Goal: Information Seeking & Learning: Learn about a topic

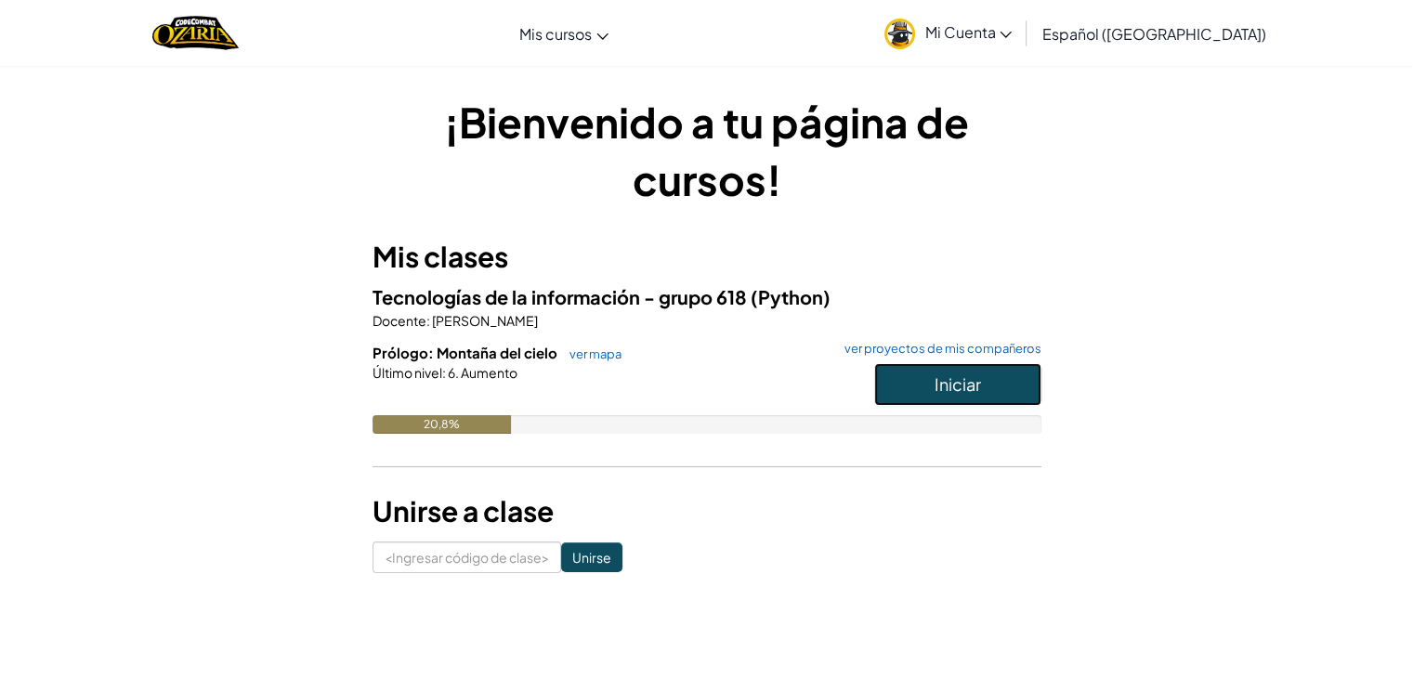
click at [914, 379] on button "Iniciar" at bounding box center [957, 384] width 167 height 43
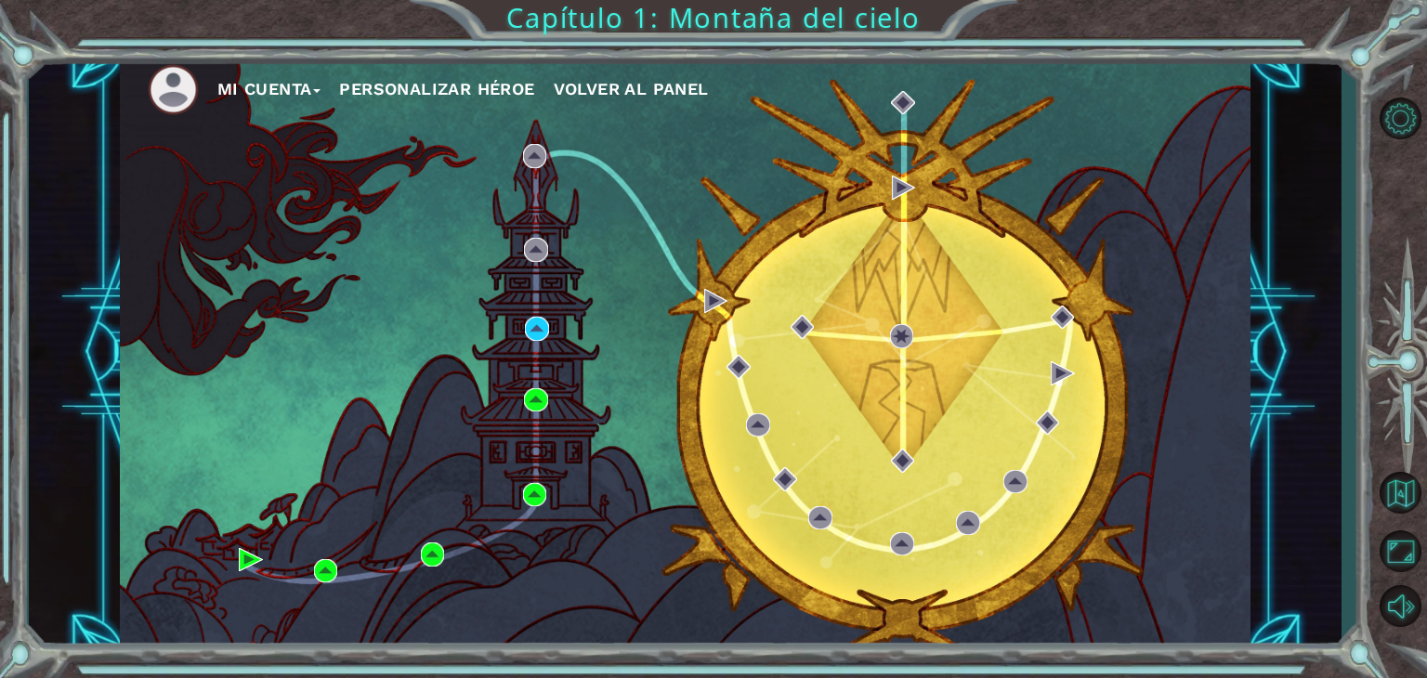
drag, startPoint x: 818, startPoint y: 518, endPoint x: 712, endPoint y: 561, distance: 114.2
click at [712, 561] on div "Mi Cuenta Personalizar héroe Volver al panel" at bounding box center [685, 353] width 1131 height 597
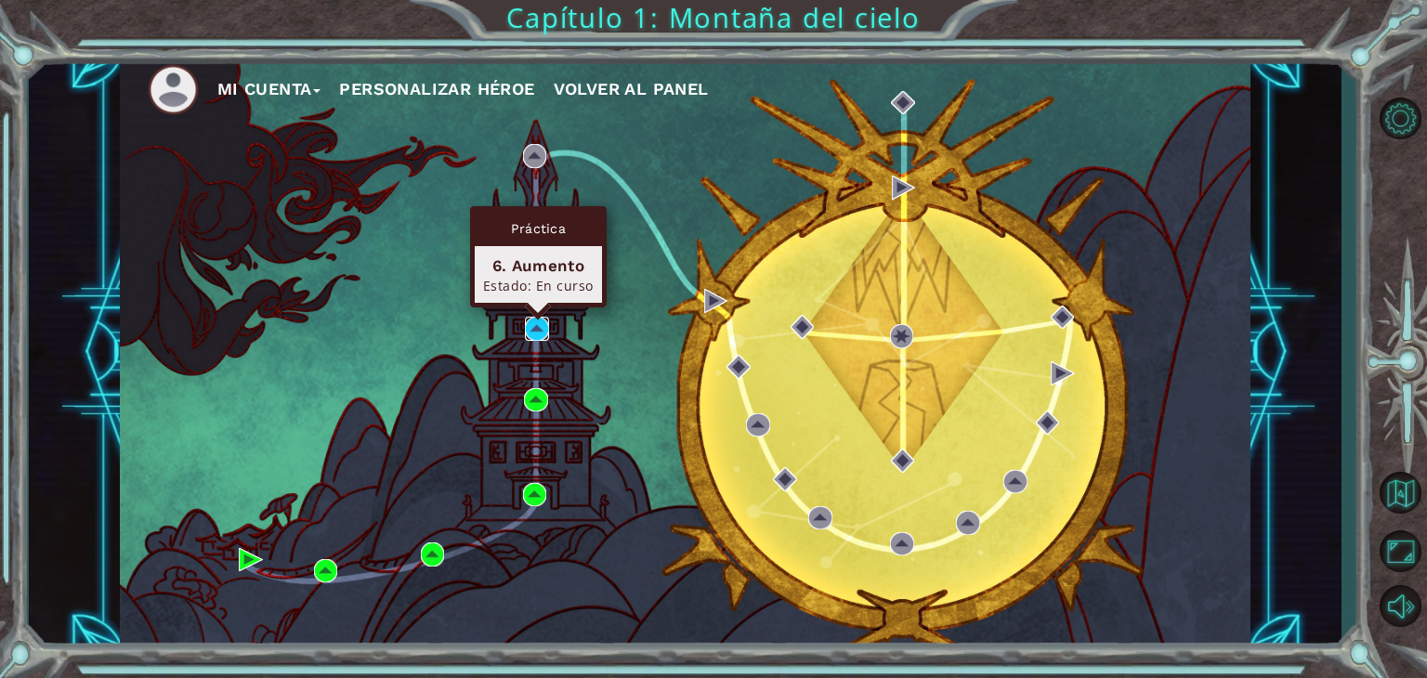
click at [544, 327] on img at bounding box center [537, 329] width 24 height 24
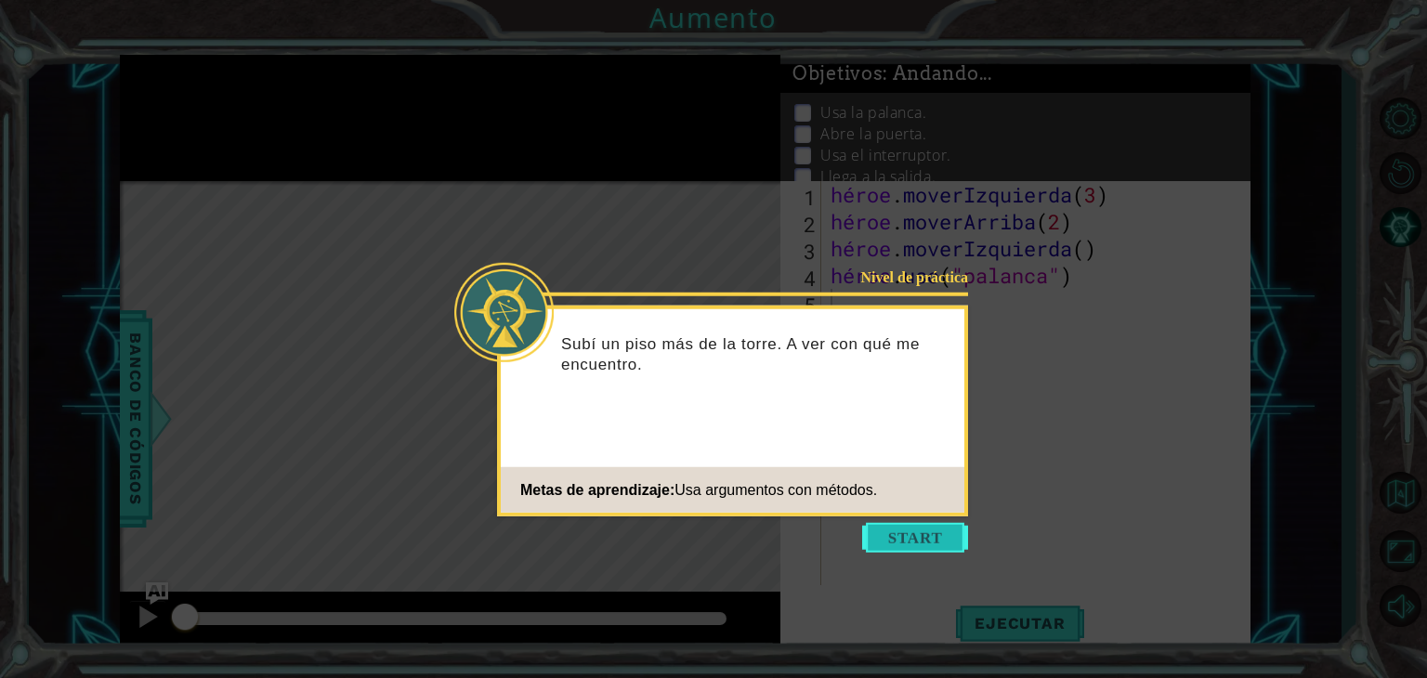
click at [890, 525] on button "Comenzar" at bounding box center [915, 538] width 106 height 30
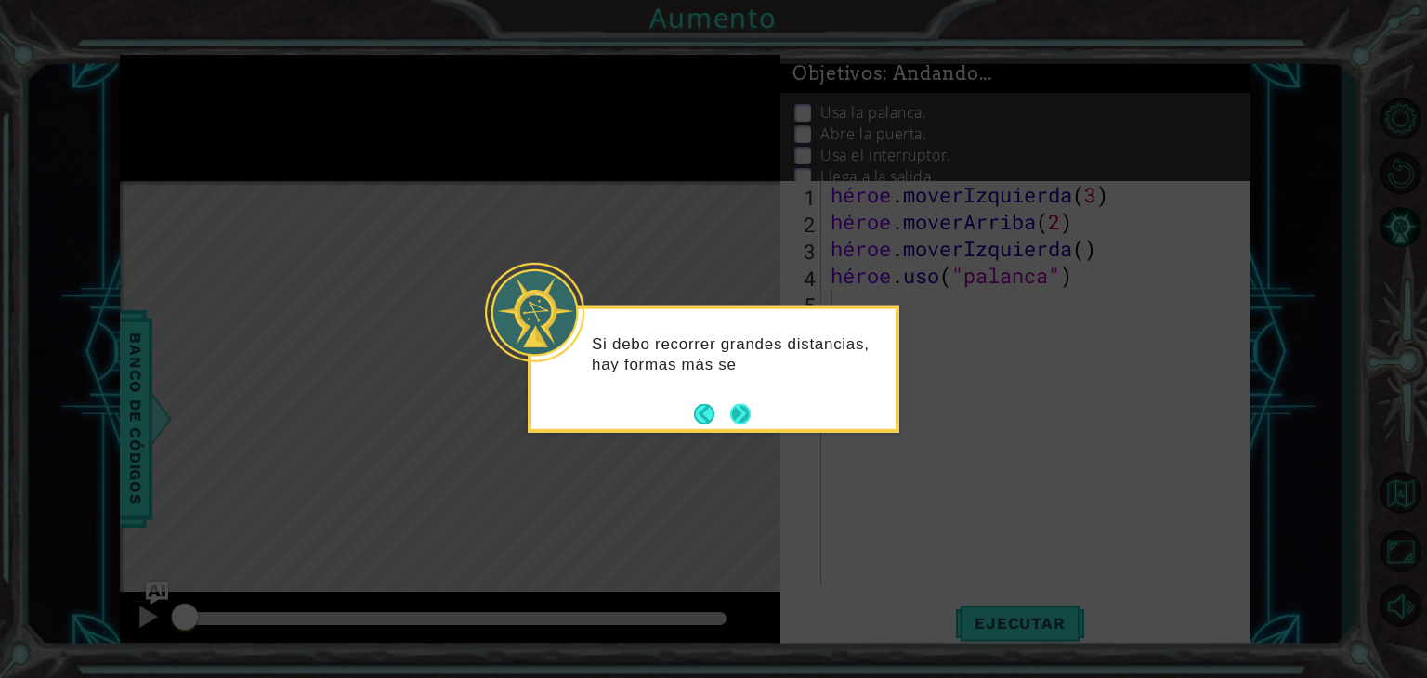
click at [750, 413] on button "Próximo" at bounding box center [741, 415] width 32 height 32
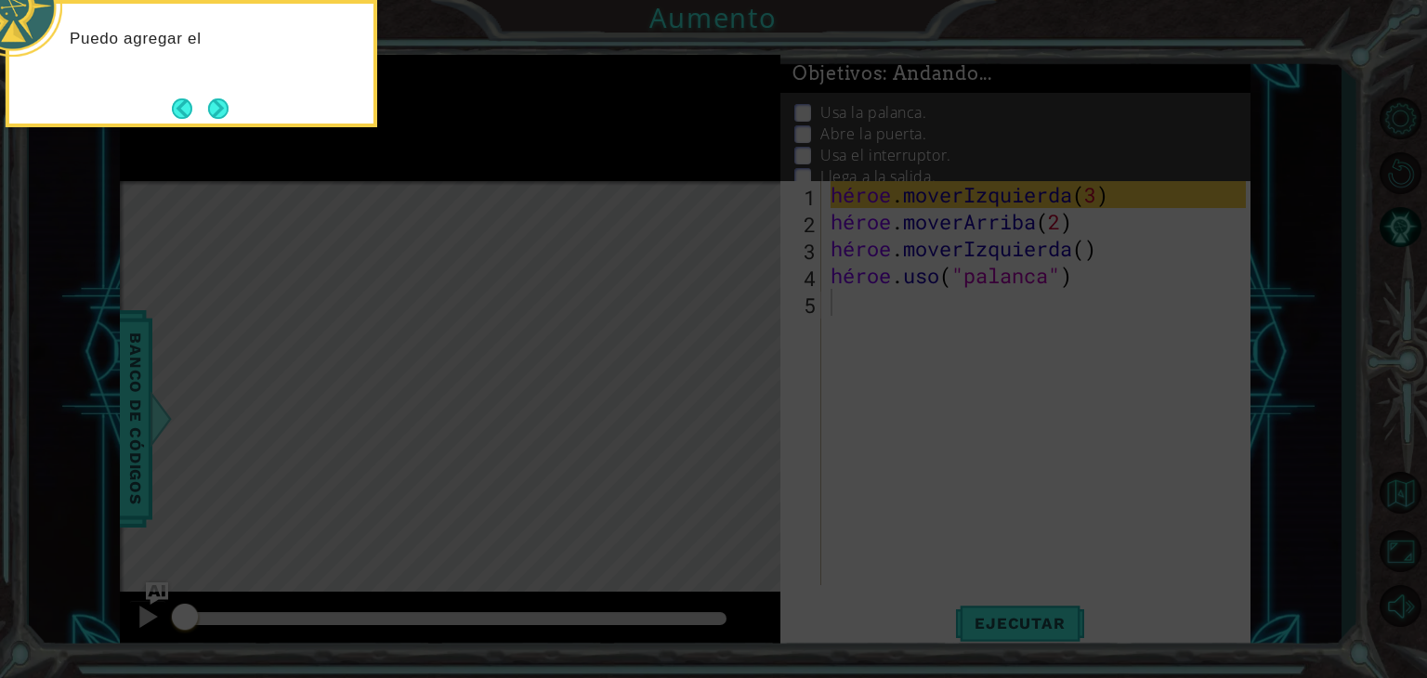
click at [750, 413] on icon at bounding box center [713, 101] width 1427 height 1153
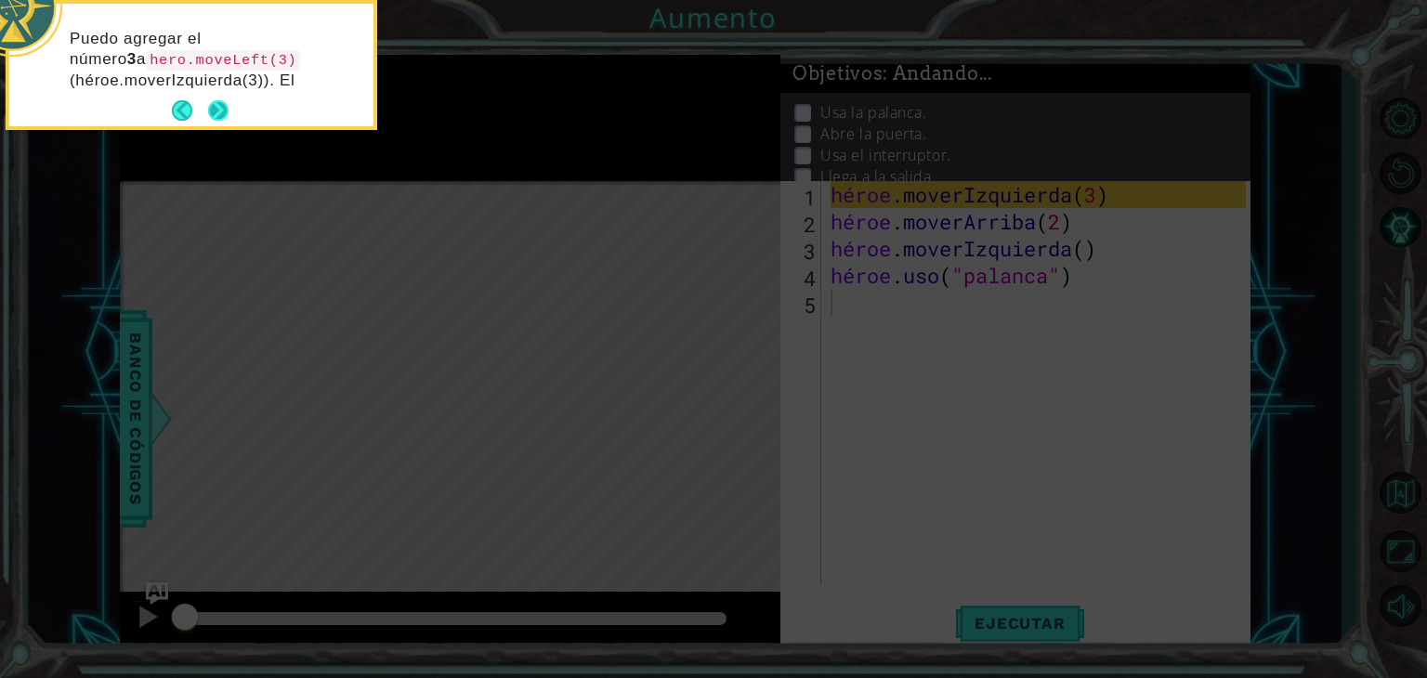
click at [222, 109] on button "Próximo" at bounding box center [218, 110] width 20 height 20
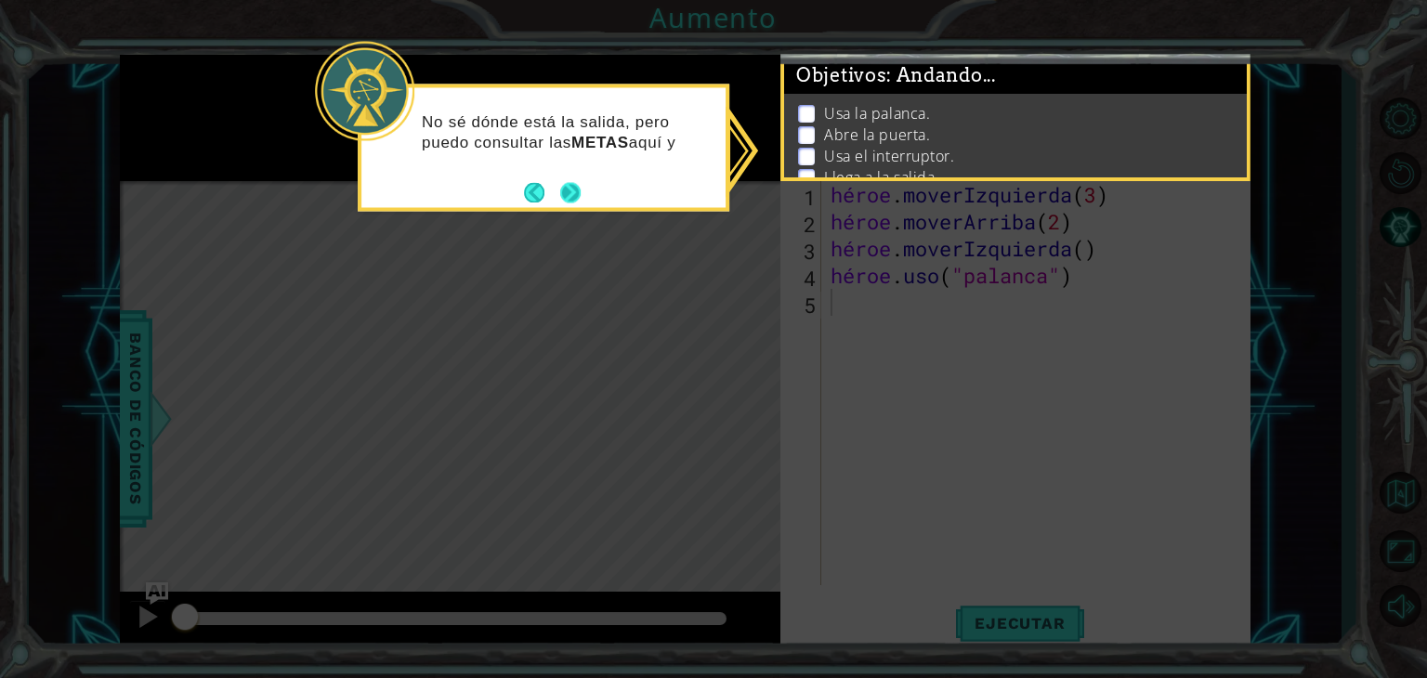
click at [566, 188] on button "Próximo" at bounding box center [570, 192] width 20 height 20
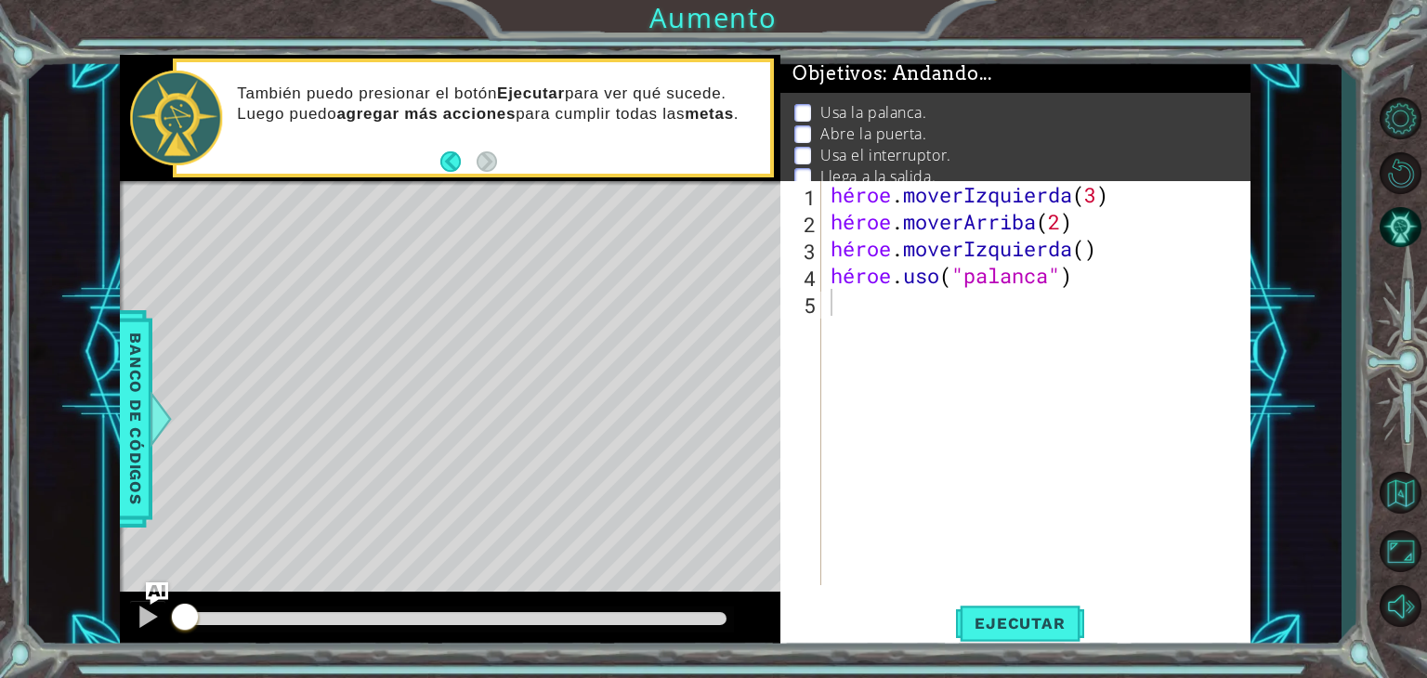
drag, startPoint x: 574, startPoint y: 186, endPoint x: 813, endPoint y: 110, distance: 250.7
click at [813, 110] on div "1 [DEMOGRAPHIC_DATA] XXXXXXXXXXXXXXXXXXXXXXXXXXXXXXXXXXXXXXXXXXXXXXXXXXXXXXXXXX…" at bounding box center [685, 353] width 1131 height 597
drag, startPoint x: 813, startPoint y: 110, endPoint x: 989, endPoint y: -21, distance: 219.1
click at [989, 0] on html "1 [DEMOGRAPHIC_DATA] XXXXXXXXXXXXXXXXXXXXXXXXXXXXXXXXXXXXXXXXXXXXXXXXXXXXXXXXXX…" at bounding box center [713, 339] width 1427 height 678
click at [841, 304] on div "héroe . moverIzquierda ( 3 ) héroe . moverArriba ( 2 ) héroe . moverIzquierda (…" at bounding box center [1041, 410] width 428 height 458
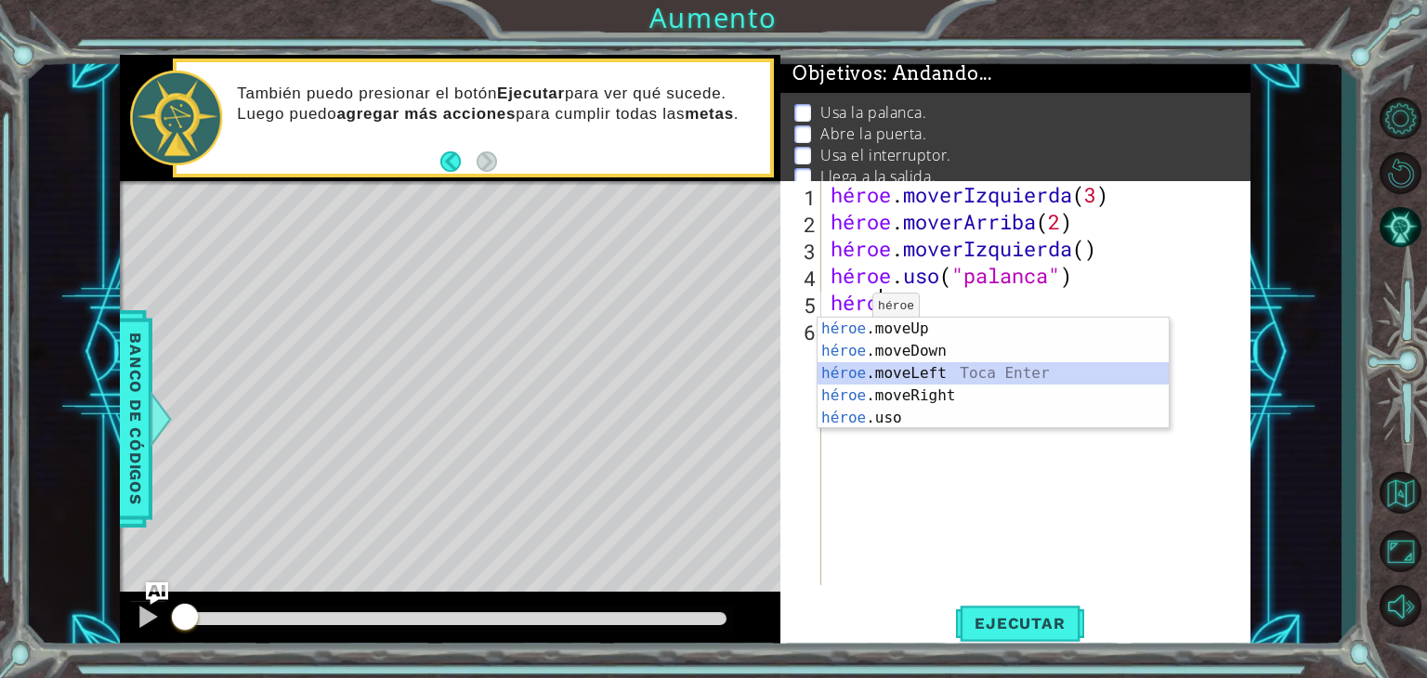
click at [877, 378] on div "héroe .moveUp Toca enter héroe .moveDown Toca Enter héroe .moveLeft [PERSON_NAM…" at bounding box center [993, 396] width 351 height 156
type textarea "hero.moveLeft(1)"
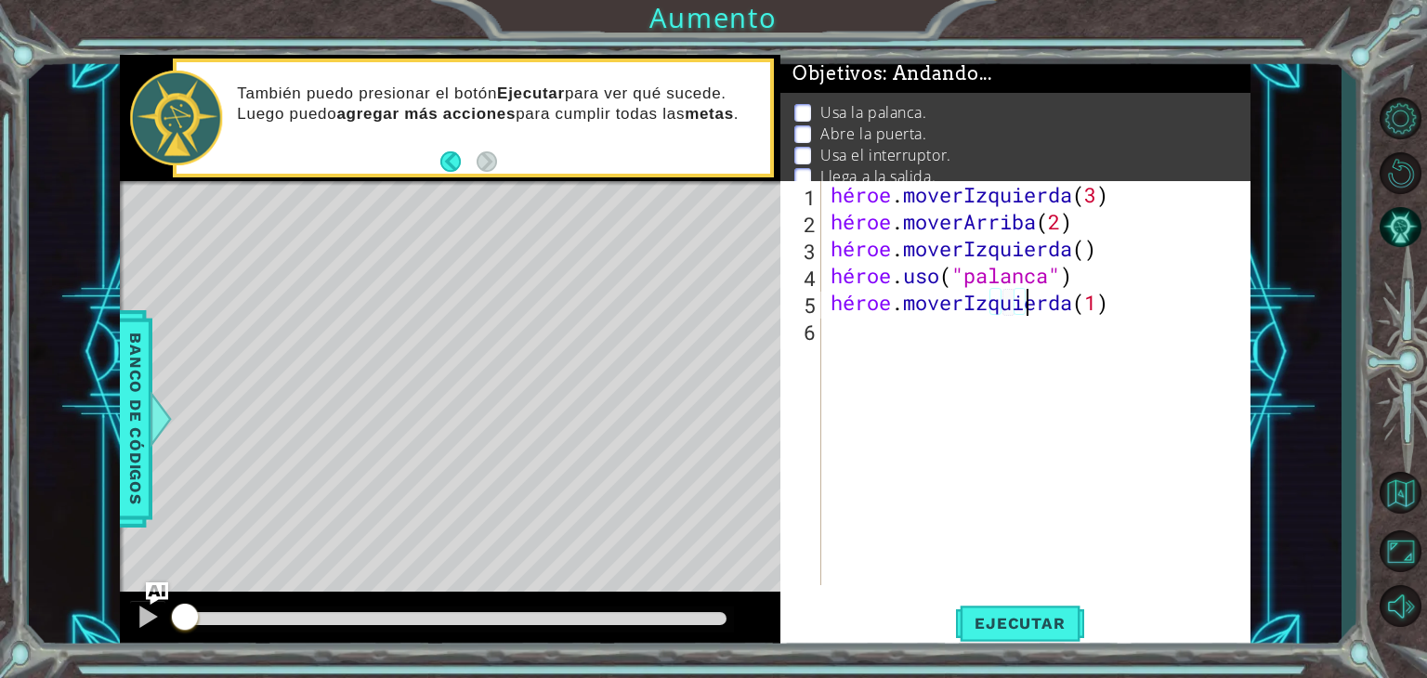
click at [1150, 312] on div "héroe . moverIzquierda ( 3 ) héroe . moverArriba ( 2 ) héroe . moverIzquierda (…" at bounding box center [1041, 410] width 428 height 458
type textarea "hero.moveLeft(1)"
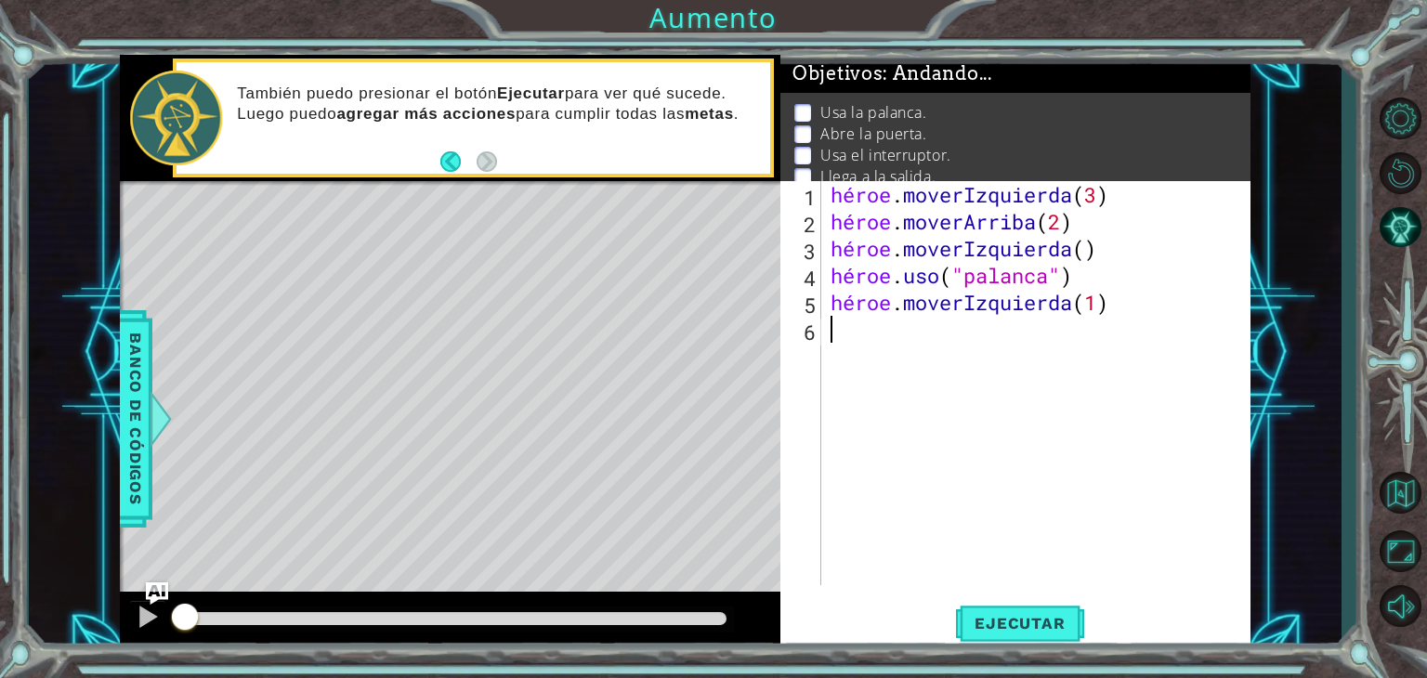
type textarea "hero.moveLeft(1)"
click at [1135, 317] on div "héroe . moverIzquierda ( 3 ) héroe . moverArriba ( 2 ) héroe . moverIzquierda (…" at bounding box center [1041, 410] width 428 height 458
click at [1153, 306] on div "héroe . moverIzquierda ( 3 ) héroe . moverArriba ( 2 ) héroe . moverIzquierda (…" at bounding box center [1041, 410] width 428 height 458
type textarea "hero.moveLeft(1)"
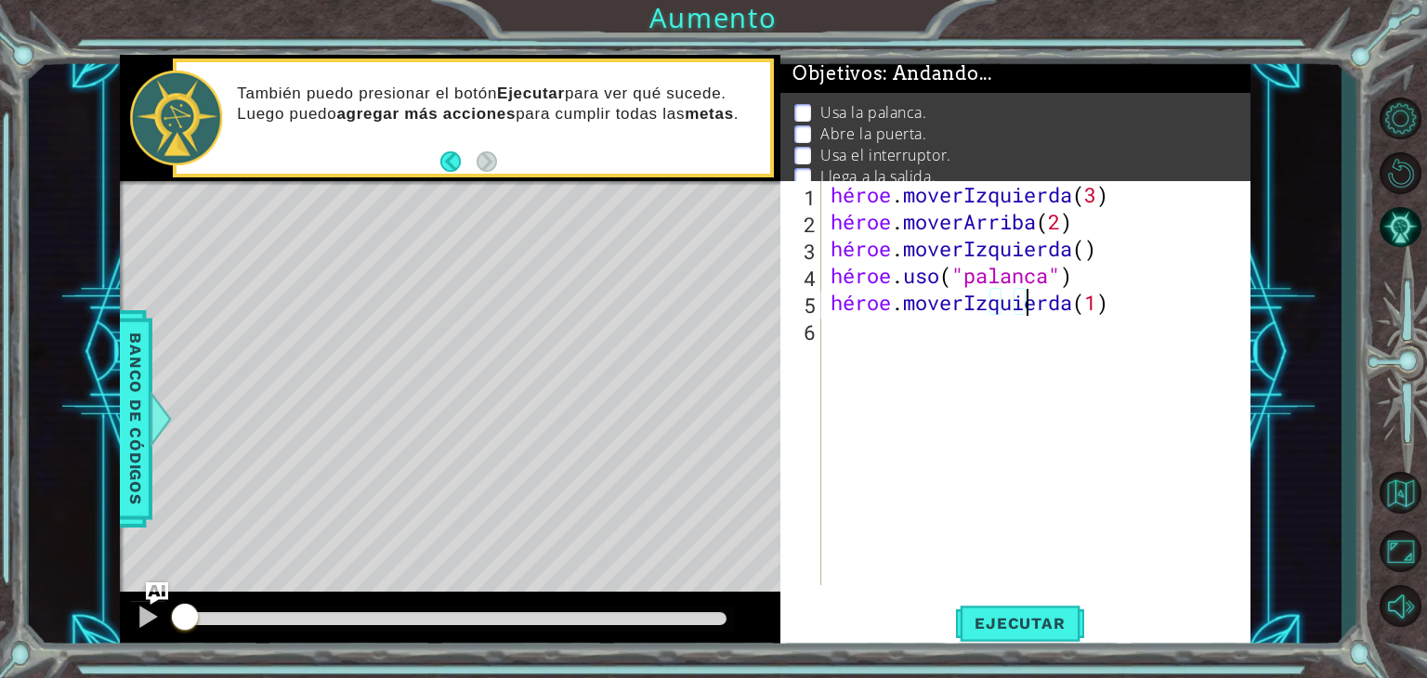
click at [1131, 327] on div "héroe . moverIzquierda ( 3 ) héroe . moverArriba ( 2 ) héroe . moverIzquierda (…" at bounding box center [1041, 410] width 428 height 458
click at [1148, 313] on div "héroe . moverIzquierda ( 3 ) héroe . moverArriba ( 2 ) héroe . moverIzquierda (…" at bounding box center [1041, 410] width 428 height 458
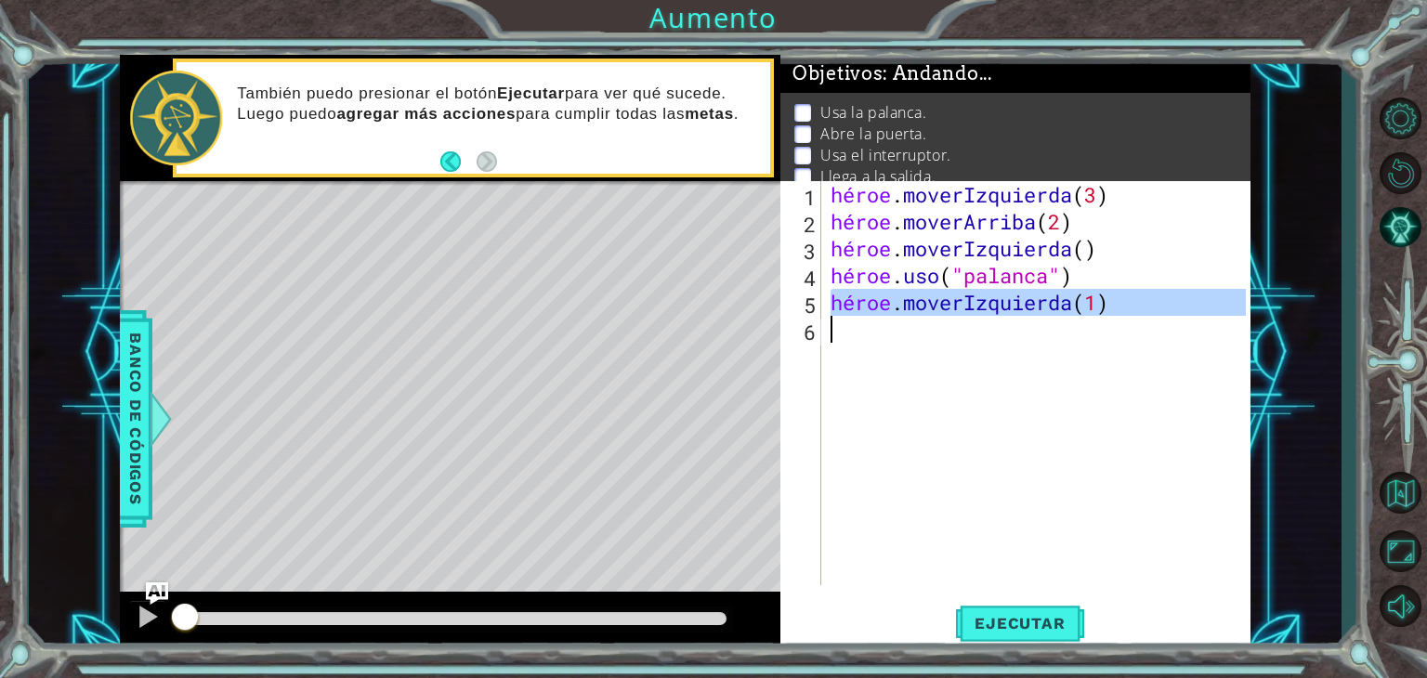
click at [1148, 313] on div "héroe . moverIzquierda ( 3 ) héroe . moverArriba ( 2 ) héroe . moverIzquierda (…" at bounding box center [1041, 410] width 428 height 458
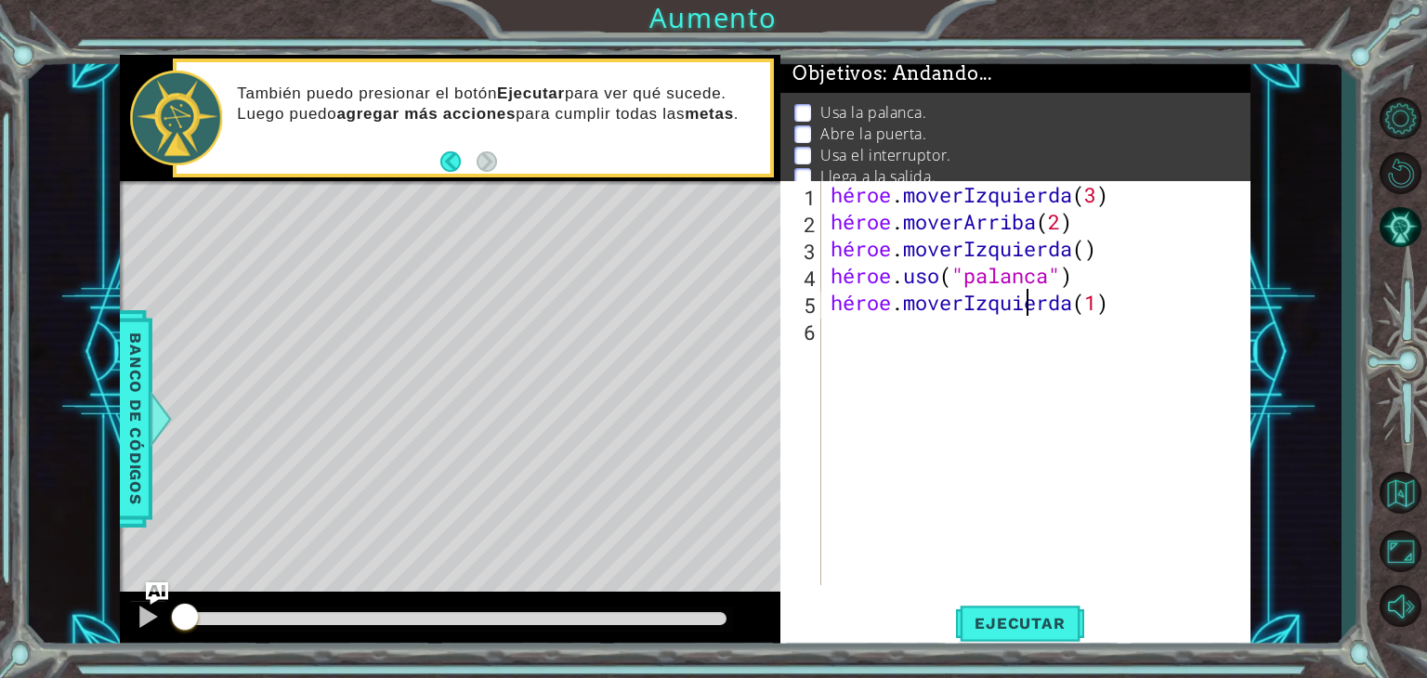
click at [1148, 313] on div "héroe . moverIzquierda ( 3 ) héroe . moverArriba ( 2 ) héroe . moverIzquierda (…" at bounding box center [1041, 410] width 428 height 458
type textarea "hero.moveLeft(1)"
click at [1148, 313] on div "héroe . moverIzquierda ( 3 ) héroe . moverArriba ( 2 ) héroe . moverIzquierda (…" at bounding box center [1041, 410] width 428 height 458
click at [1193, 308] on div "héroe . moverIzquierda ( 3 ) héroe . moverArriba ( 2 ) héroe . moverIzquierda (…" at bounding box center [1041, 410] width 428 height 458
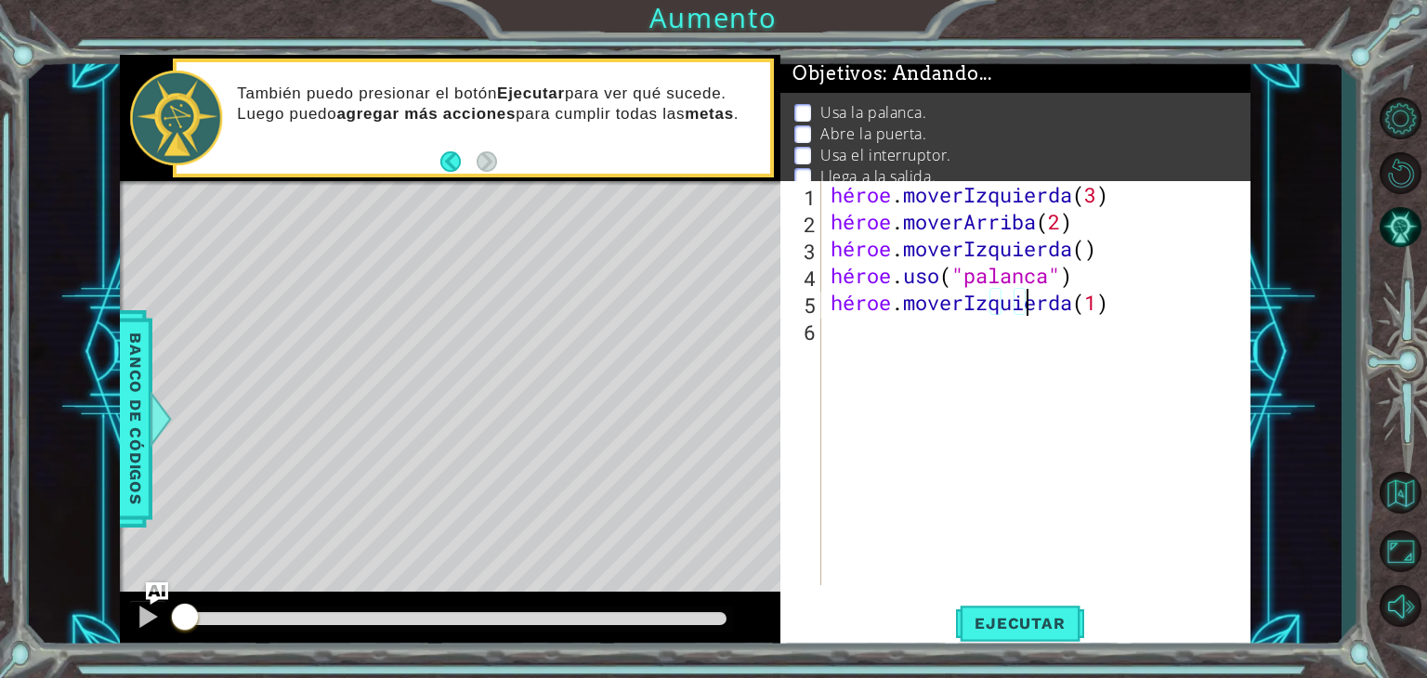
click at [1193, 308] on div "héroe . moverIzquierda ( 3 ) héroe . moverArriba ( 2 ) héroe . moverIzquierda (…" at bounding box center [1041, 410] width 428 height 458
click at [1151, 307] on div "héroe . moverIzquierda ( 3 ) héroe . moverArriba ( 2 ) héroe . moverIzquierda (…" at bounding box center [1041, 410] width 428 height 458
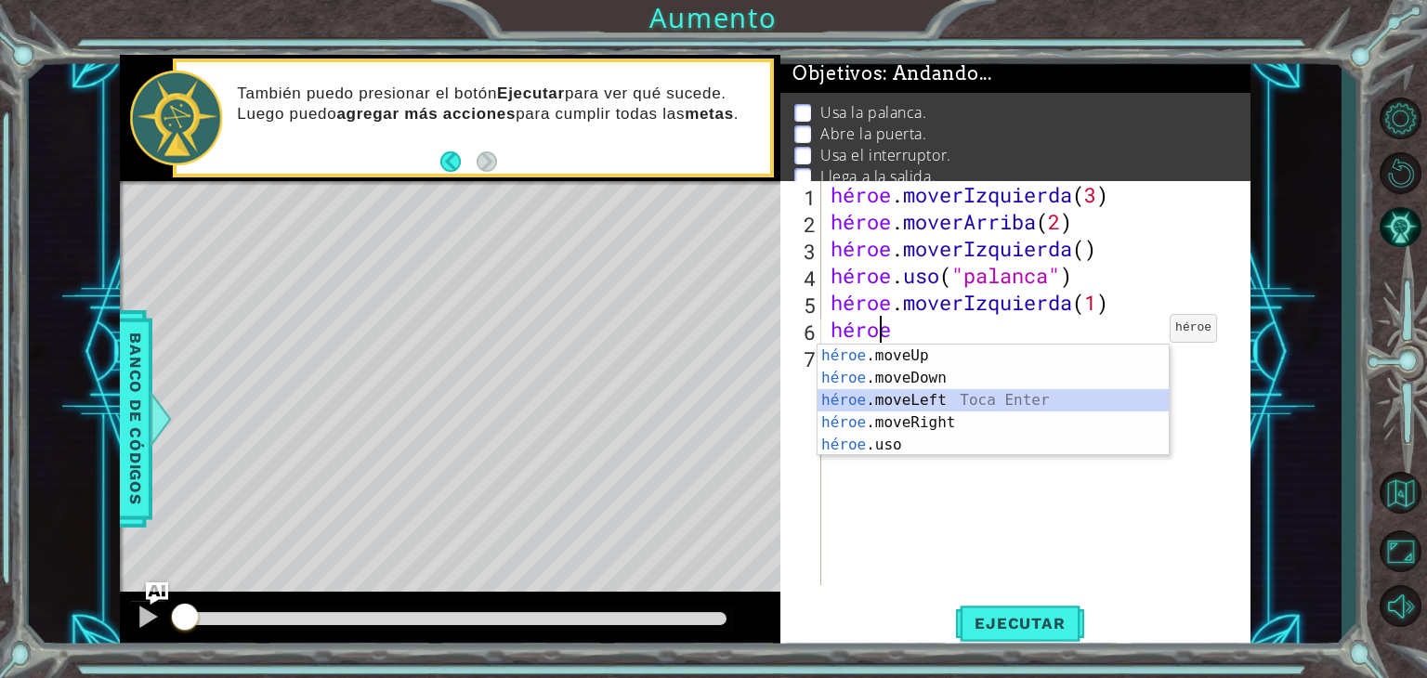
click at [1057, 391] on div "héroe .moveUp Toca enter héroe .moveDown Toca Enter héroe .moveLeft [PERSON_NAM…" at bounding box center [993, 423] width 351 height 156
type textarea "hero.moveLeft(1)"
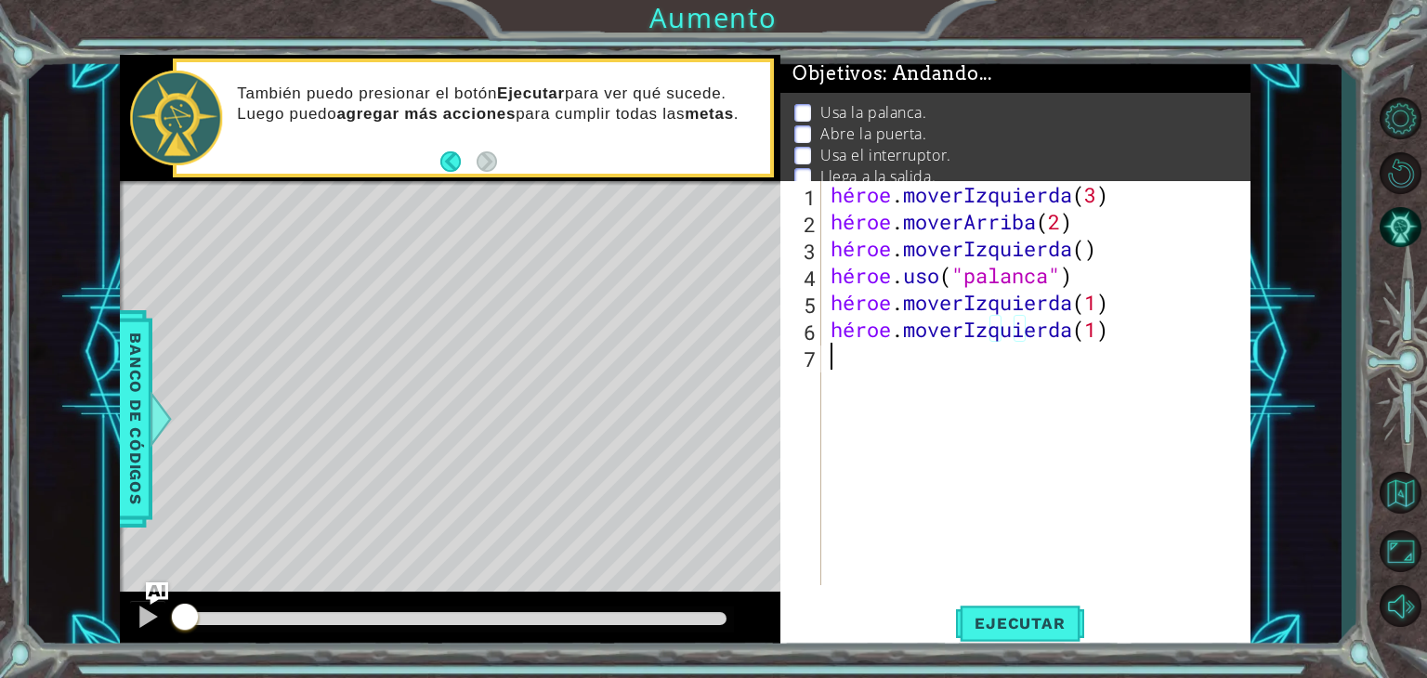
click at [943, 369] on div "héroe . moverIzquierda ( 3 ) héroe . moverArriba ( 2 ) héroe . moverIzquierda (…" at bounding box center [1041, 410] width 428 height 458
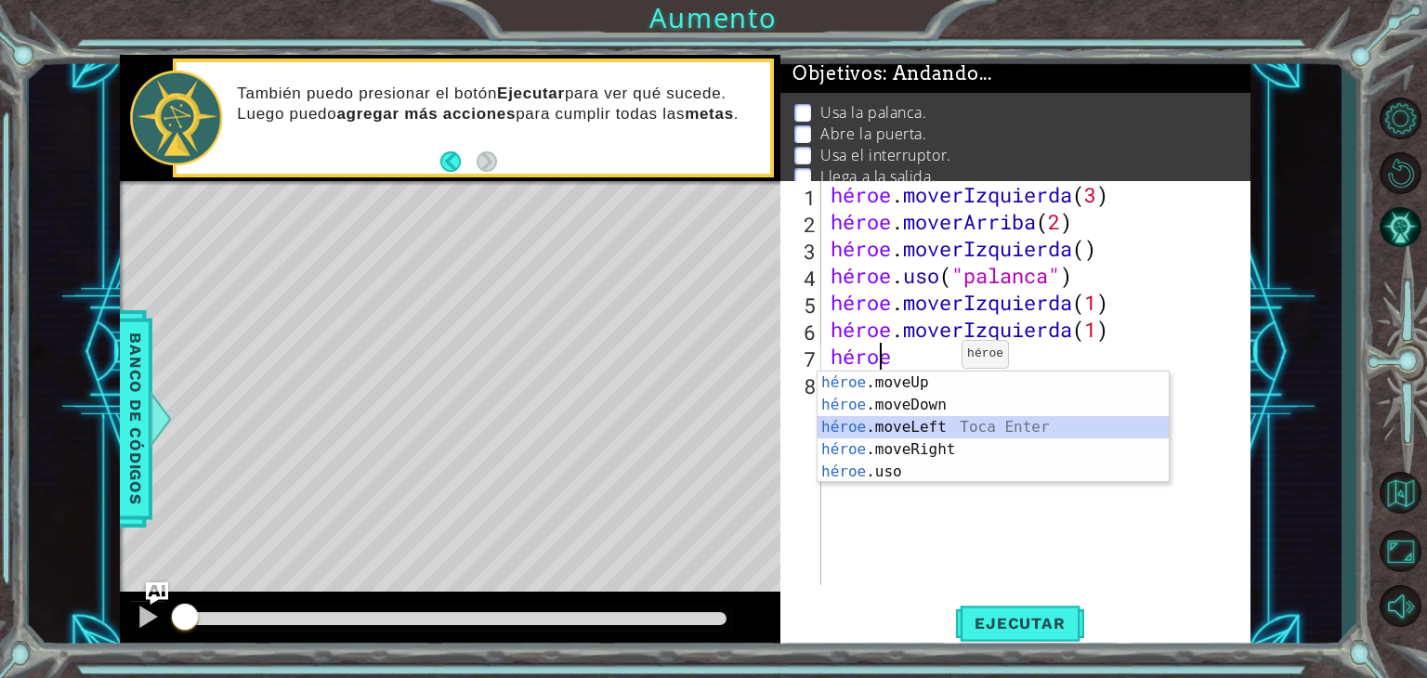
click at [914, 428] on div "héroe .moveUp Toca enter héroe .moveDown Toca Enter héroe .moveLeft [PERSON_NAM…" at bounding box center [993, 450] width 351 height 156
type textarea "hero.moveLeft(1)"
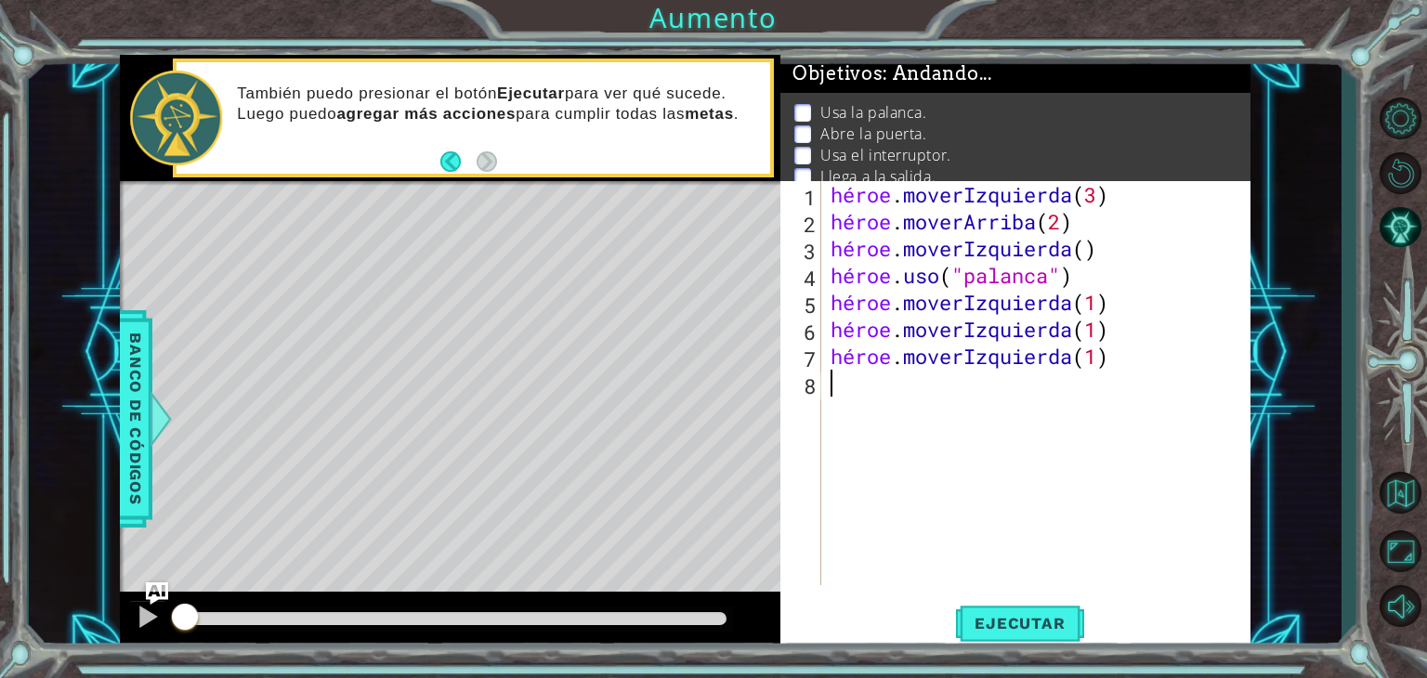
click at [848, 395] on div "héroe . moverIzquierda ( 3 ) héroe . moverArriba ( 2 ) héroe . moverIzquierda (…" at bounding box center [1041, 410] width 428 height 458
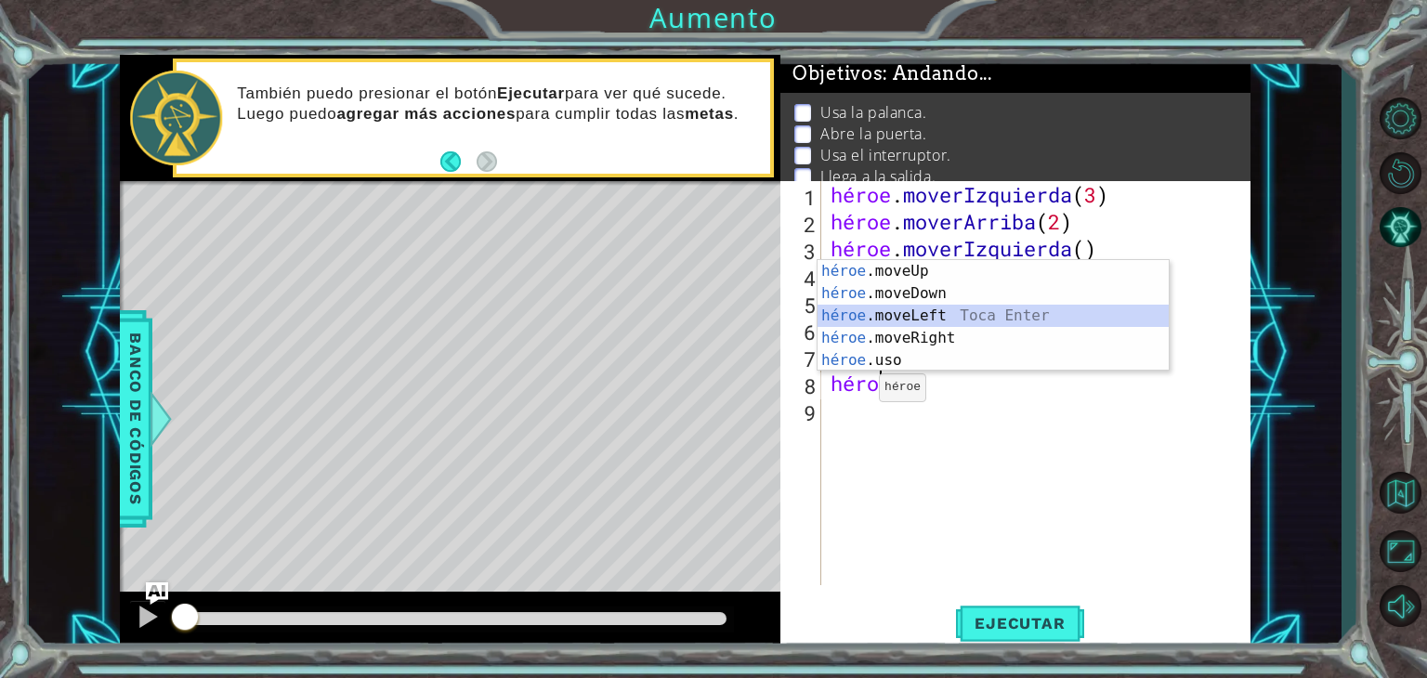
click at [956, 314] on div "héroe .moveUp Toca enter héroe .moveDown Toca Enter héroe .moveLeft [PERSON_NAM…" at bounding box center [993, 338] width 351 height 156
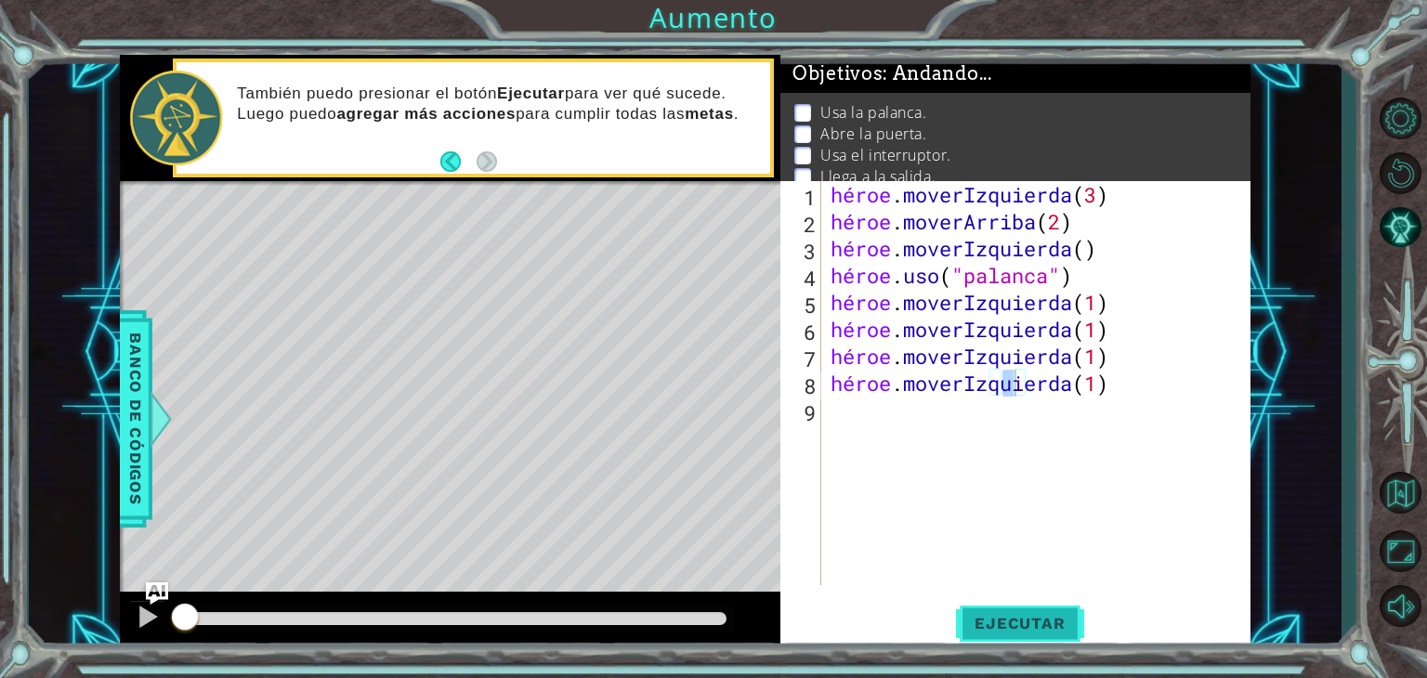
click at [1015, 641] on button "Ejecutar" at bounding box center [1019, 623] width 127 height 47
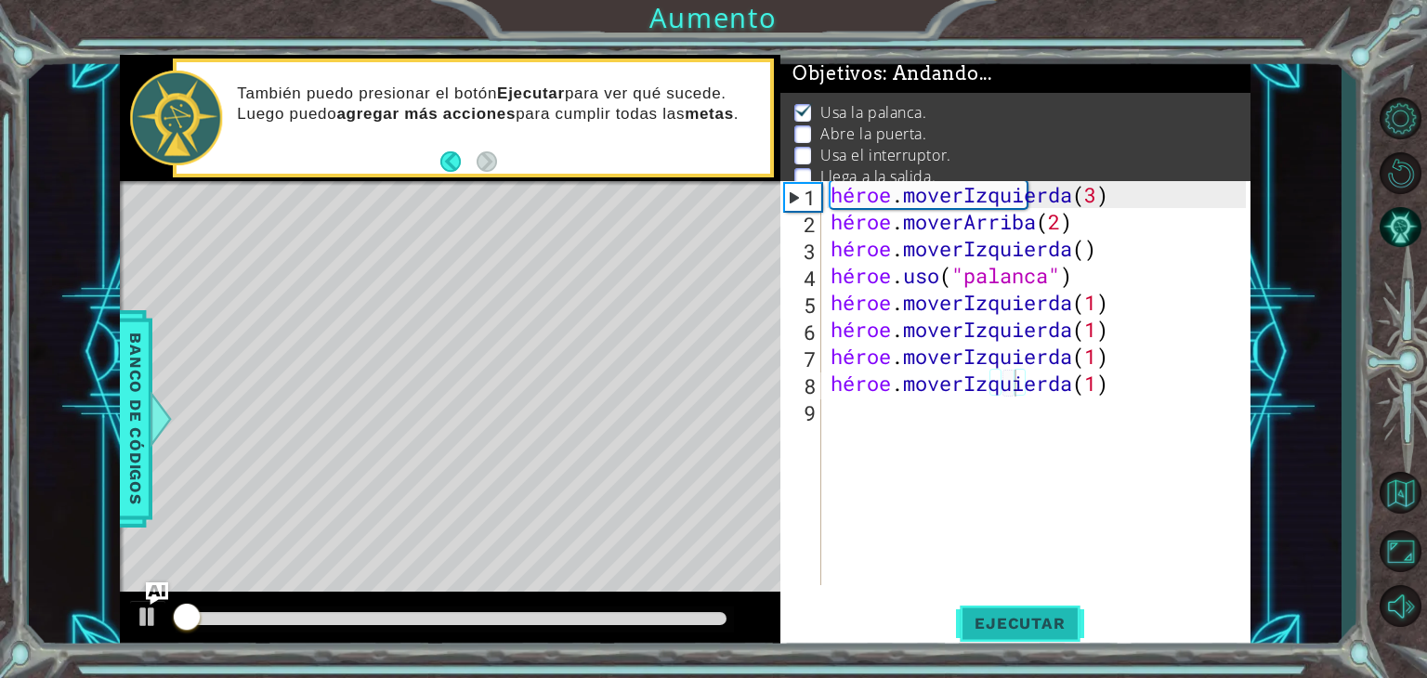
click at [1018, 625] on font "Ejecutar" at bounding box center [1020, 623] width 90 height 19
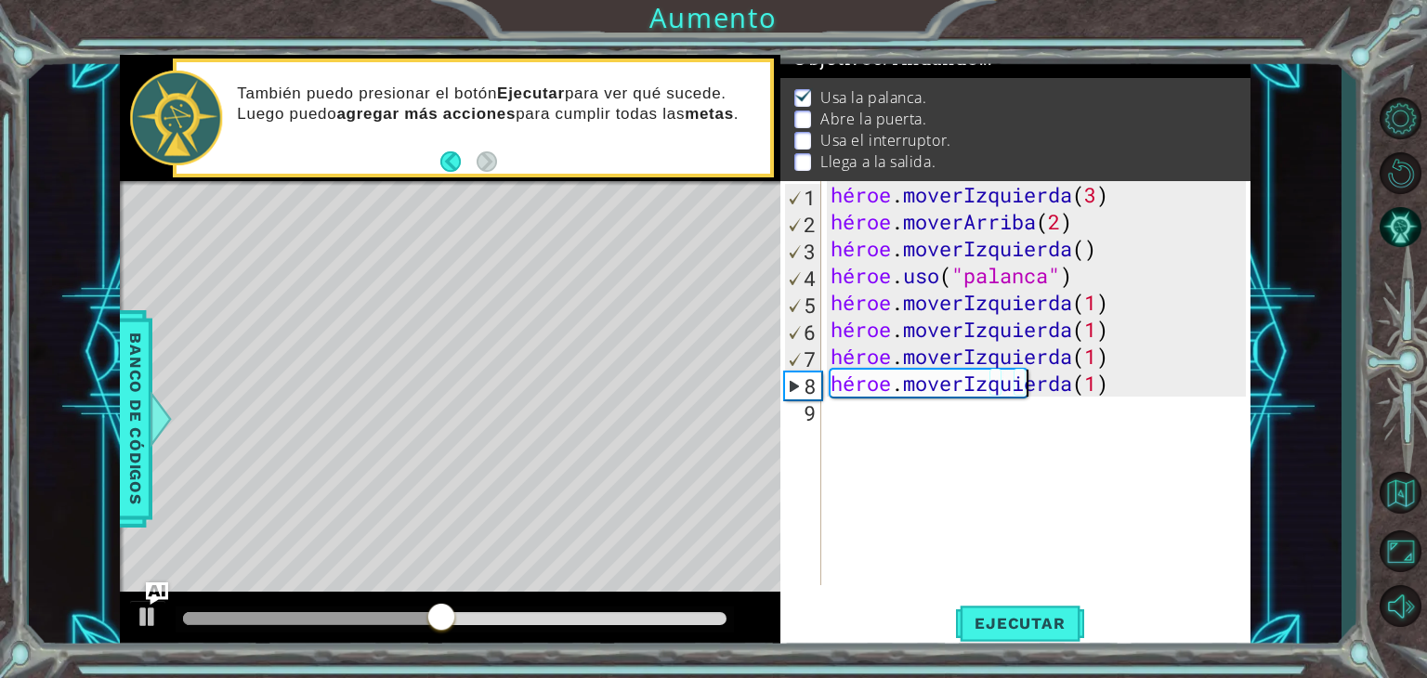
click at [1104, 390] on div "héroe . moverIzquierda ( 3 ) héroe . moverArriba ( 2 ) héroe . moverIzquierda (…" at bounding box center [1041, 410] width 428 height 458
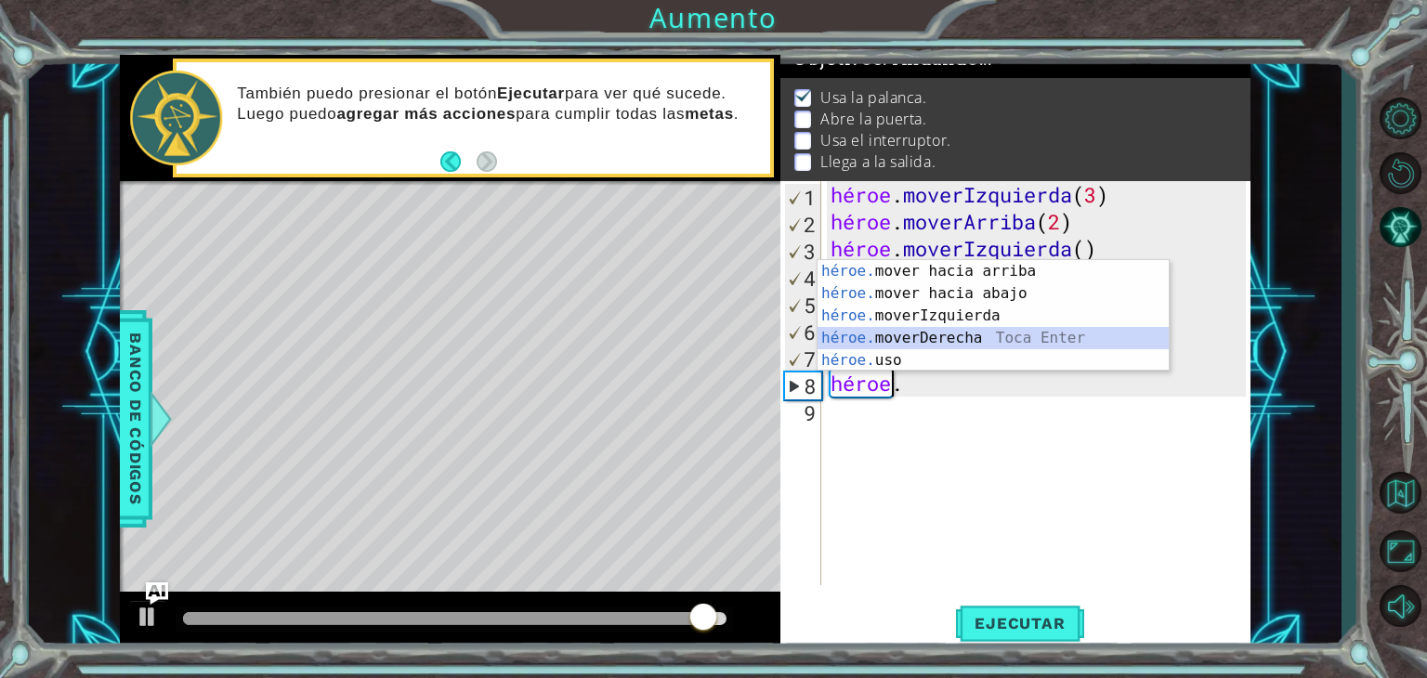
click at [999, 332] on div "héroe. mover hacia arriba [PERSON_NAME] entrar héroe. mover hacia abajo [PERSON…" at bounding box center [993, 338] width 351 height 156
type textarea "hero.moveRight(1)"
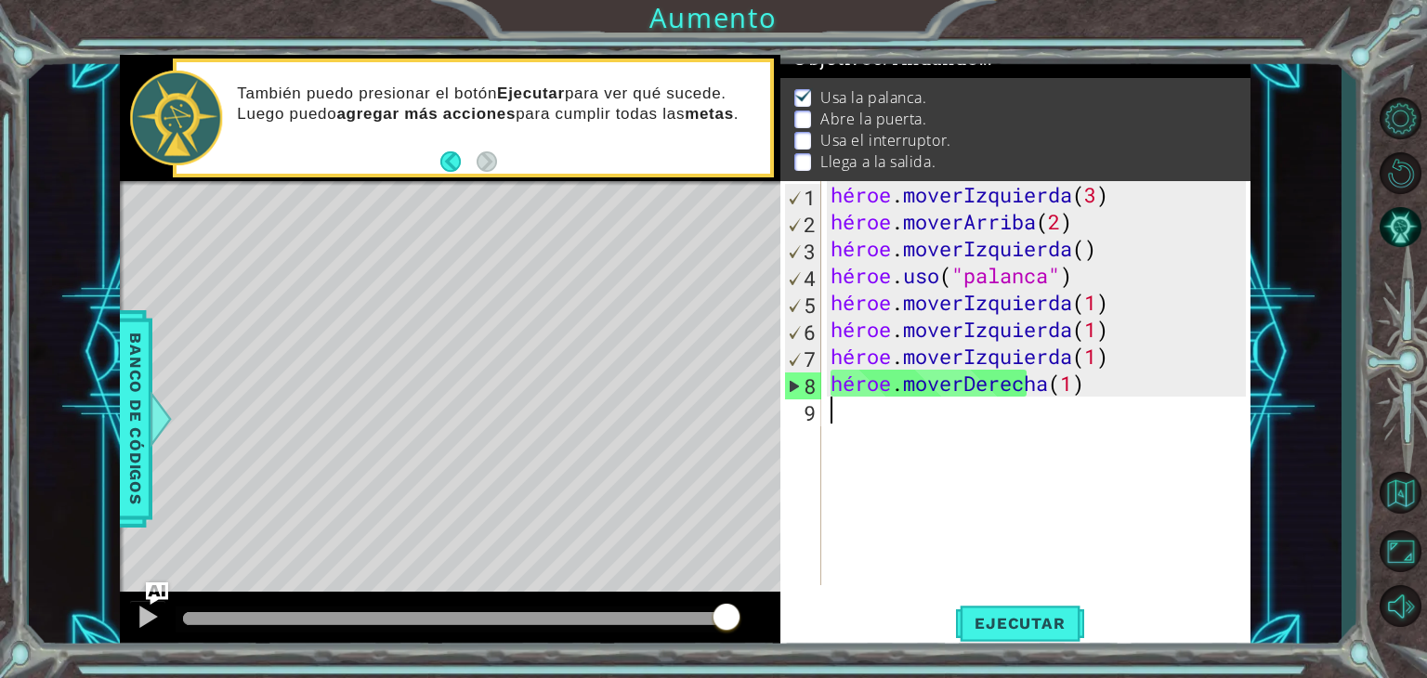
click at [907, 417] on div "héroe . moverIzquierda ( 3 ) héroe . moverArriba ( 2 ) héroe . moverIzquierda (…" at bounding box center [1041, 410] width 428 height 458
click at [1025, 615] on font "Ejecutar" at bounding box center [1020, 623] width 90 height 19
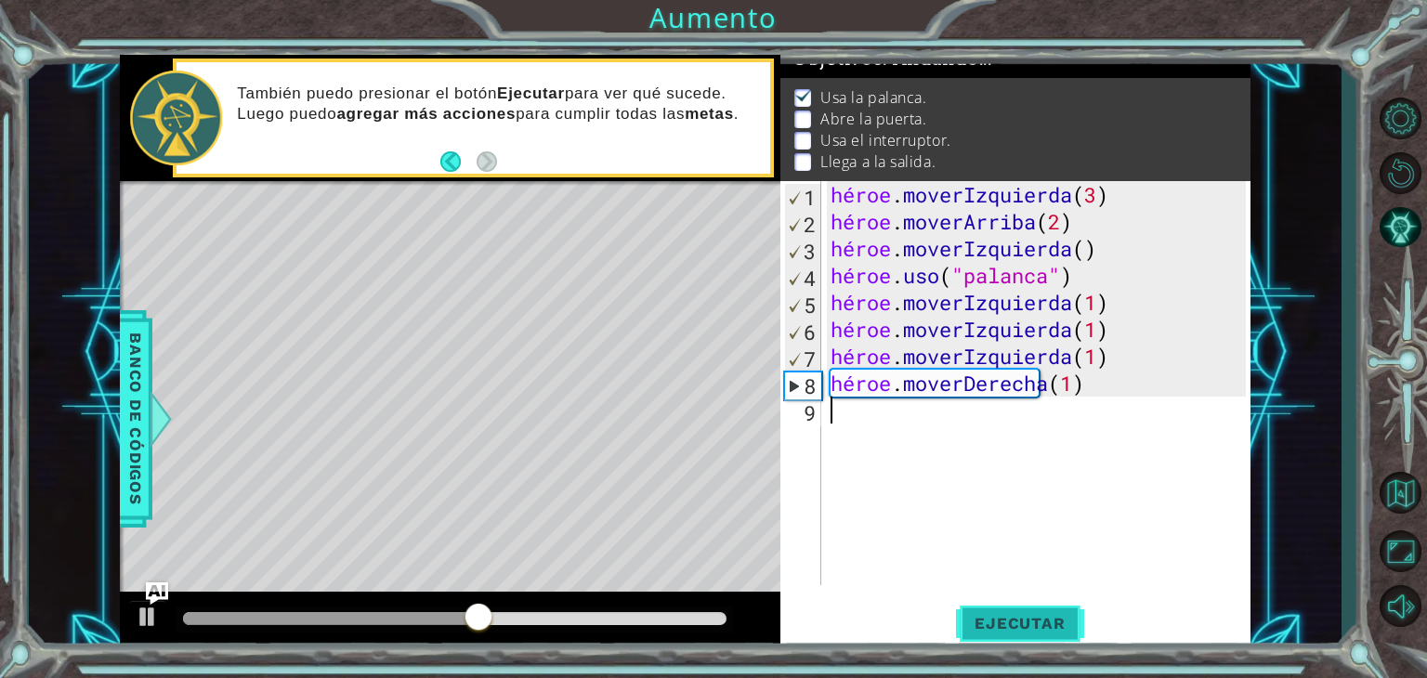
click at [1025, 615] on font "Ejecutar" at bounding box center [1020, 623] width 90 height 19
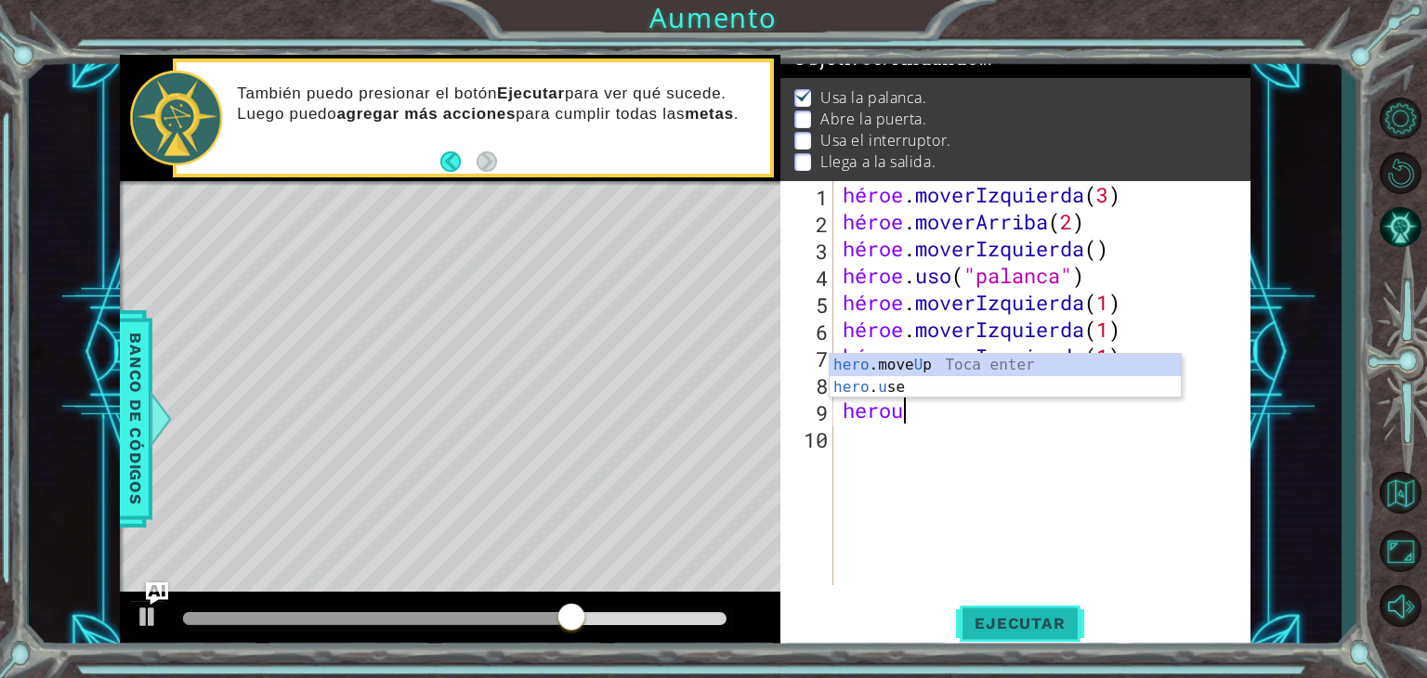
scroll to position [0, 1]
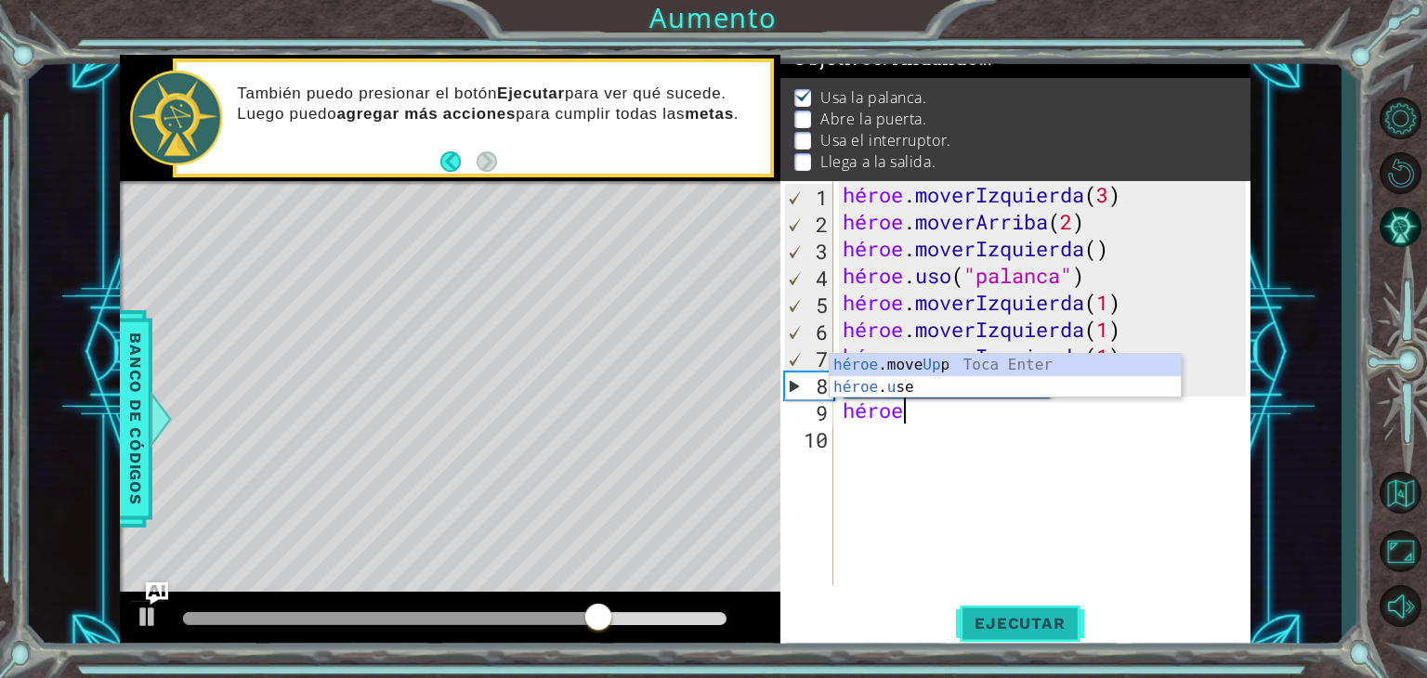
type textarea "hero"
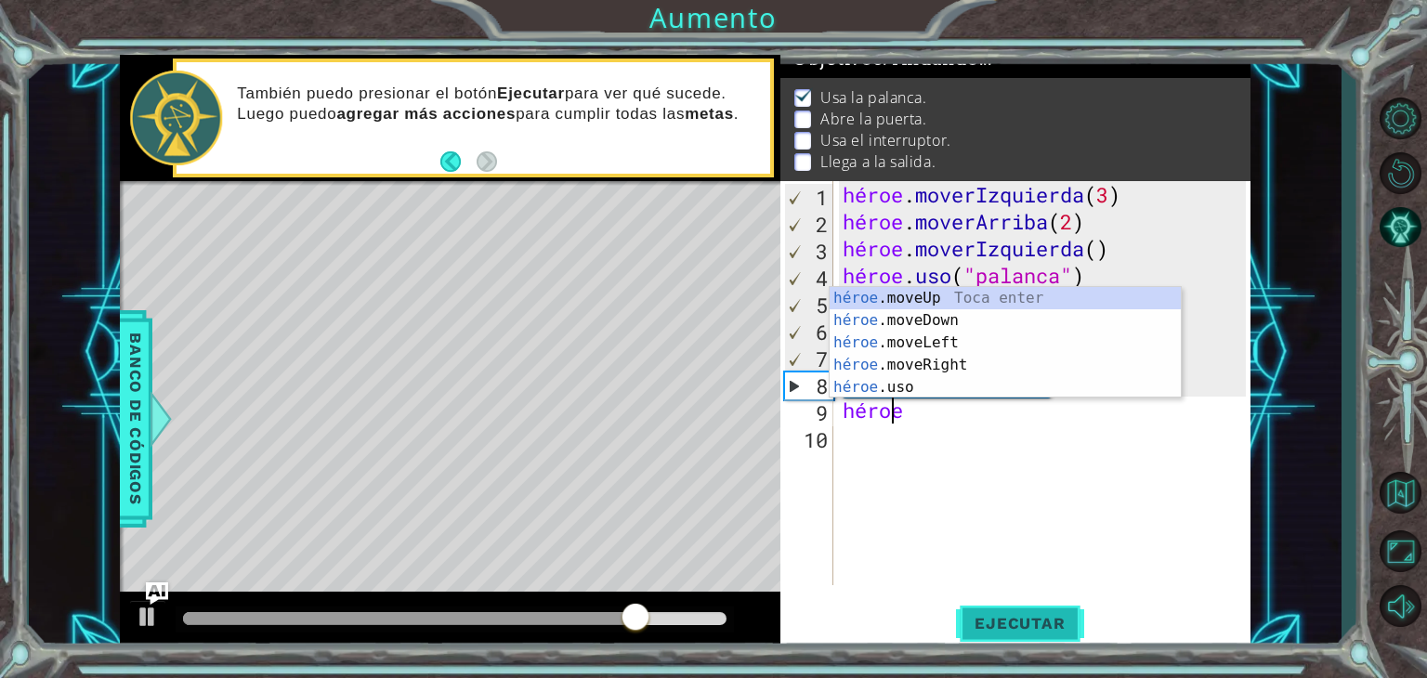
scroll to position [0, 0]
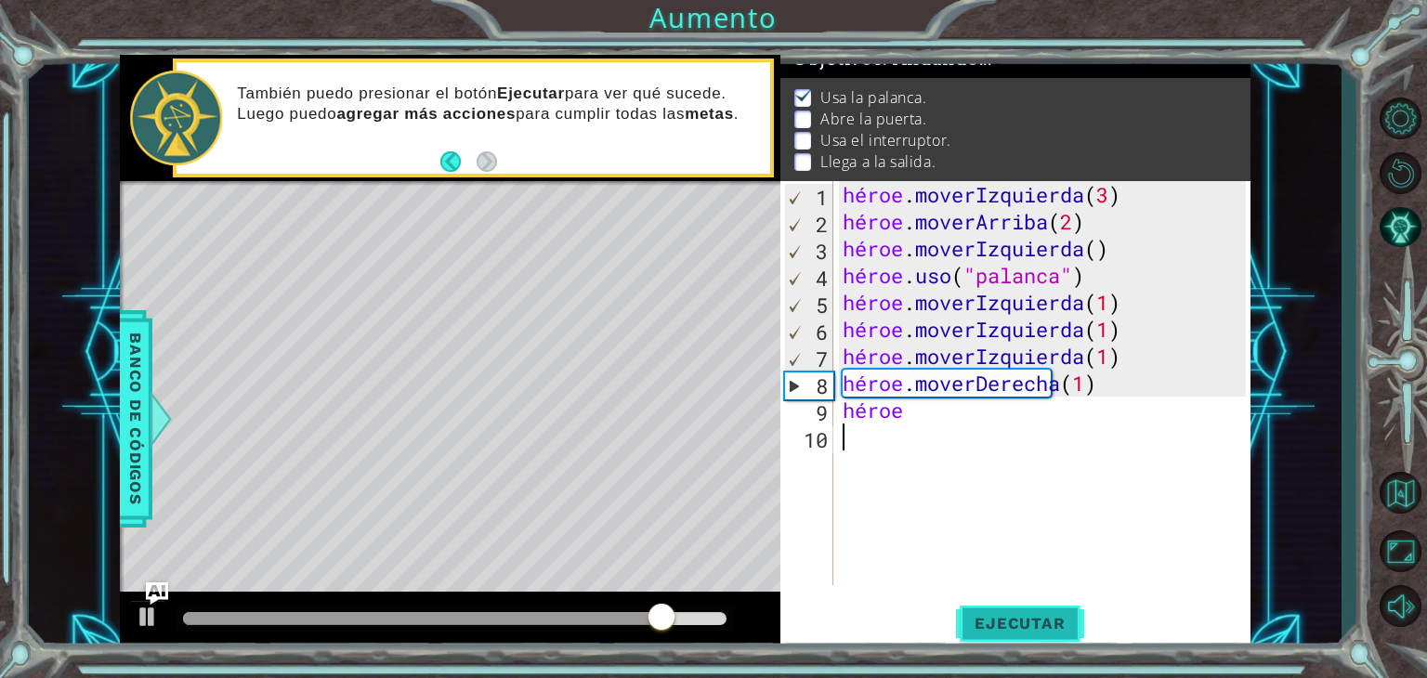
type textarea "hero"
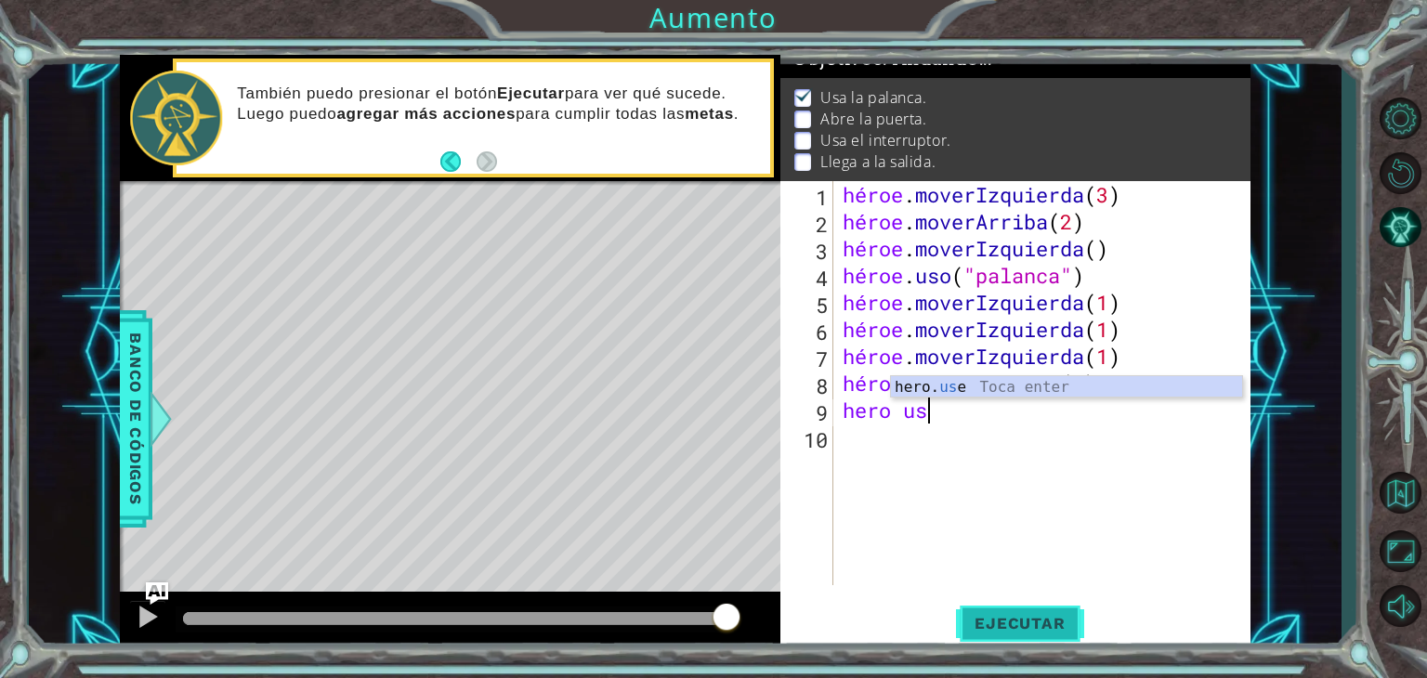
scroll to position [0, 3]
click at [1082, 384] on div "héroe. usa Toca Enter" at bounding box center [1066, 409] width 351 height 67
type textarea "hero.use("name")"
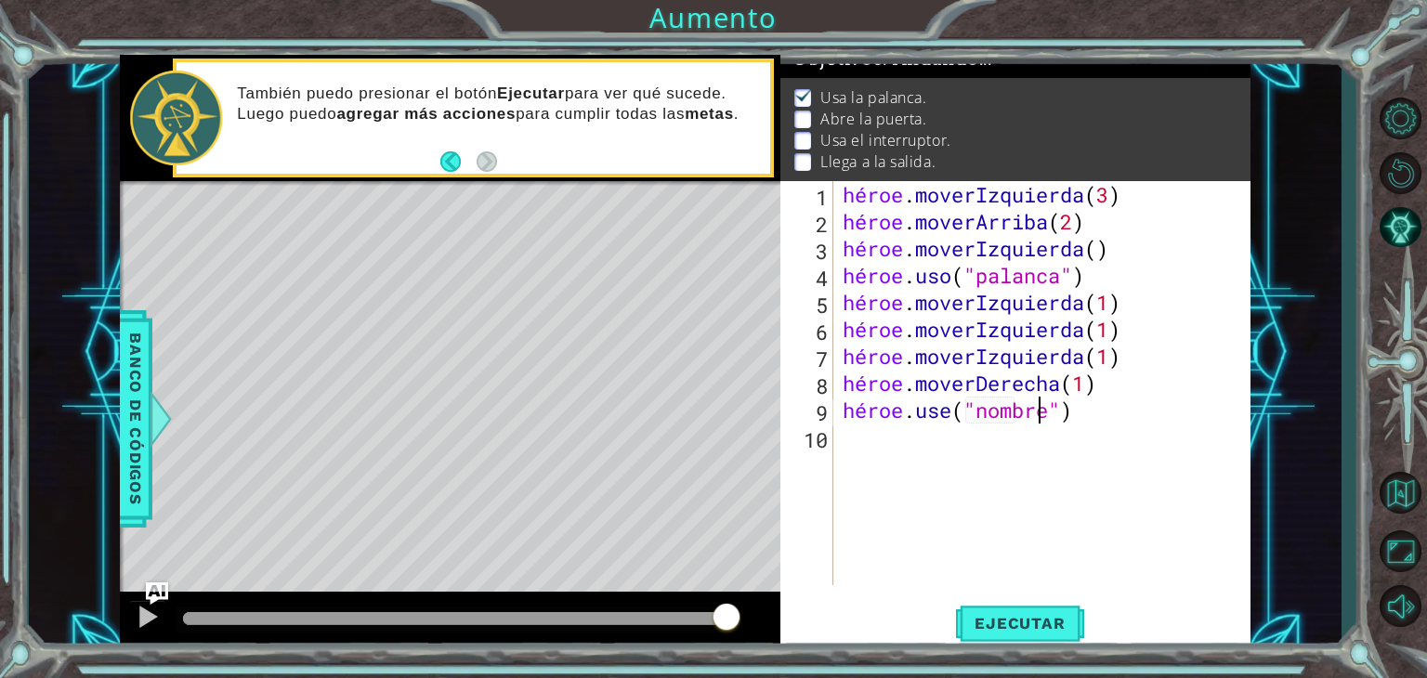
click at [1092, 413] on div "héroe . moverIzquierda ( 3 ) héroe . moverArriba ( 2 ) héroe . moverIzquierda (…" at bounding box center [1047, 410] width 417 height 458
click at [1030, 614] on font "Ejecutar" at bounding box center [1020, 623] width 90 height 19
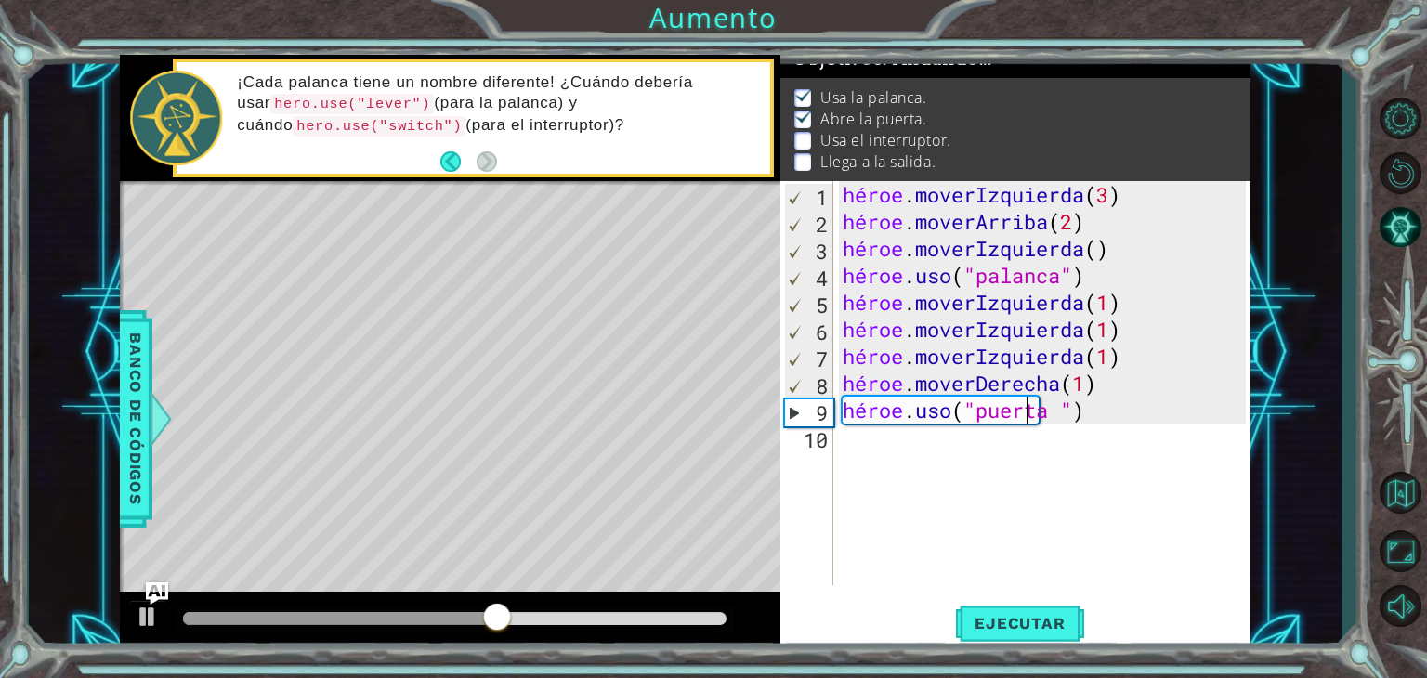
type textarea "hero.use("door")"
drag, startPoint x: 764, startPoint y: 479, endPoint x: 689, endPoint y: 473, distance: 75.5
click at [689, 473] on div "Mapa de niveles" at bounding box center [549, 454] width 859 height 547
click at [902, 449] on div "héroe . moverIzquierda ( 3 ) héroe . moverArriba ( 2 ) héroe . moverIzquierda (…" at bounding box center [1047, 410] width 417 height 458
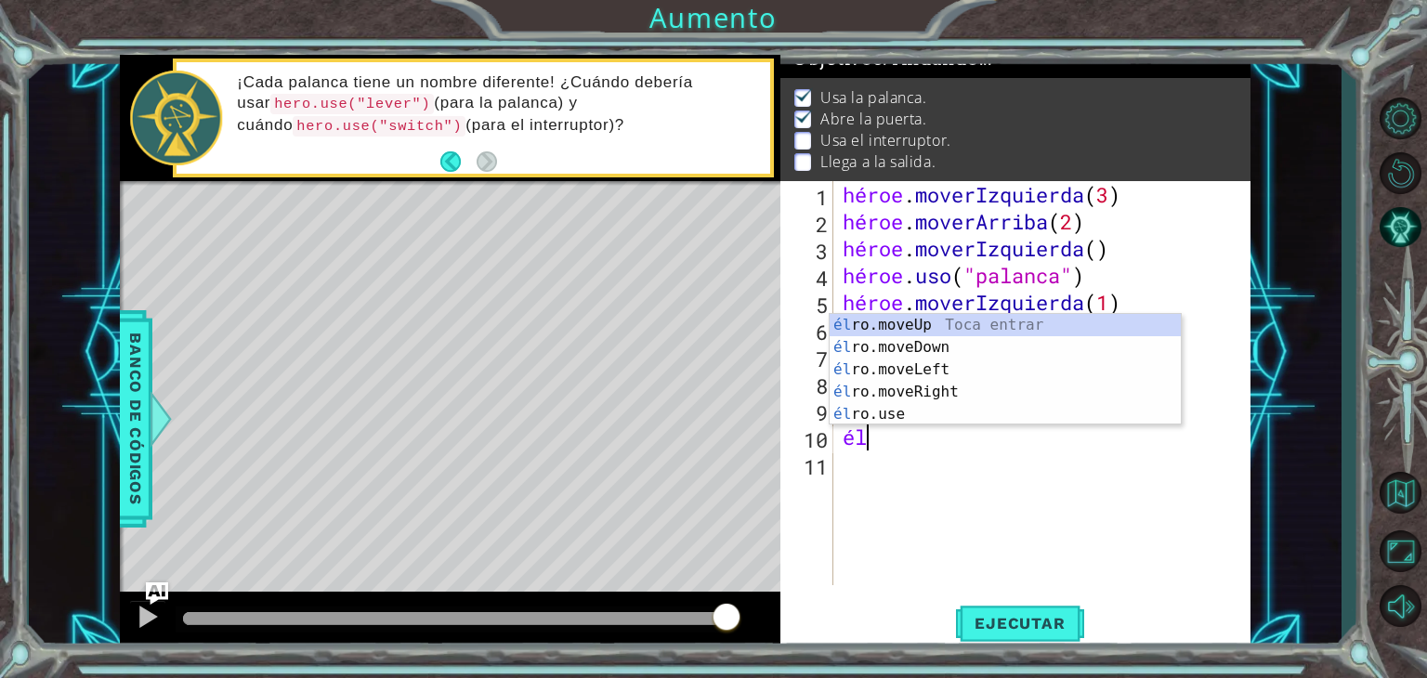
type textarea "h"
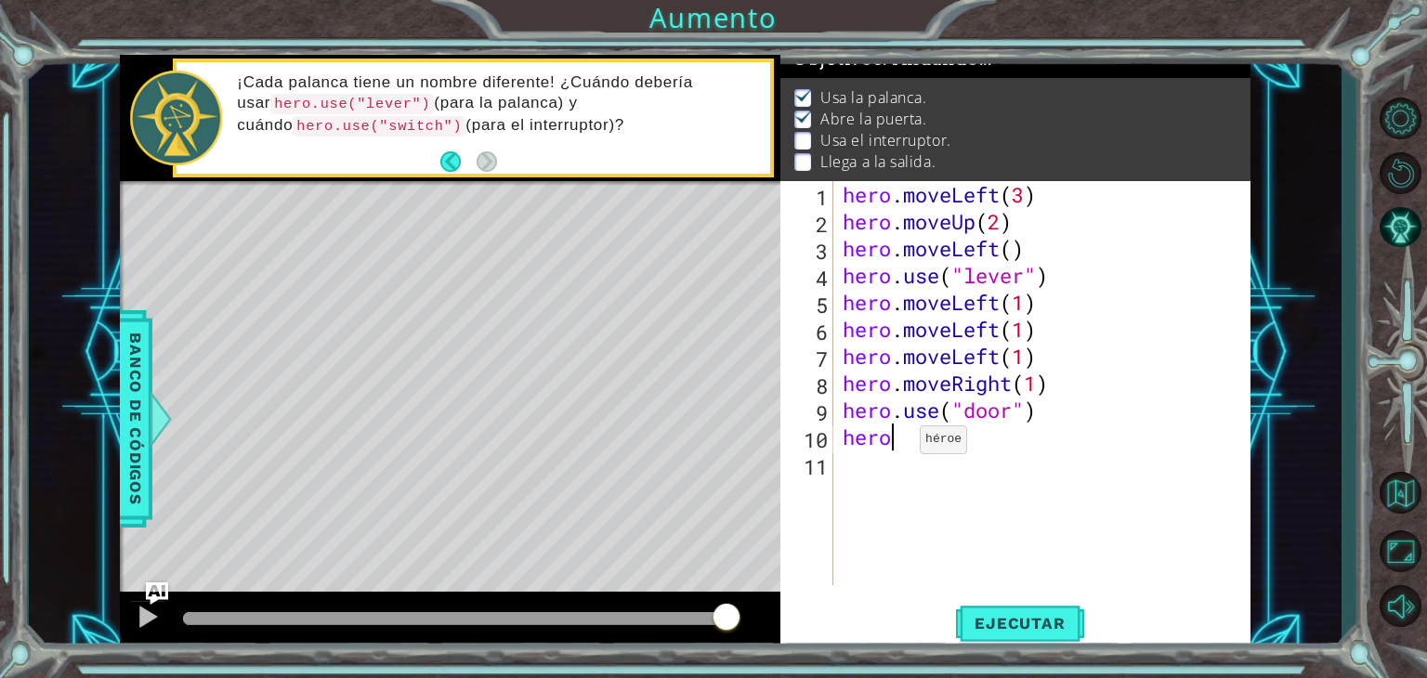
click at [903, 444] on div "hero . moveLeft ( 3 ) hero . moveUp ( 2 ) hero . moveLeft ( ) hero . use ( "lev…" at bounding box center [1047, 410] width 417 height 458
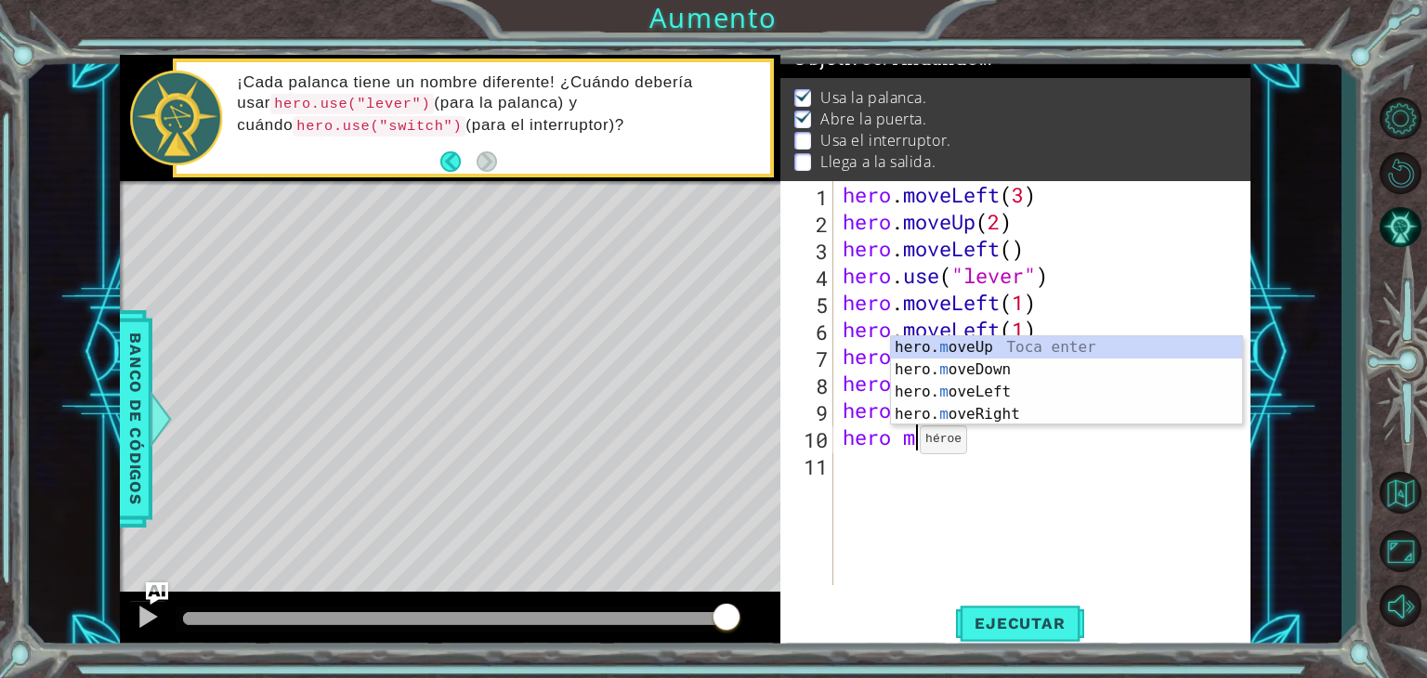
scroll to position [0, 2]
click at [994, 337] on div "hero. m oveUp Toca enter hero. m oveDown Toca enter hero. m oveLeft Toca enter …" at bounding box center [1066, 403] width 351 height 134
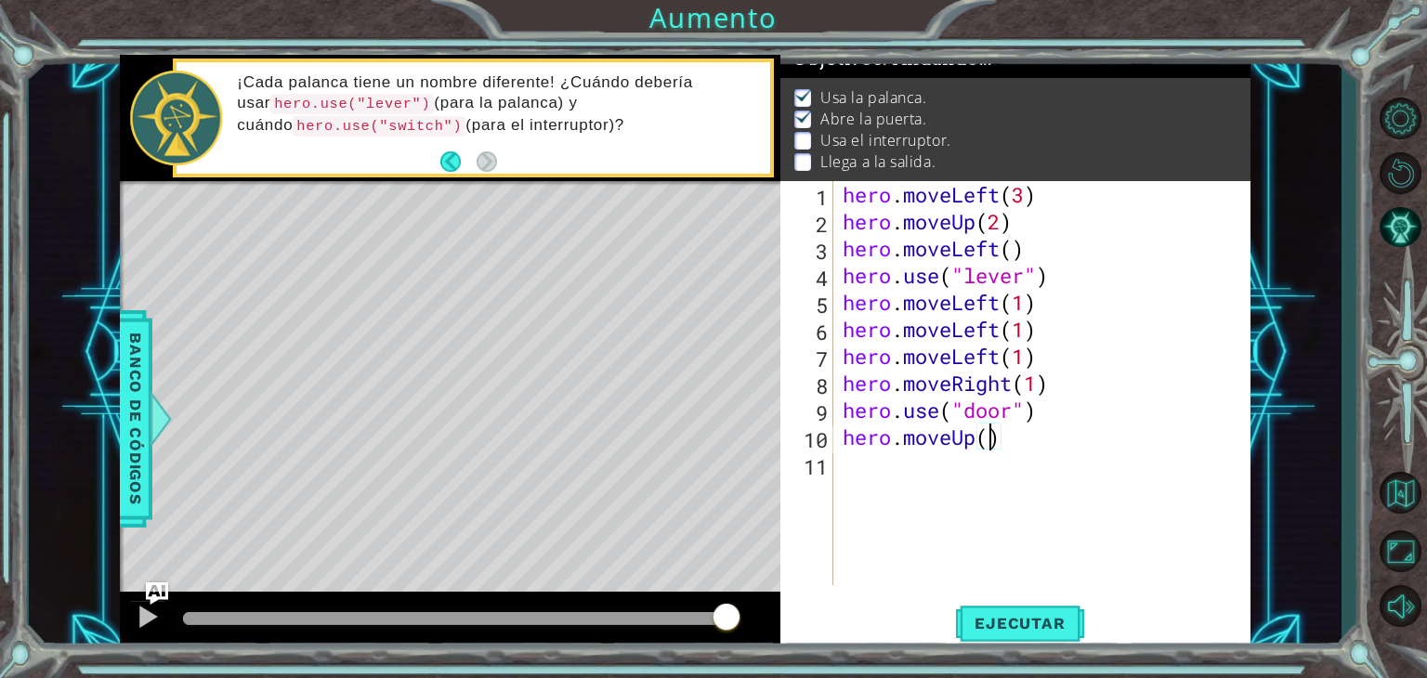
type textarea "hero.moveUp(2)"
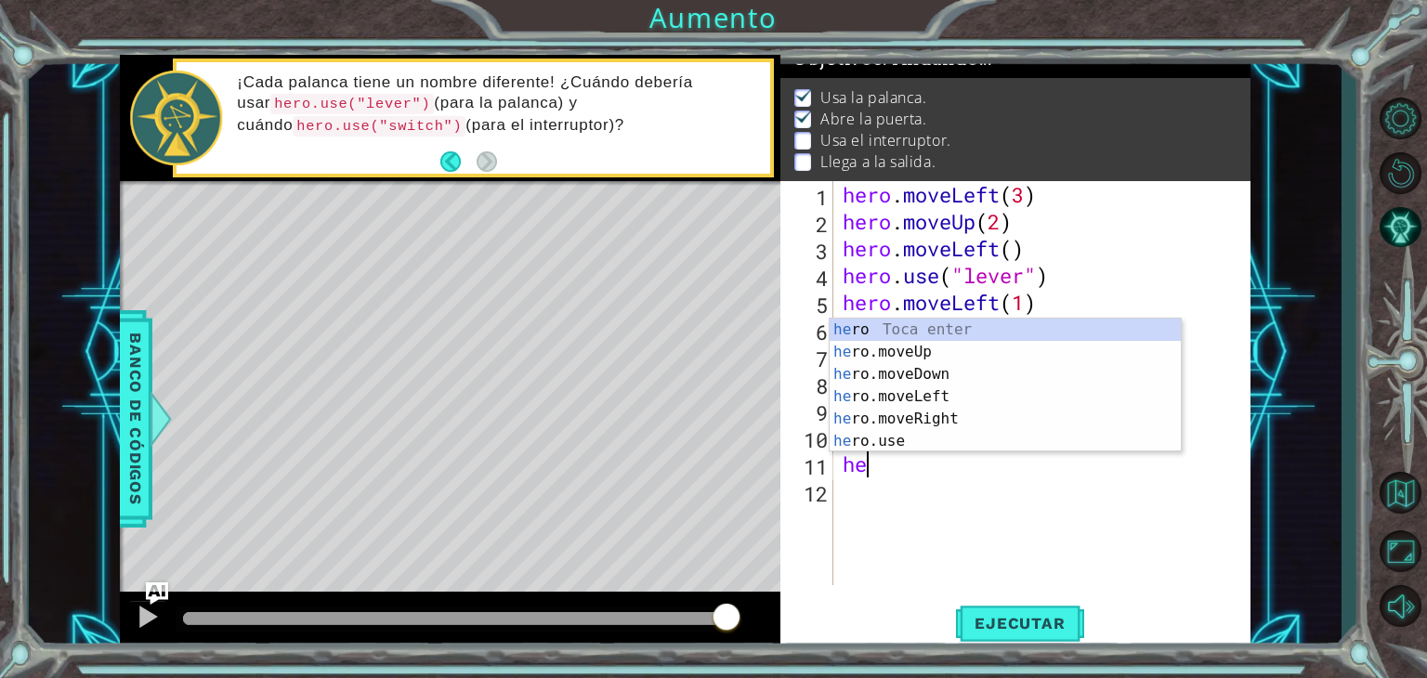
scroll to position [0, 0]
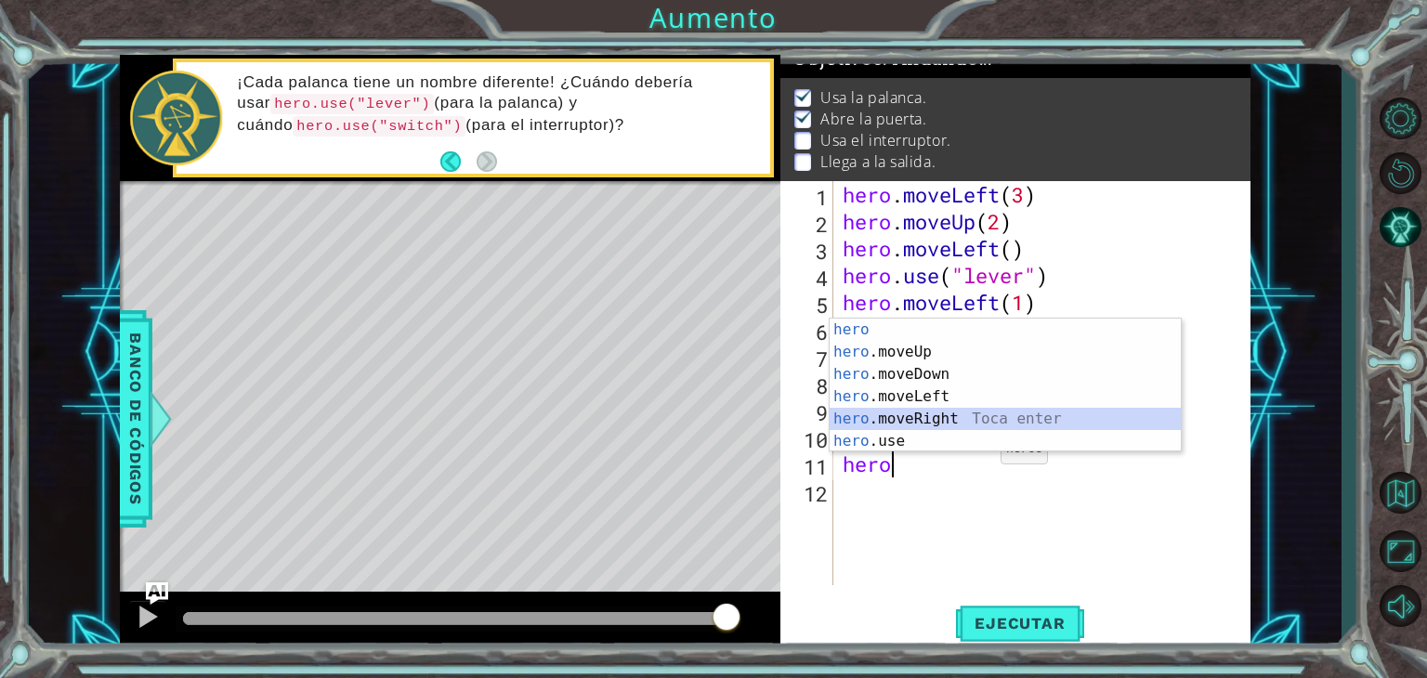
click at [970, 413] on div "hero Toca enter hero .moveUp Toca enter hero .moveDown Toca enter hero .moveLef…" at bounding box center [1005, 408] width 351 height 178
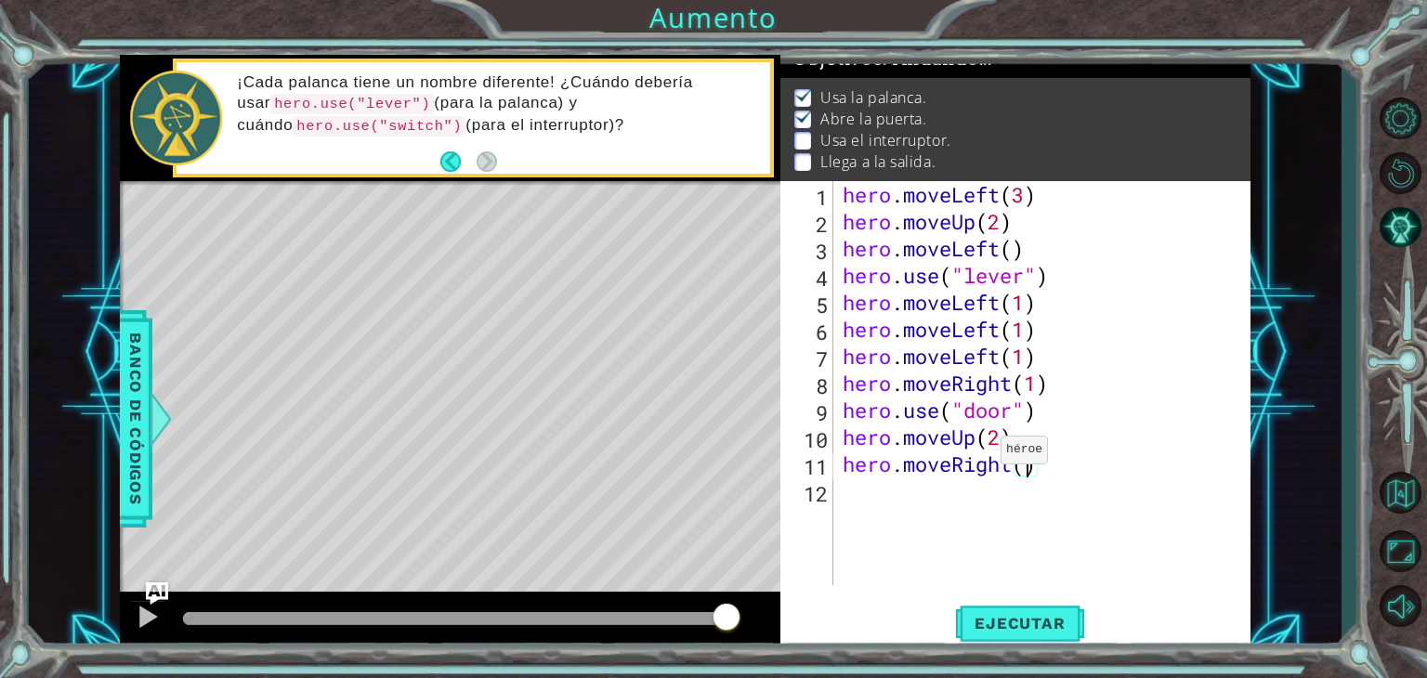
type textarea "hero.moveRight(2)"
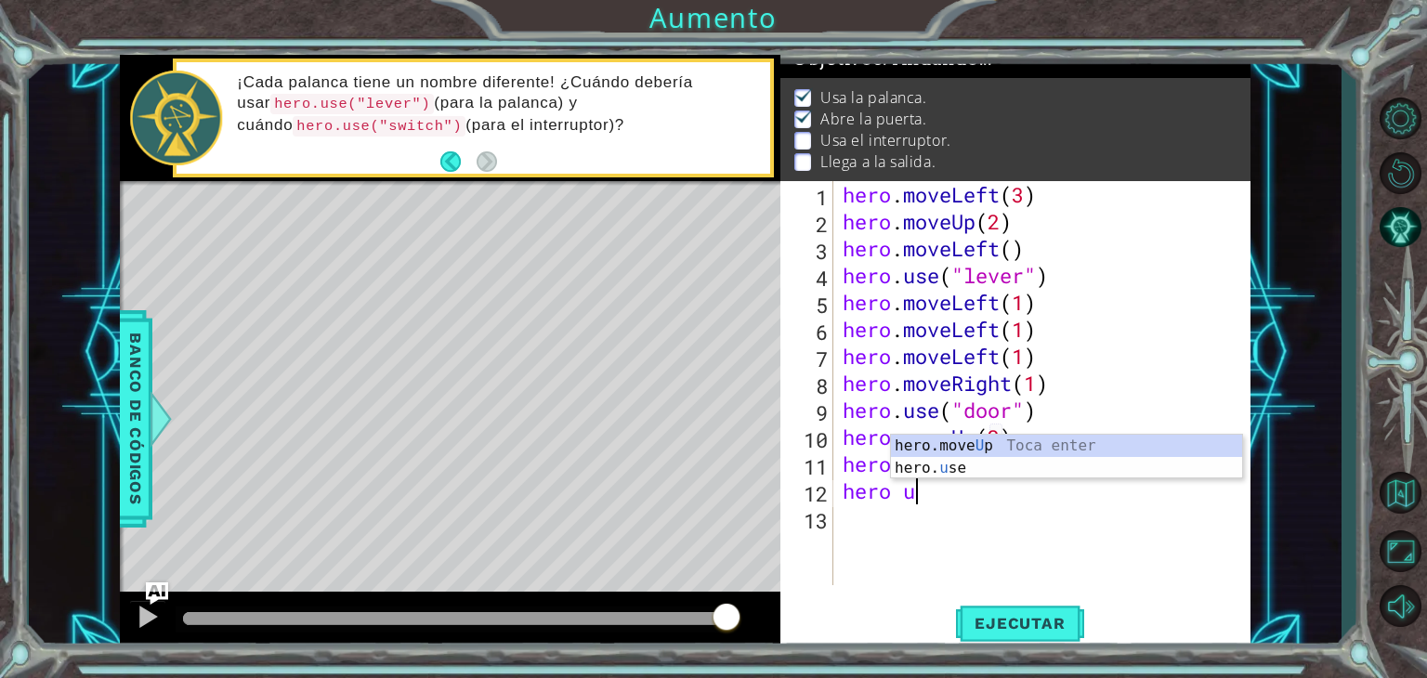
scroll to position [0, 3]
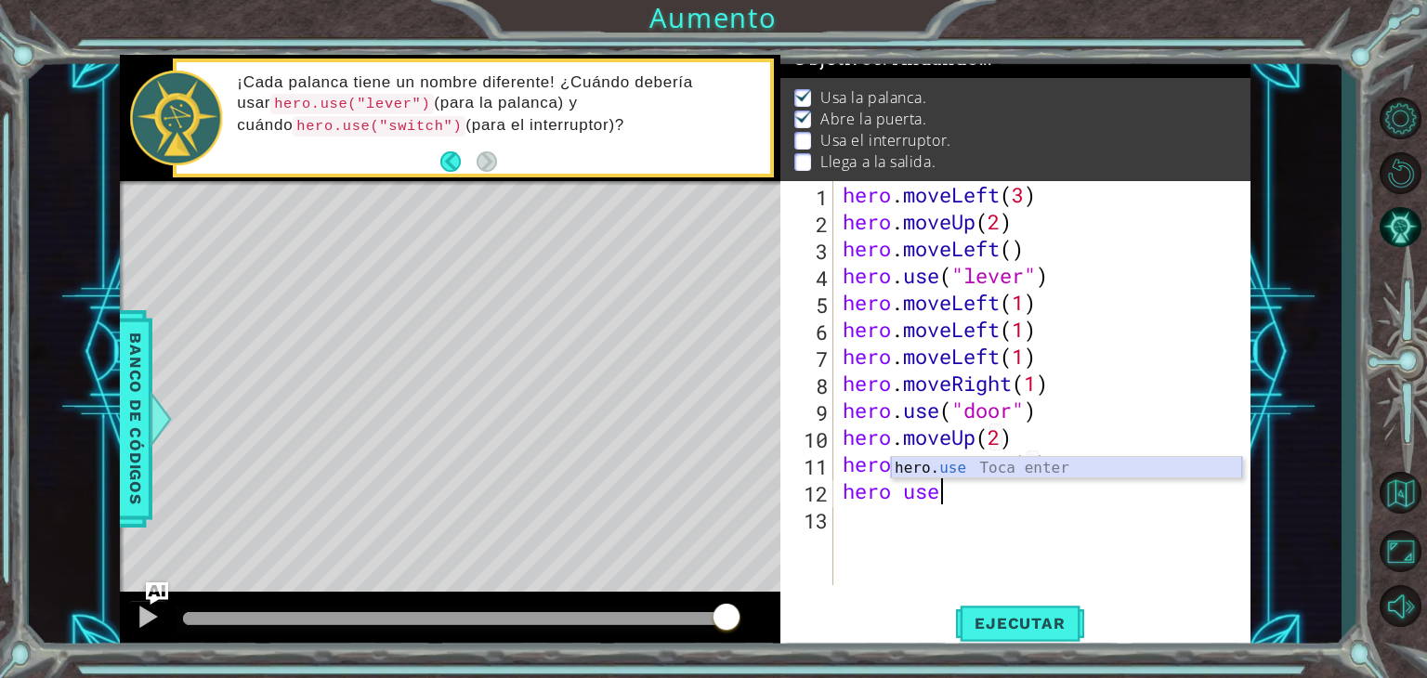
click at [964, 461] on div "hero. use Toca enter" at bounding box center [1066, 490] width 351 height 67
click at [1031, 462] on div "" door" Toca enter " lever" Toca enter" at bounding box center [1114, 479] width 351 height 89
type textarea "hero.use("lever")"
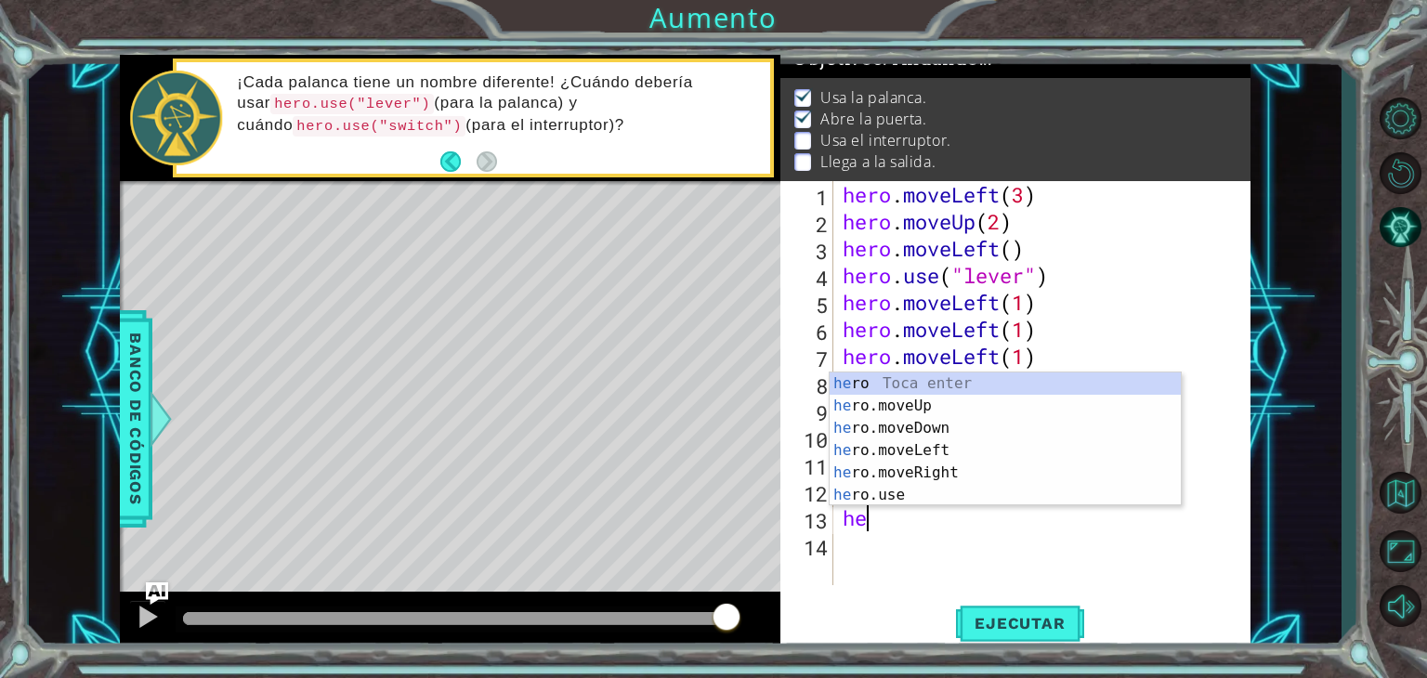
scroll to position [0, 0]
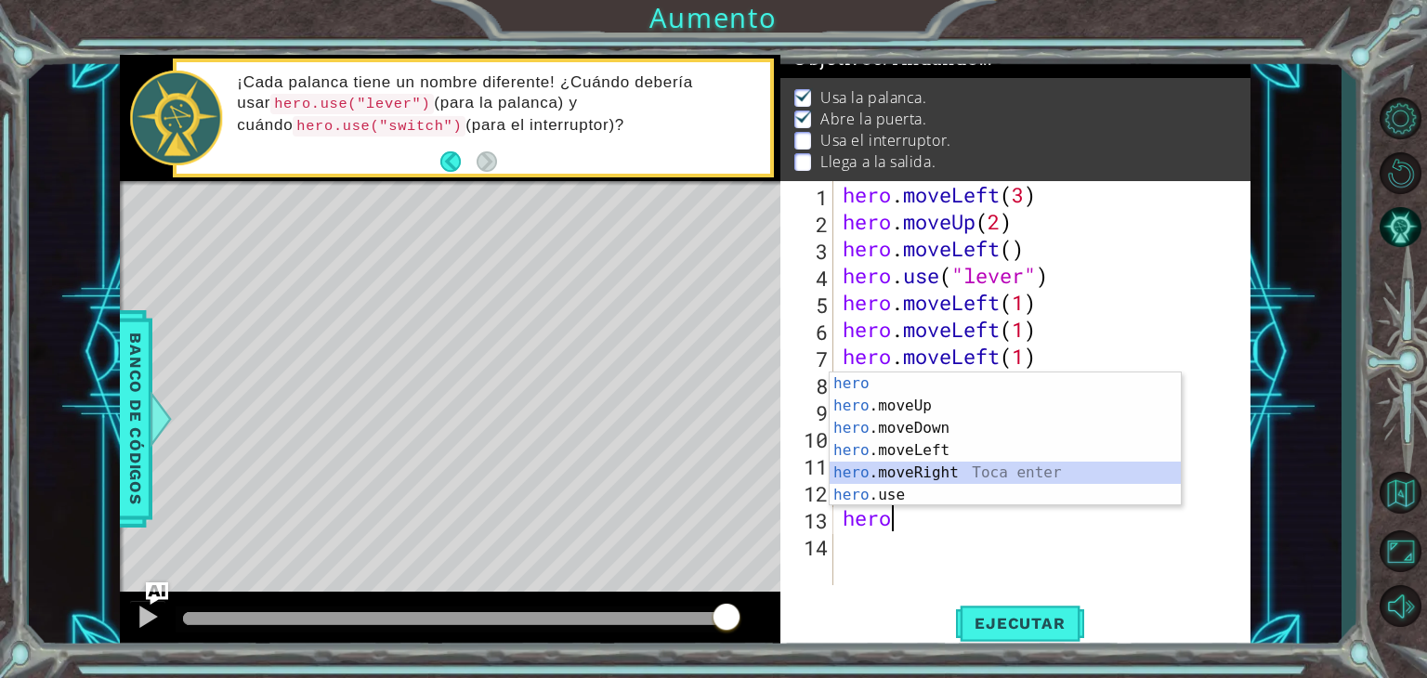
click at [955, 469] on div "hero Toca enter hero .moveUp Toca enter hero .moveDown Toca enter hero .moveLef…" at bounding box center [1005, 462] width 351 height 178
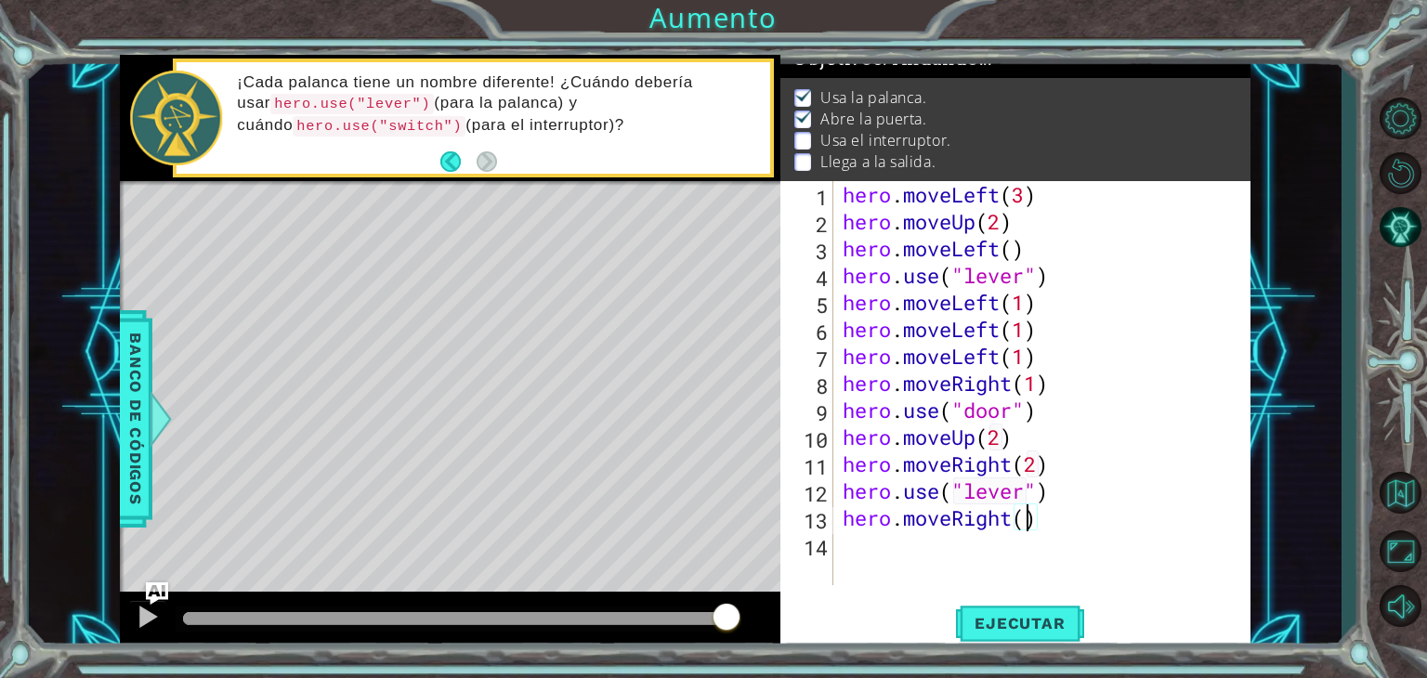
type textarea "hero.moveRight(2)"
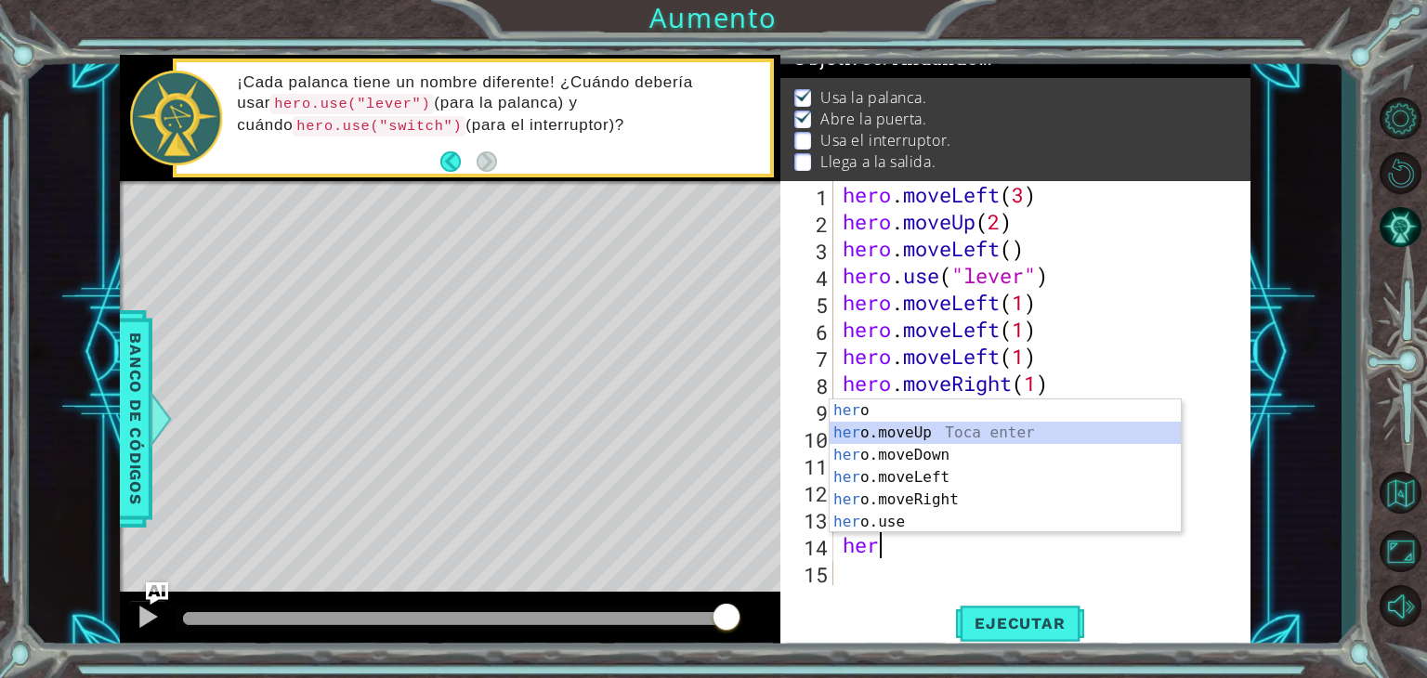
click at [945, 436] on div "her o Toca enter her o.moveUp Toca enter her o.moveDown Toca enter her o.moveLe…" at bounding box center [1005, 489] width 351 height 178
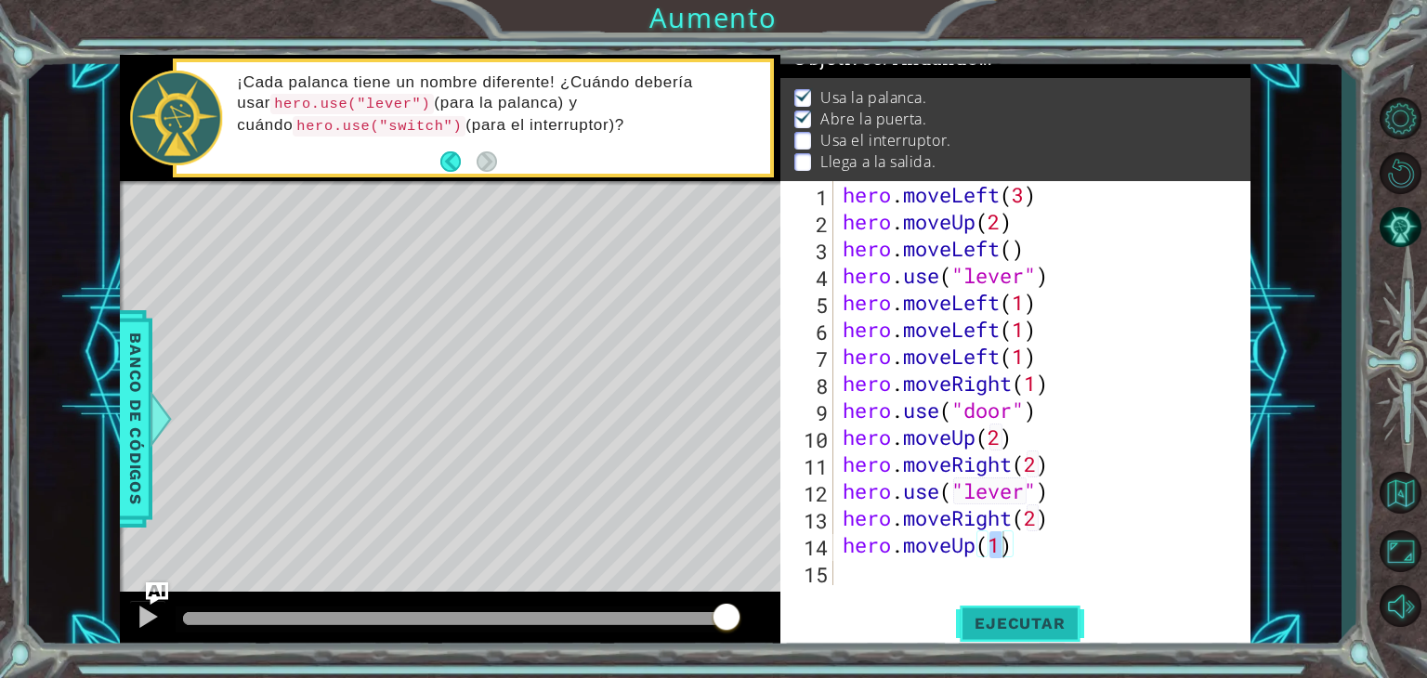
click at [964, 627] on span "Ejecutar" at bounding box center [1019, 623] width 127 height 19
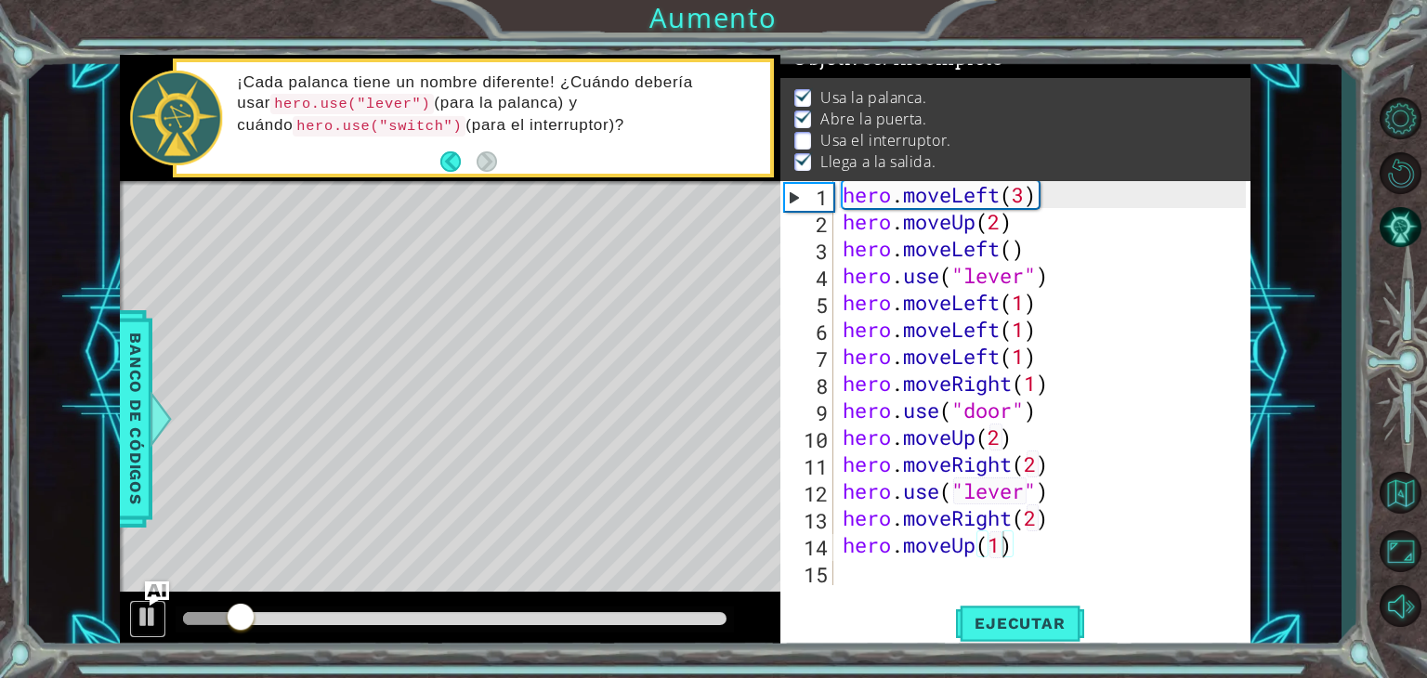
click at [146, 591] on div "1 ההההההההההההההההההההההההההההההההההההההההההההההההההההההההההההההההההההההההההההה…" at bounding box center [685, 353] width 1131 height 597
drag, startPoint x: 260, startPoint y: 622, endPoint x: 147, endPoint y: 632, distance: 113.8
click at [147, 632] on div at bounding box center [450, 621] width 661 height 59
click at [147, 632] on button at bounding box center [147, 619] width 37 height 38
click at [141, 621] on div at bounding box center [148, 617] width 24 height 24
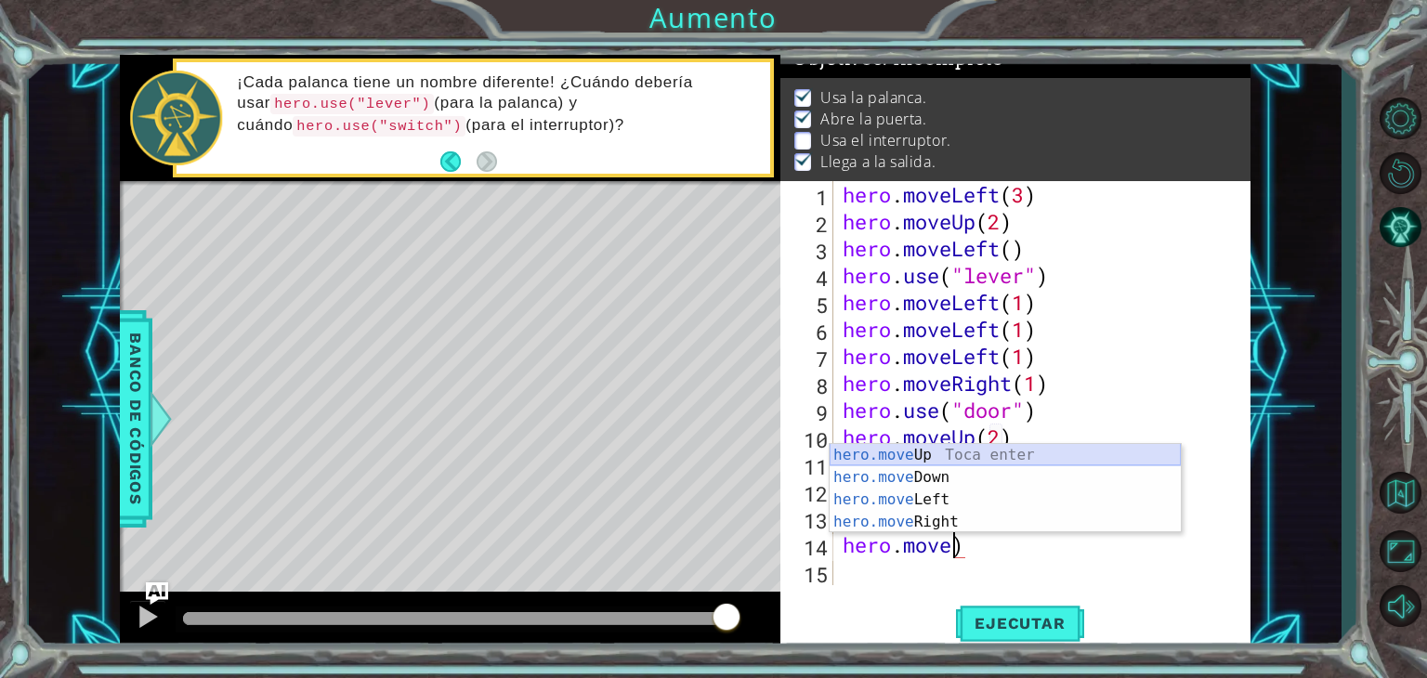
click at [928, 454] on div "hero.move Up Toca enter hero.move Down Toca enter hero.move Left Toca enter her…" at bounding box center [1005, 511] width 351 height 134
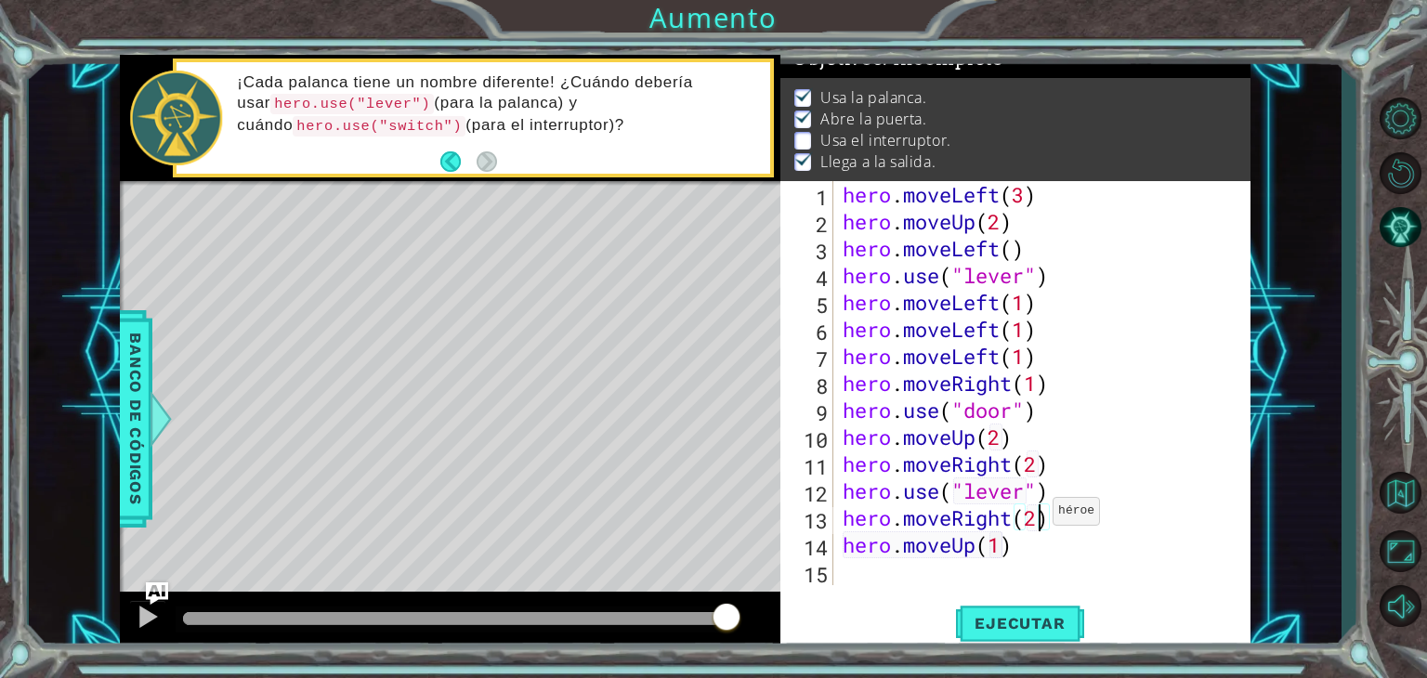
click at [1037, 516] on div "hero . moveLeft ( 3 ) hero . moveUp ( 2 ) hero . moveLeft ( ) hero . use ( "lev…" at bounding box center [1047, 410] width 417 height 458
click at [1017, 620] on span "Ejecutar" at bounding box center [1019, 623] width 127 height 19
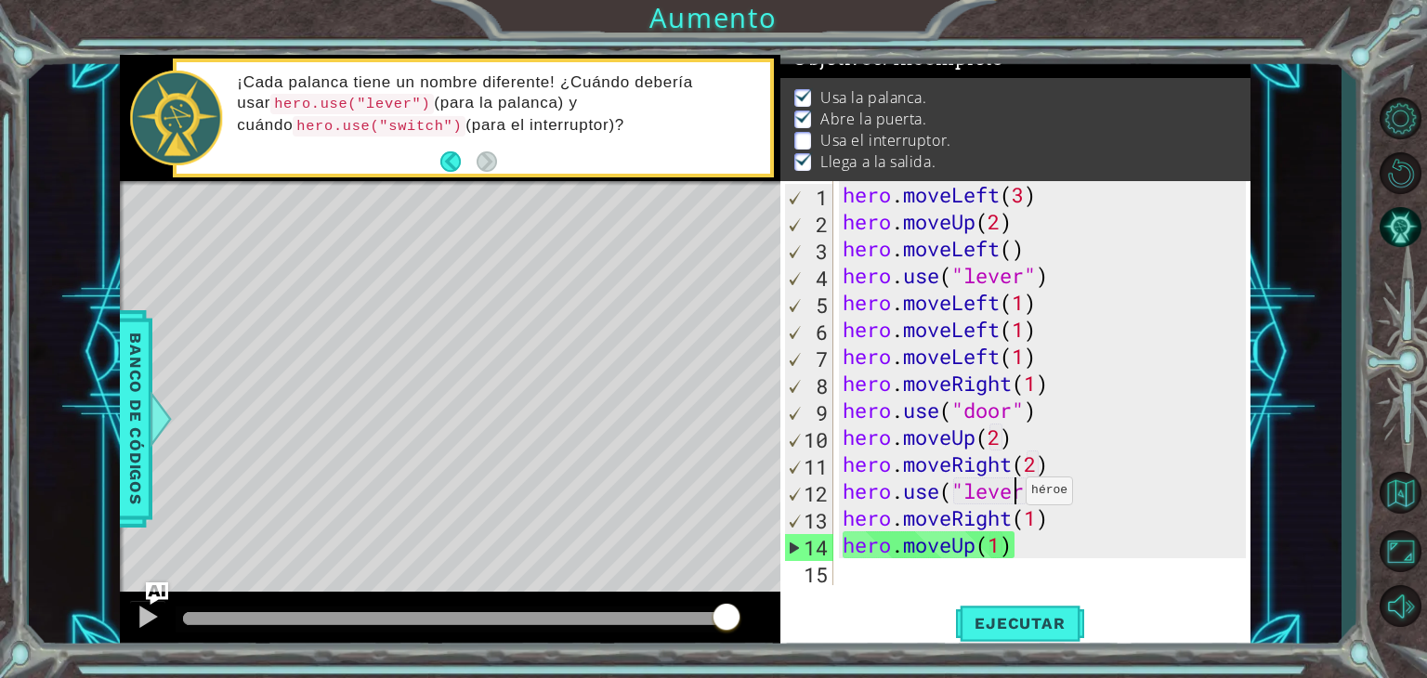
click at [1009, 495] on div "hero . moveLeft ( 3 ) hero . moveUp ( 2 ) hero . moveLeft ( ) hero . use ( "lev…" at bounding box center [1047, 410] width 417 height 458
click at [1022, 496] on div "hero . moveLeft ( 3 ) hero . moveUp ( 2 ) hero . moveLeft ( ) hero . use ( "lev…" at bounding box center [1047, 410] width 417 height 458
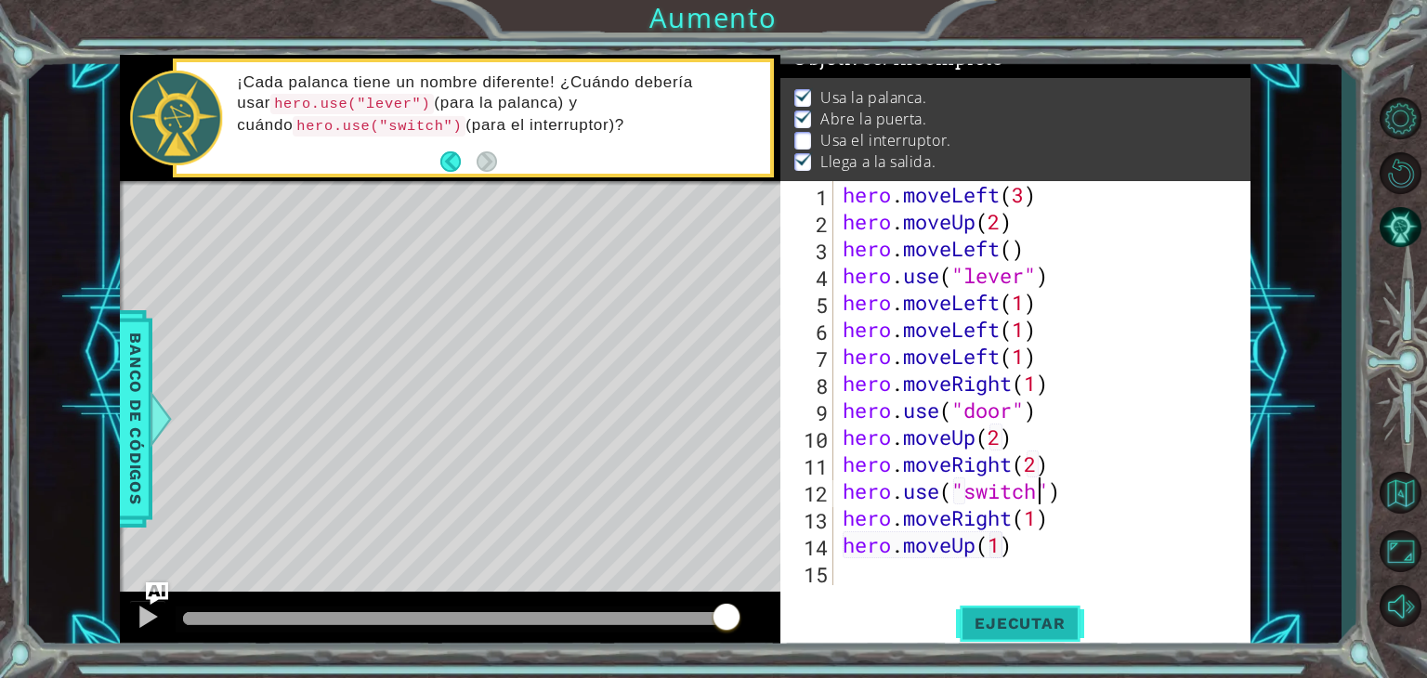
click at [1004, 638] on button "Ejecutar" at bounding box center [1019, 623] width 127 height 47
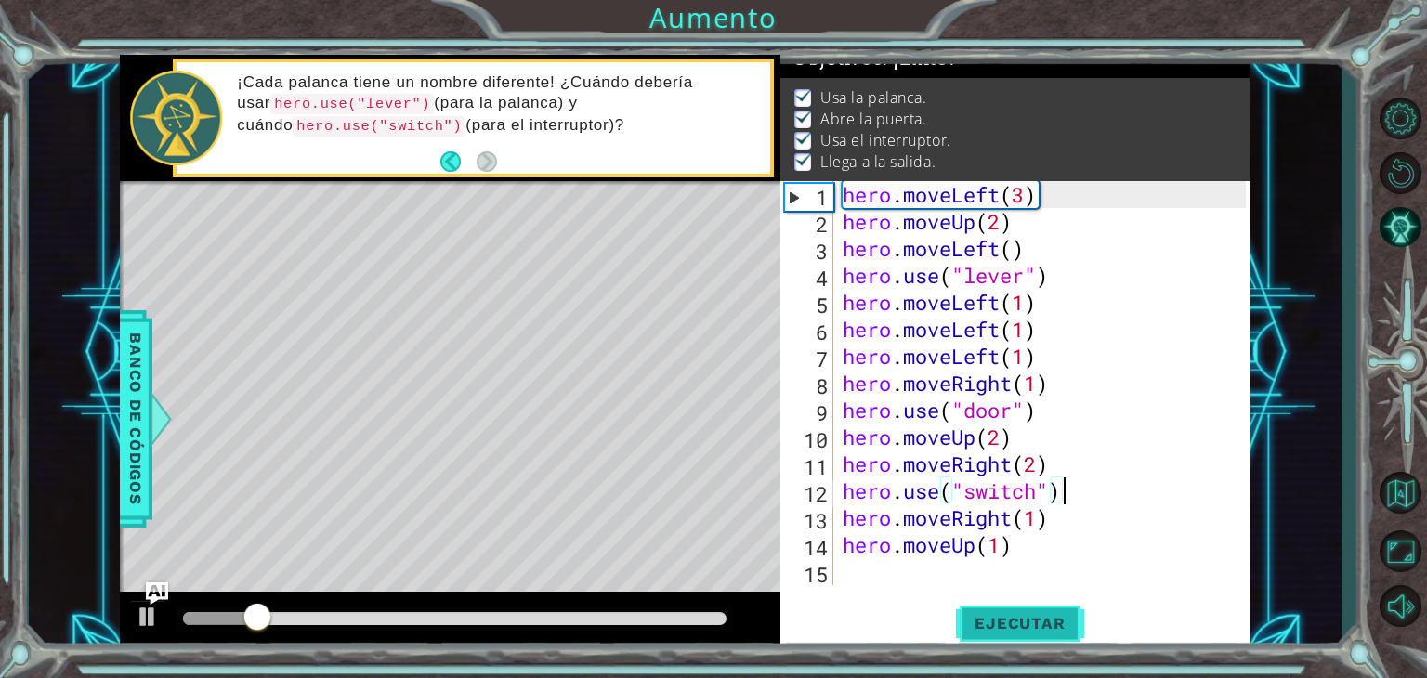
scroll to position [0, 9]
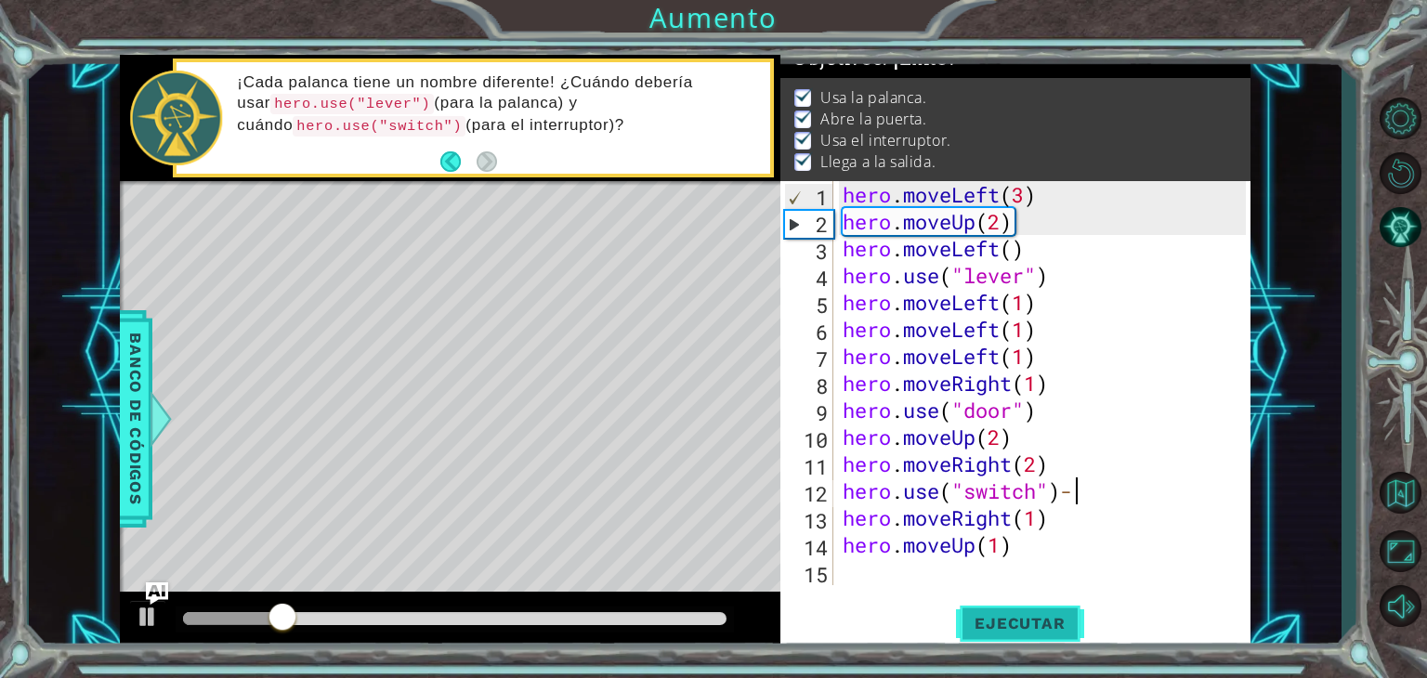
type textarea "hero.use("switch")"
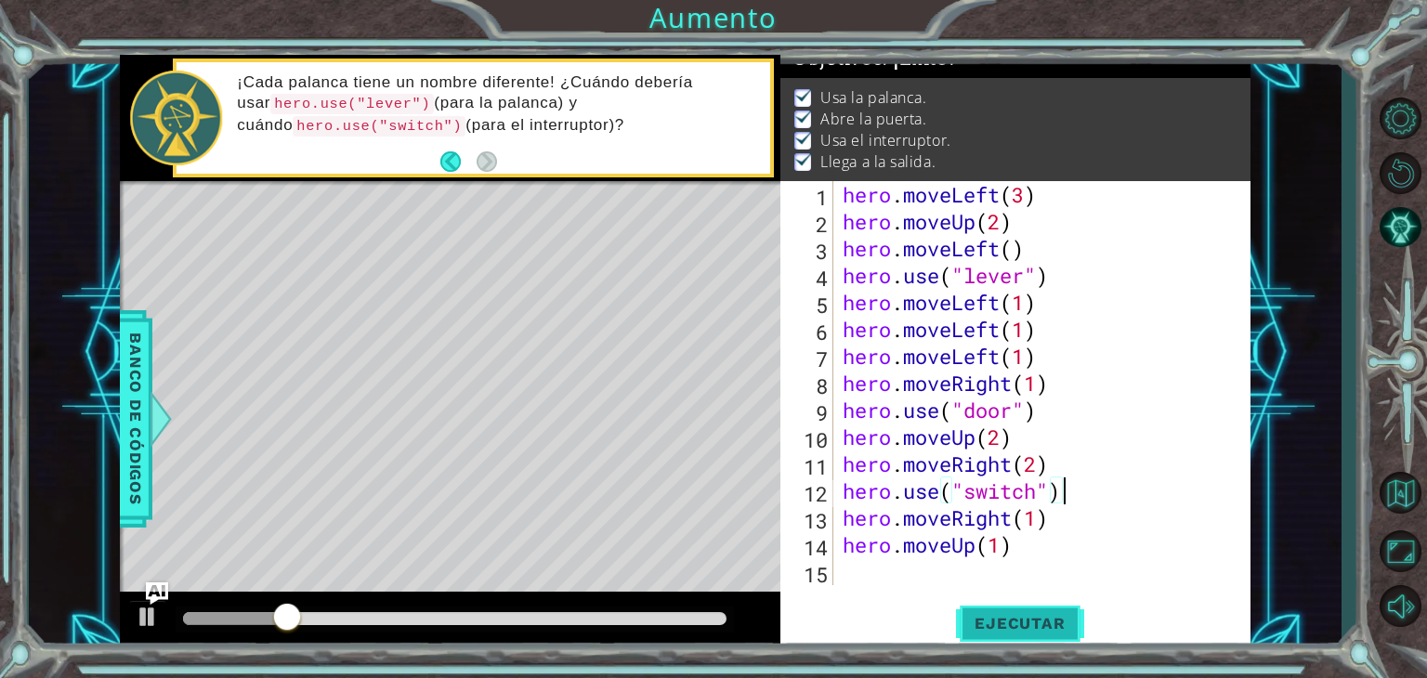
scroll to position [0, 8]
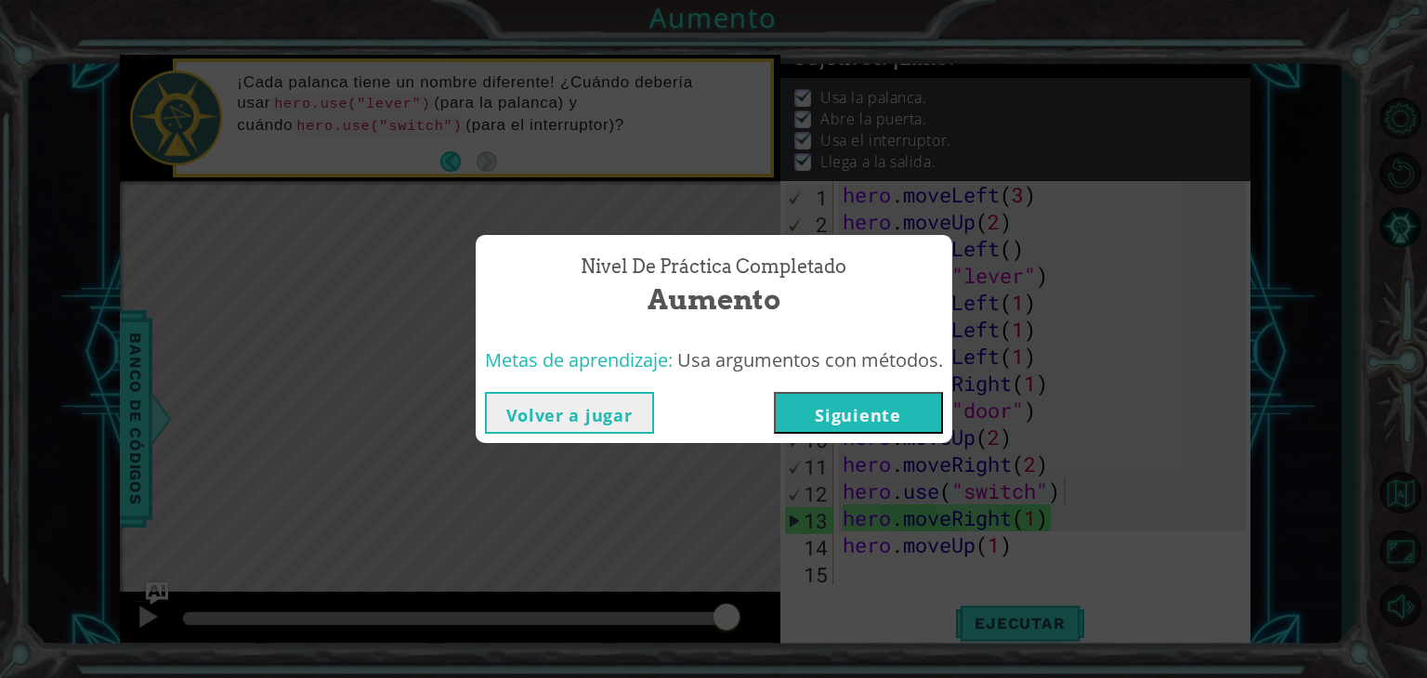
click at [905, 413] on button "Siguiente" at bounding box center [858, 413] width 169 height 42
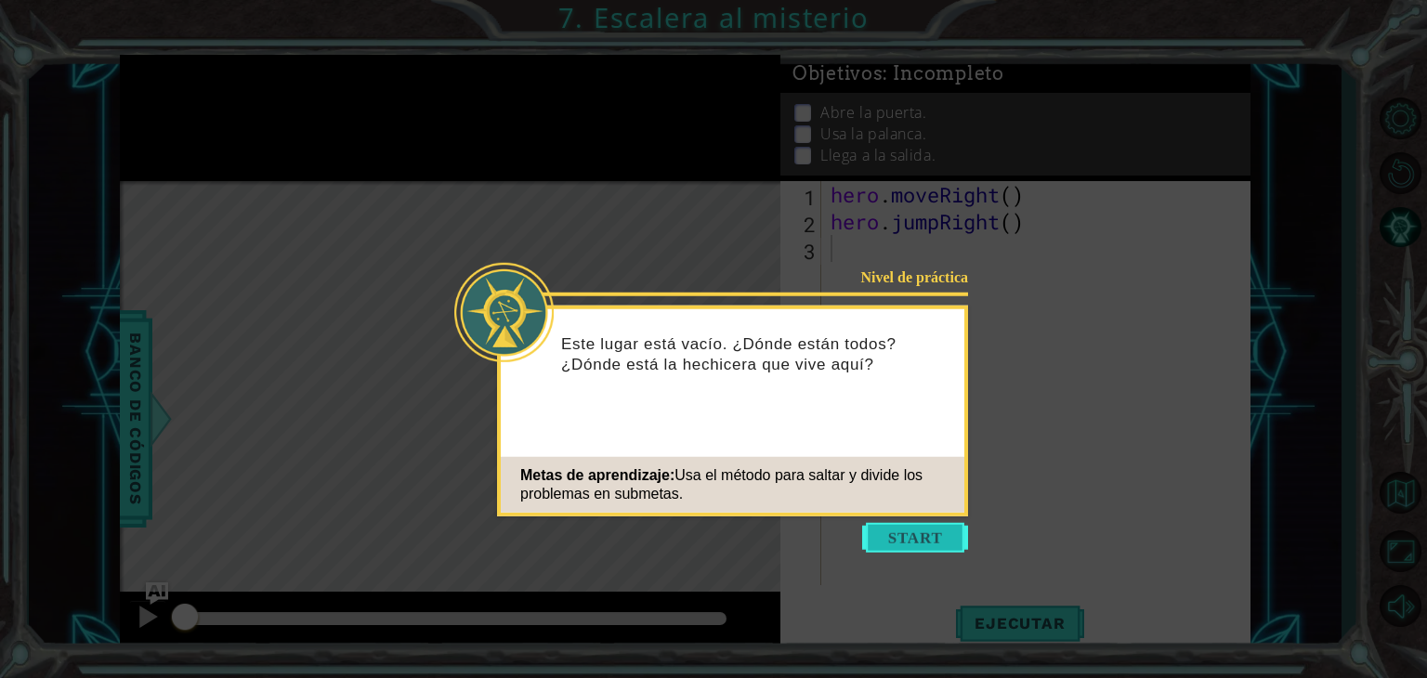
click at [886, 545] on button "Start" at bounding box center [915, 538] width 106 height 30
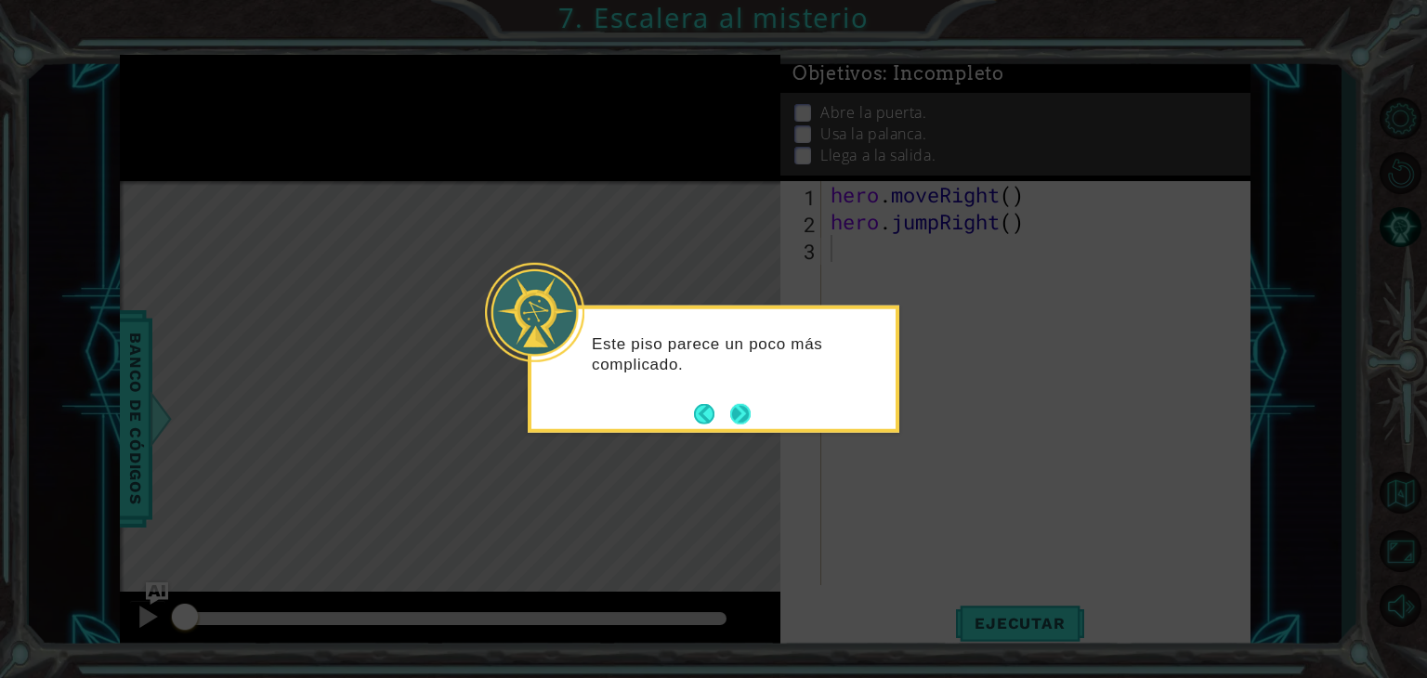
click at [731, 406] on button "Next" at bounding box center [740, 413] width 20 height 20
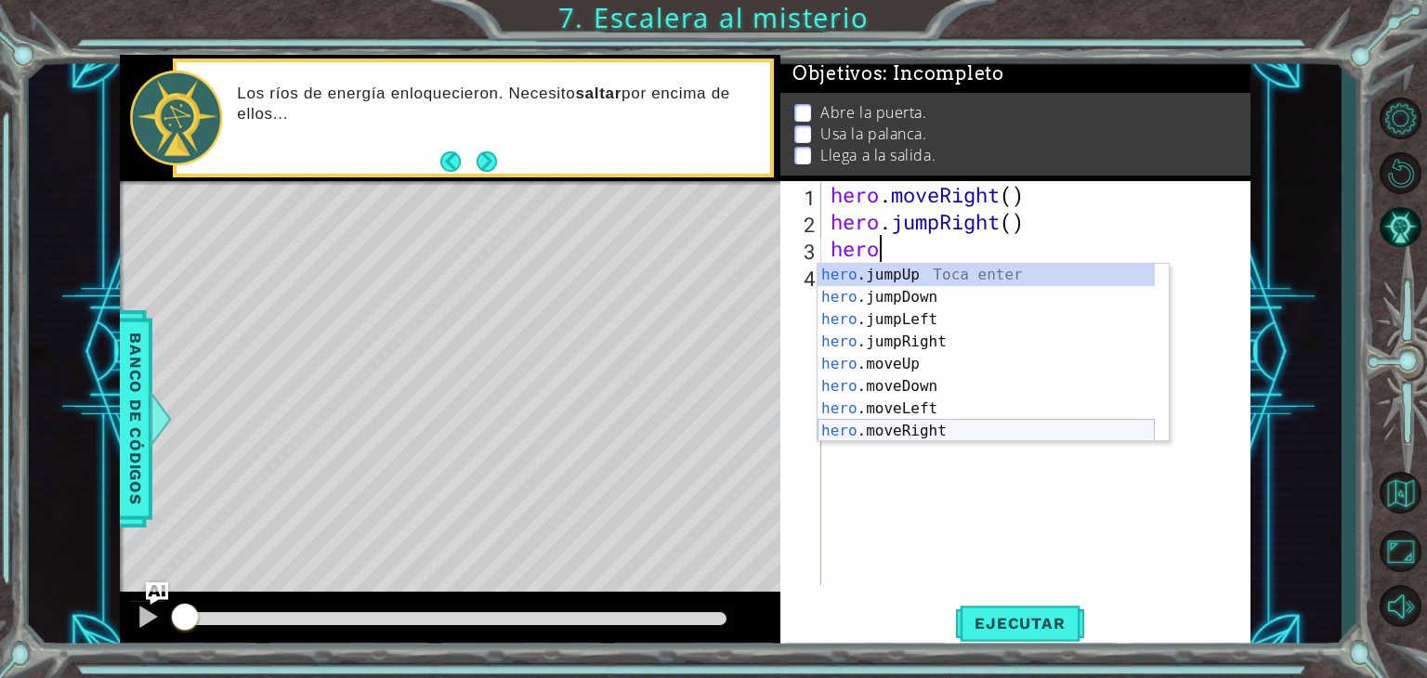
click at [918, 432] on div "hero .jumpUp Toca enter hero .jumpDown Toca enter hero .jumpLeft Toca enter her…" at bounding box center [986, 375] width 337 height 223
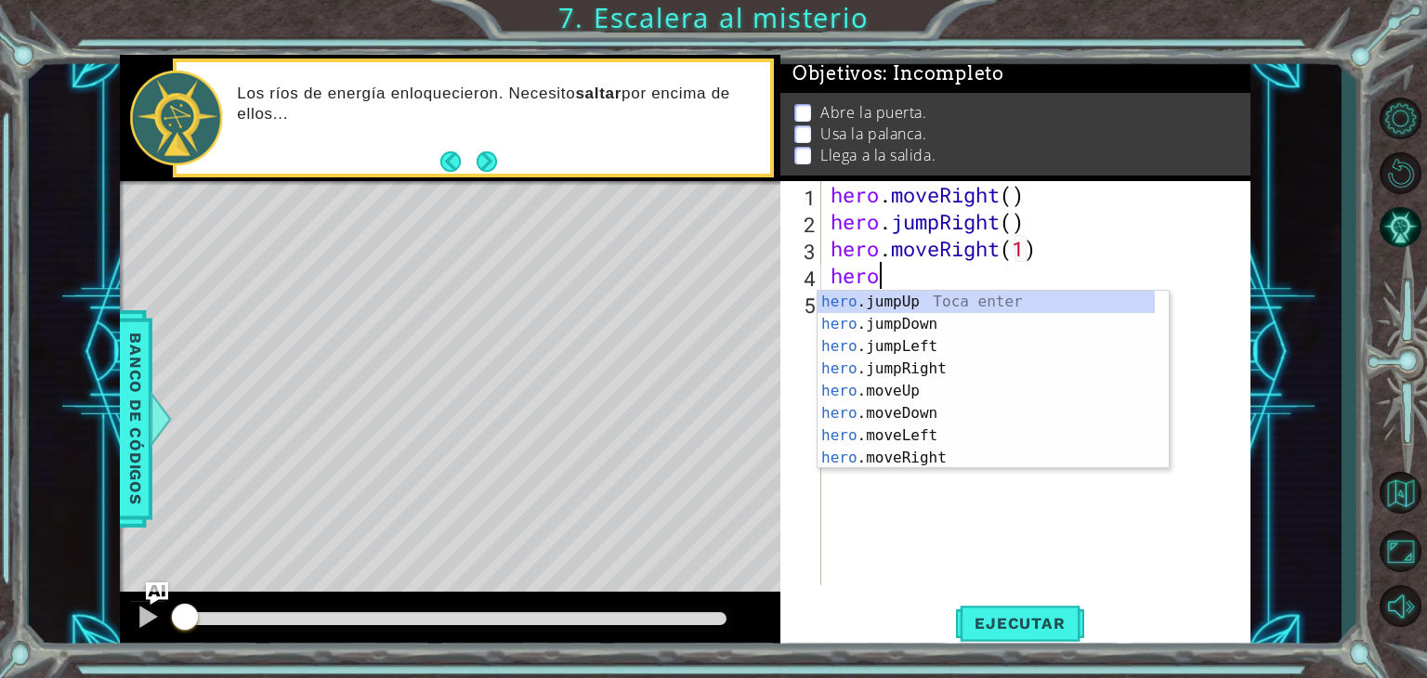
scroll to position [0, 10]
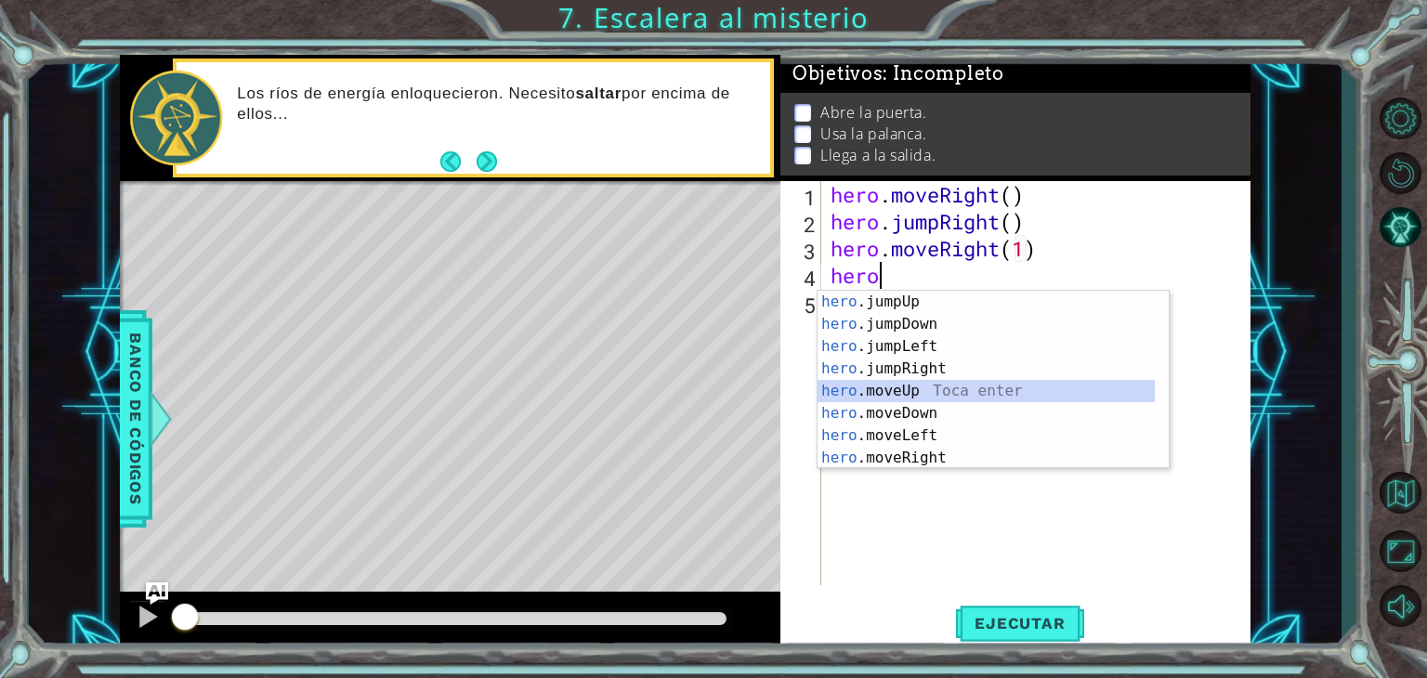
click at [914, 384] on div "hero .jumpUp Toca enter hero .jumpDown Toca enter hero .jumpLeft Toca enter her…" at bounding box center [986, 402] width 337 height 223
type textarea "hero.moveUp(1)"
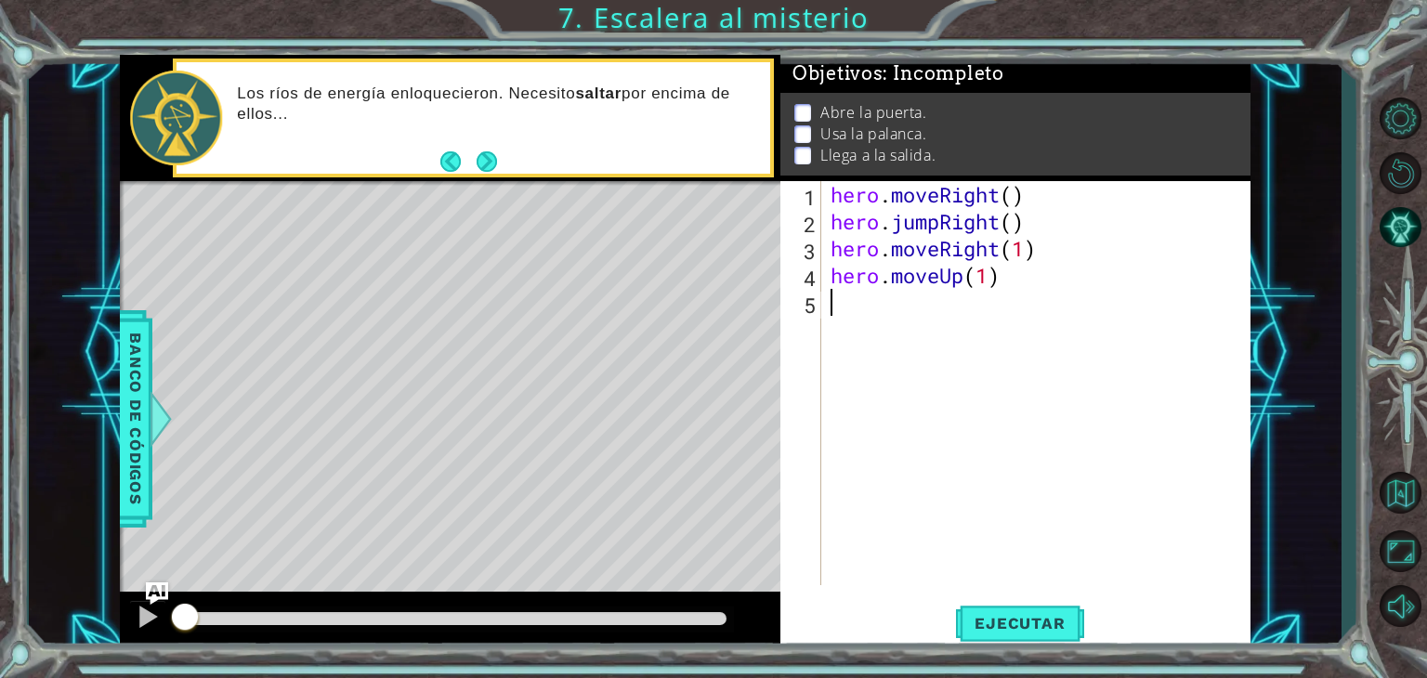
click at [906, 310] on div "hero . moveRight ( ) hero . jumpRight ( ) hero . moveRight ( 1 ) hero . moveUp …" at bounding box center [1041, 410] width 428 height 458
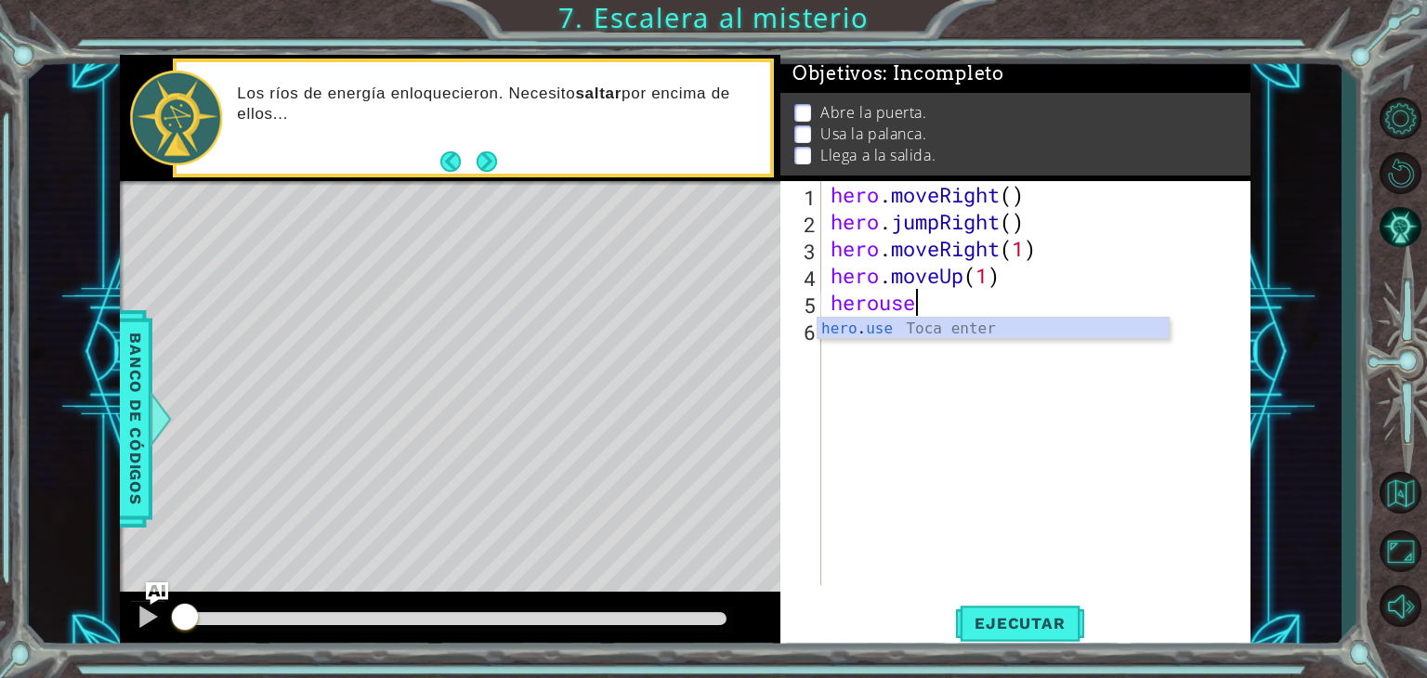
scroll to position [0, 3]
click at [903, 324] on div "hero . use Toca enter" at bounding box center [993, 351] width 351 height 67
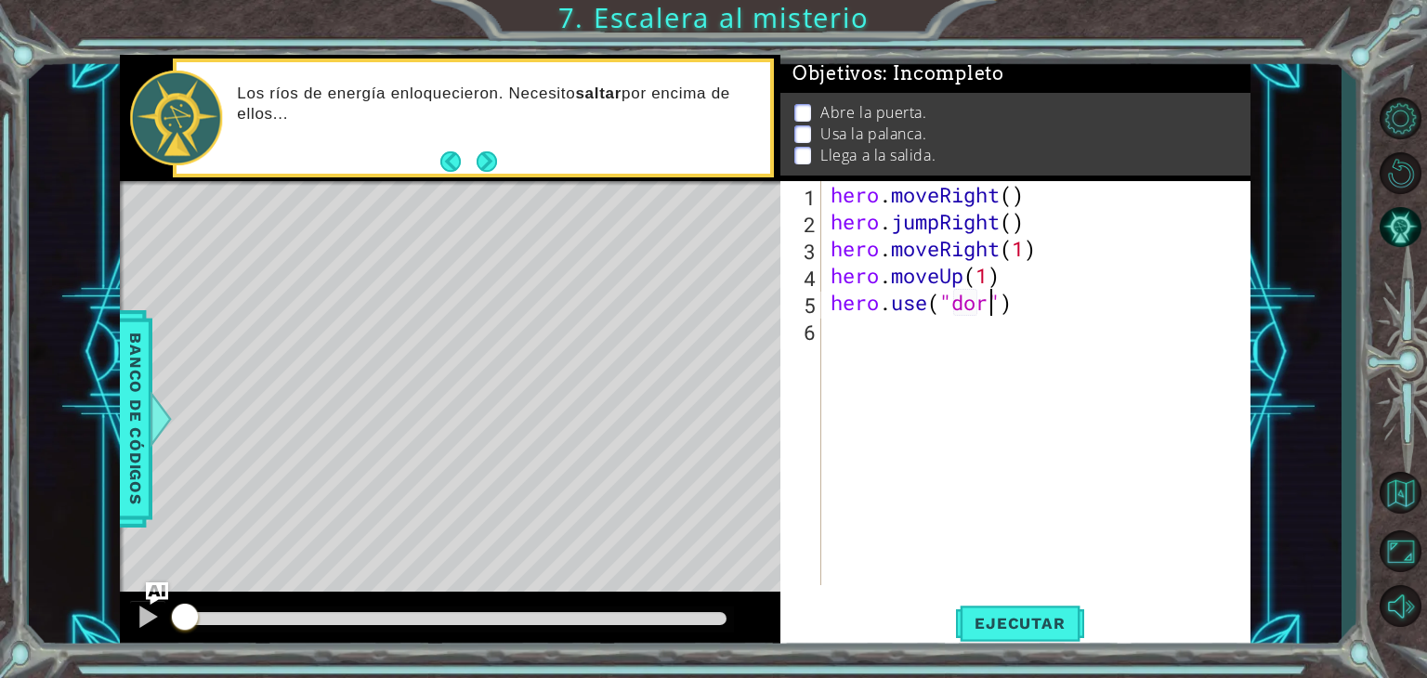
scroll to position [0, 7]
type textarea "hero.use("door")"
click at [1004, 644] on button "Ejecutar" at bounding box center [1019, 623] width 127 height 47
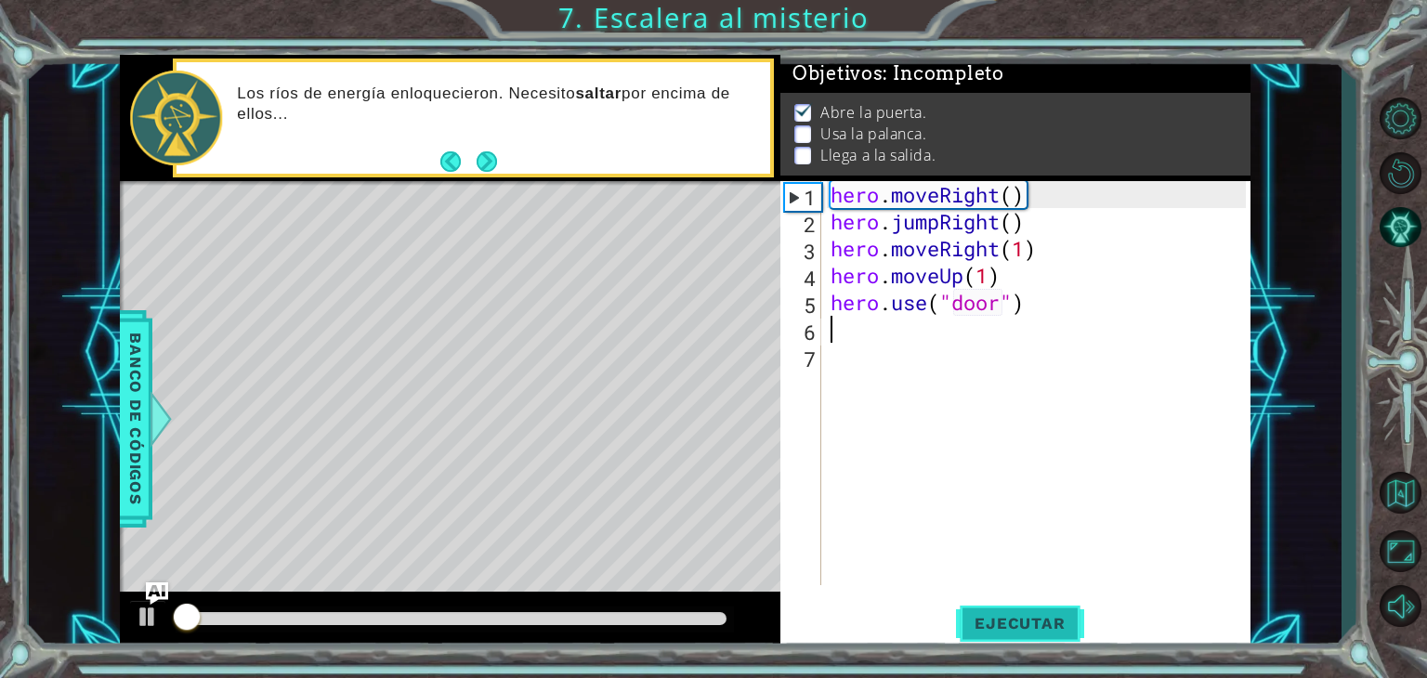
scroll to position [7, 0]
click at [1002, 618] on span "Ejecutar" at bounding box center [1019, 623] width 127 height 19
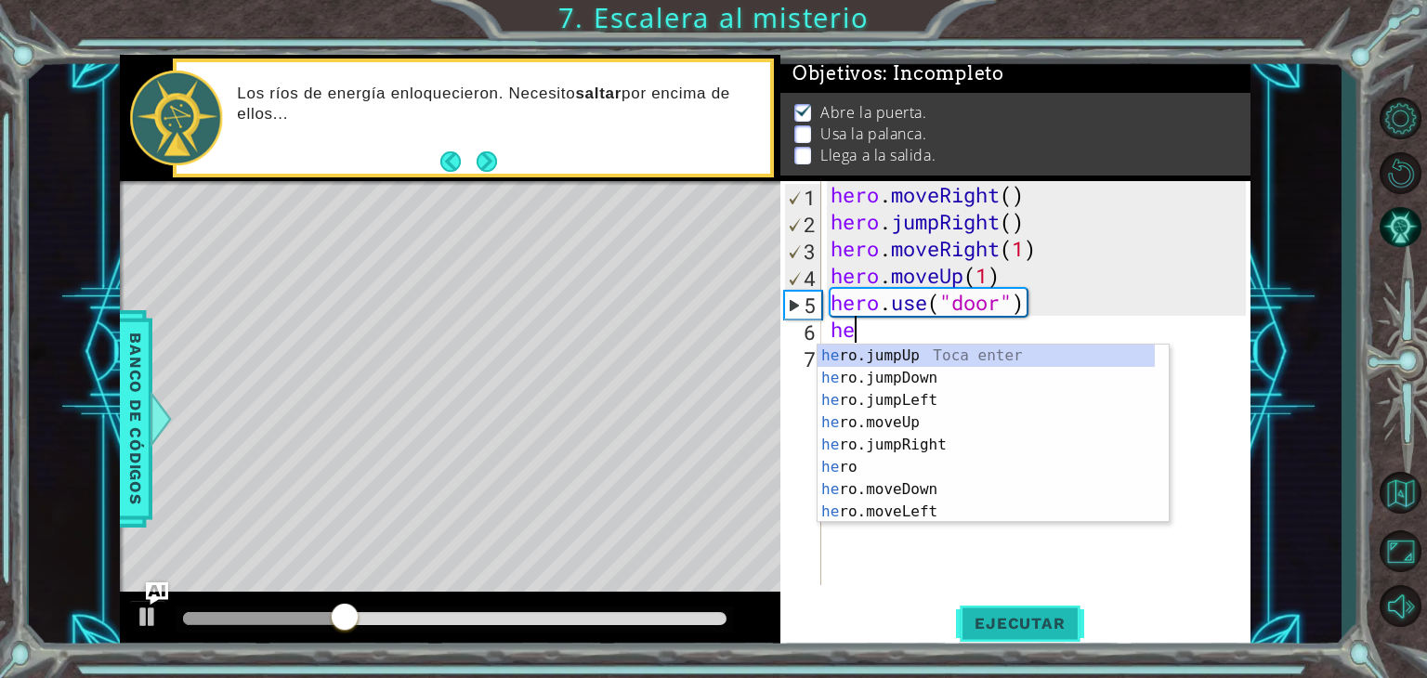
scroll to position [0, 0]
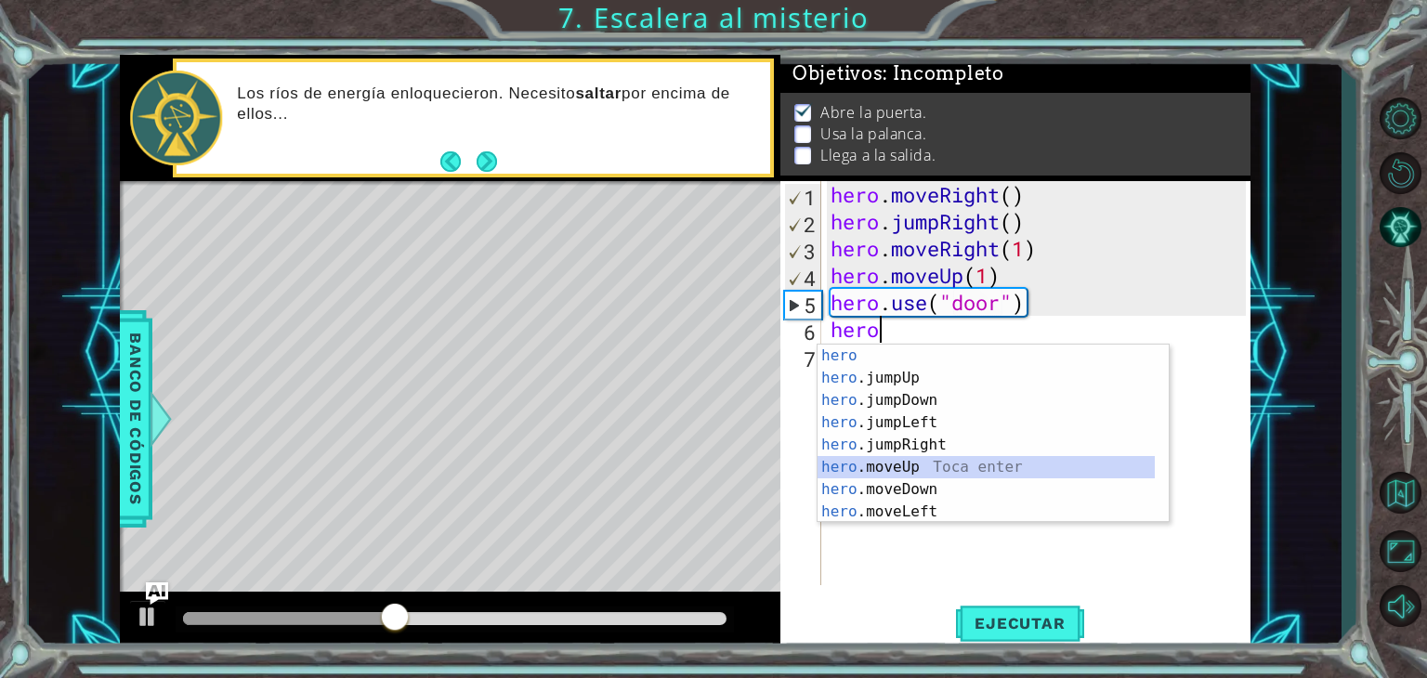
click at [924, 462] on div "hero Toca enter hero .jumpUp Toca enter hero .jumpDown Toca enter hero .jumpLef…" at bounding box center [986, 456] width 337 height 223
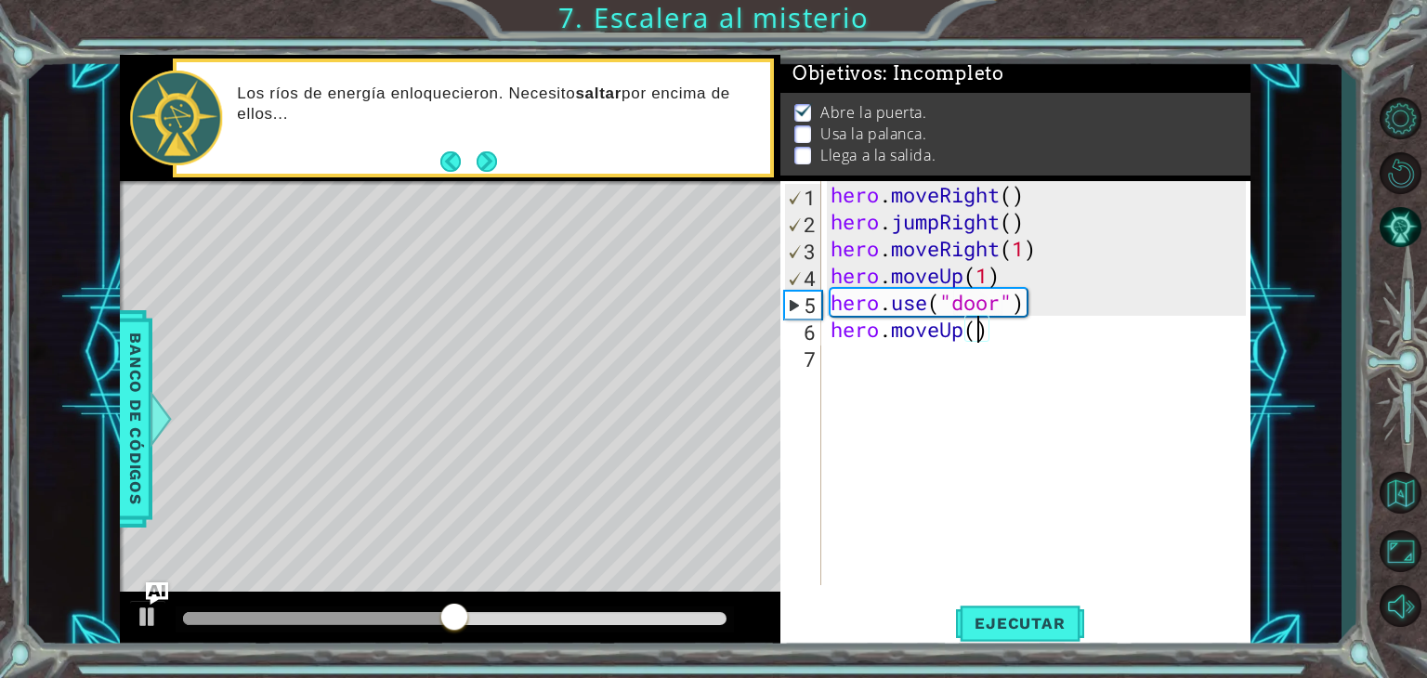
type textarea "hero.moveUp(2)"
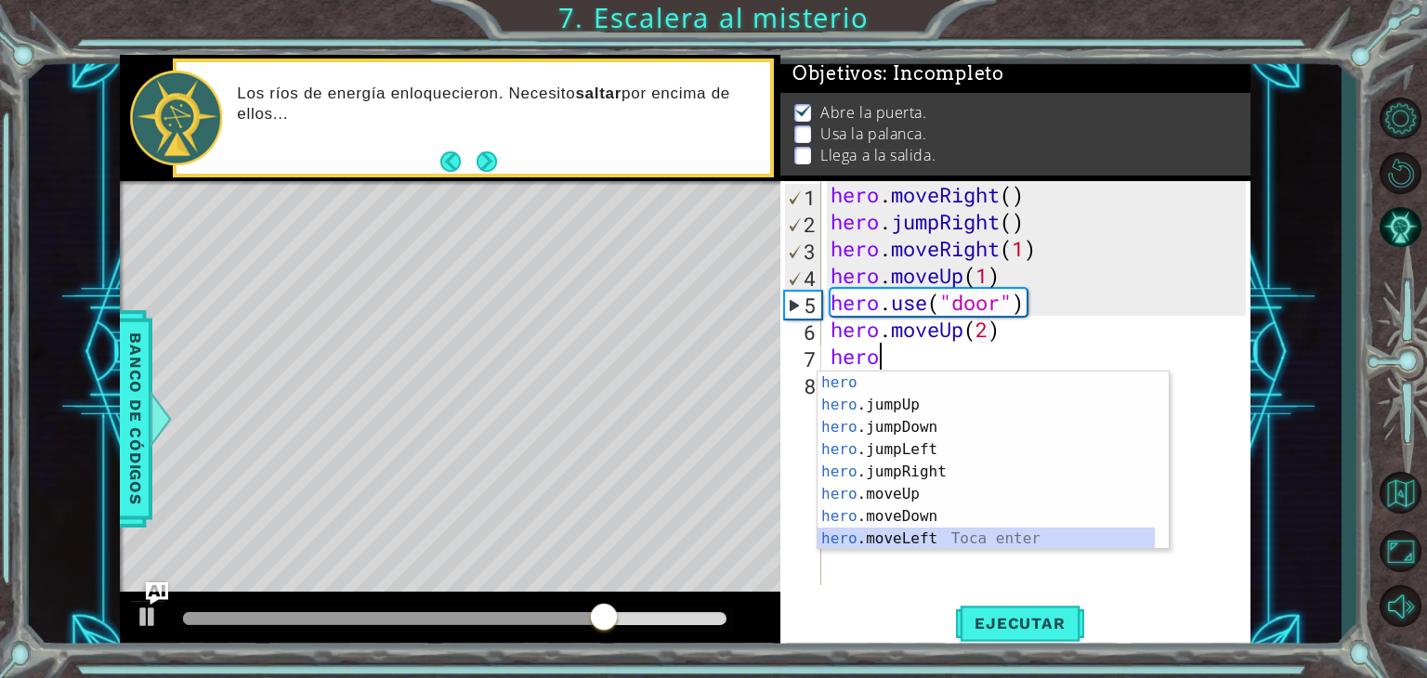
click at [886, 540] on div "hero Toca enter hero .jumpUp Toca enter hero .jumpDown Toca enter hero .jumpLef…" at bounding box center [986, 483] width 337 height 223
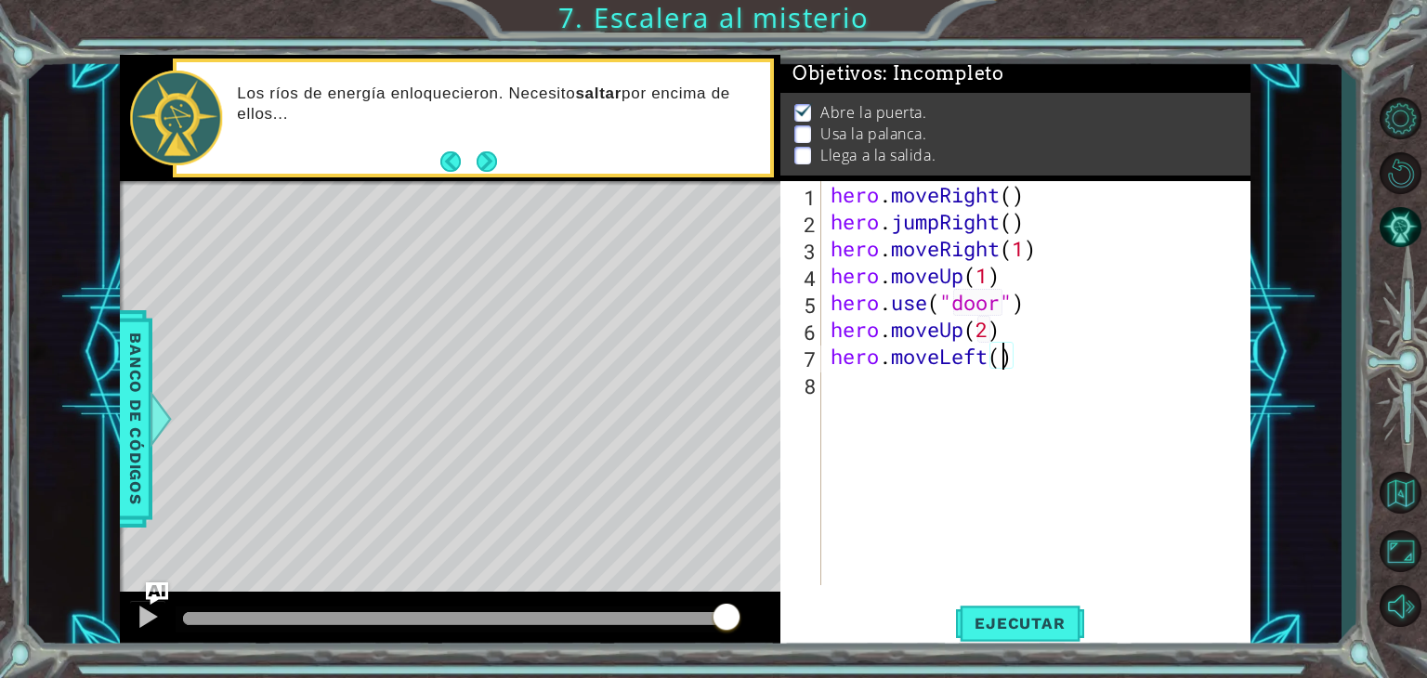
type textarea "hero.moveLeft(2)"
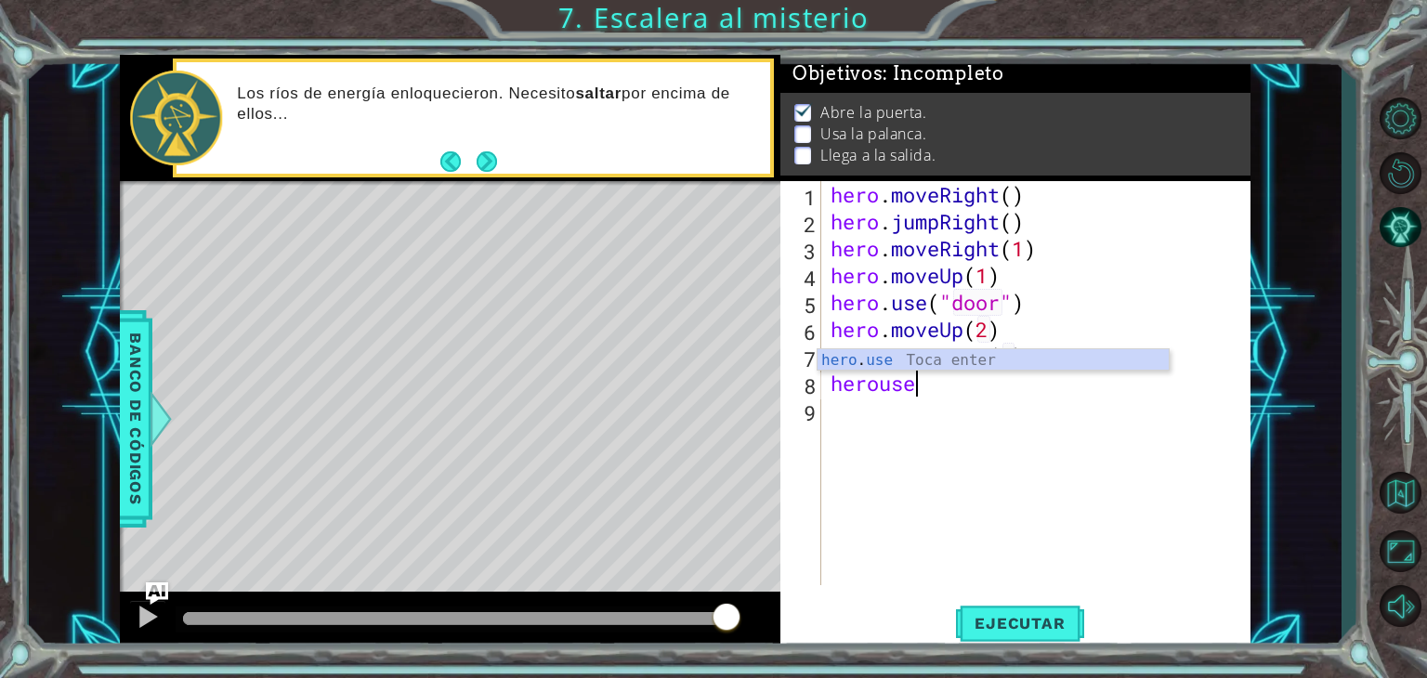
scroll to position [0, 3]
click at [997, 355] on div "hero . use Toca enter" at bounding box center [993, 382] width 351 height 67
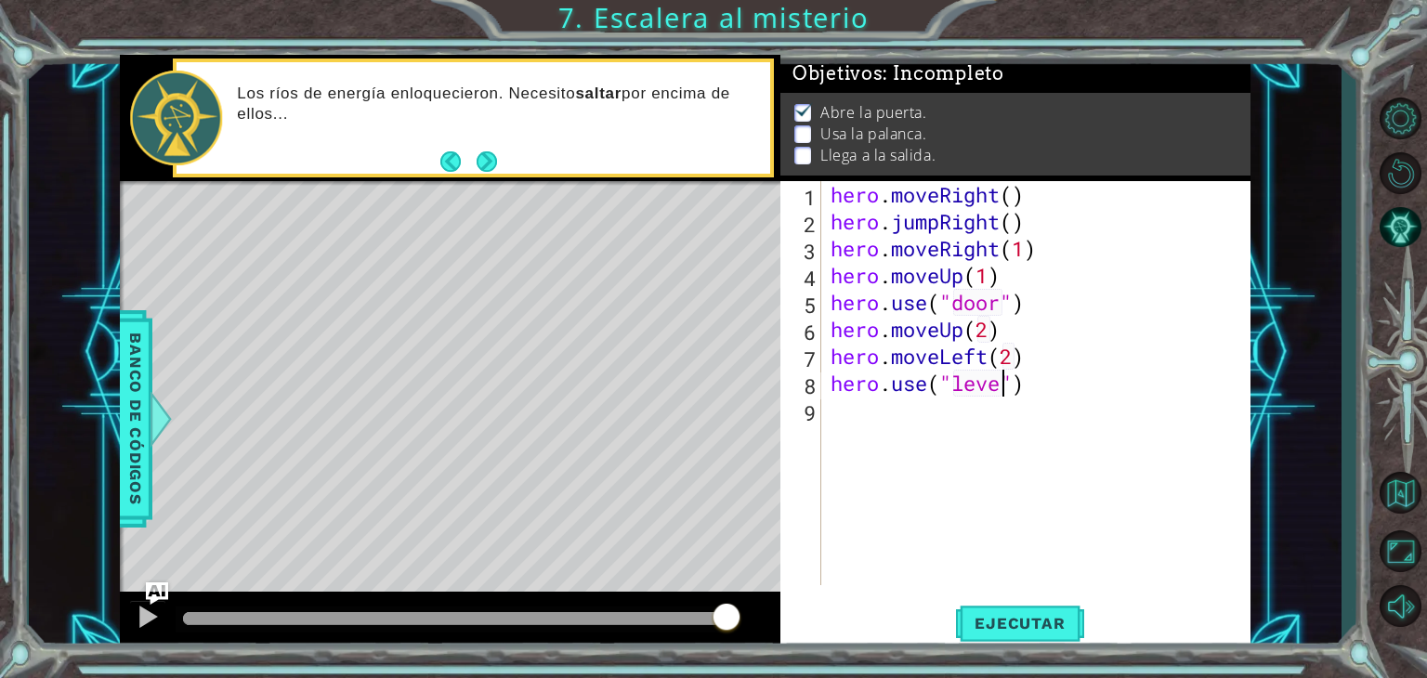
type textarea "hero.use("lever")"
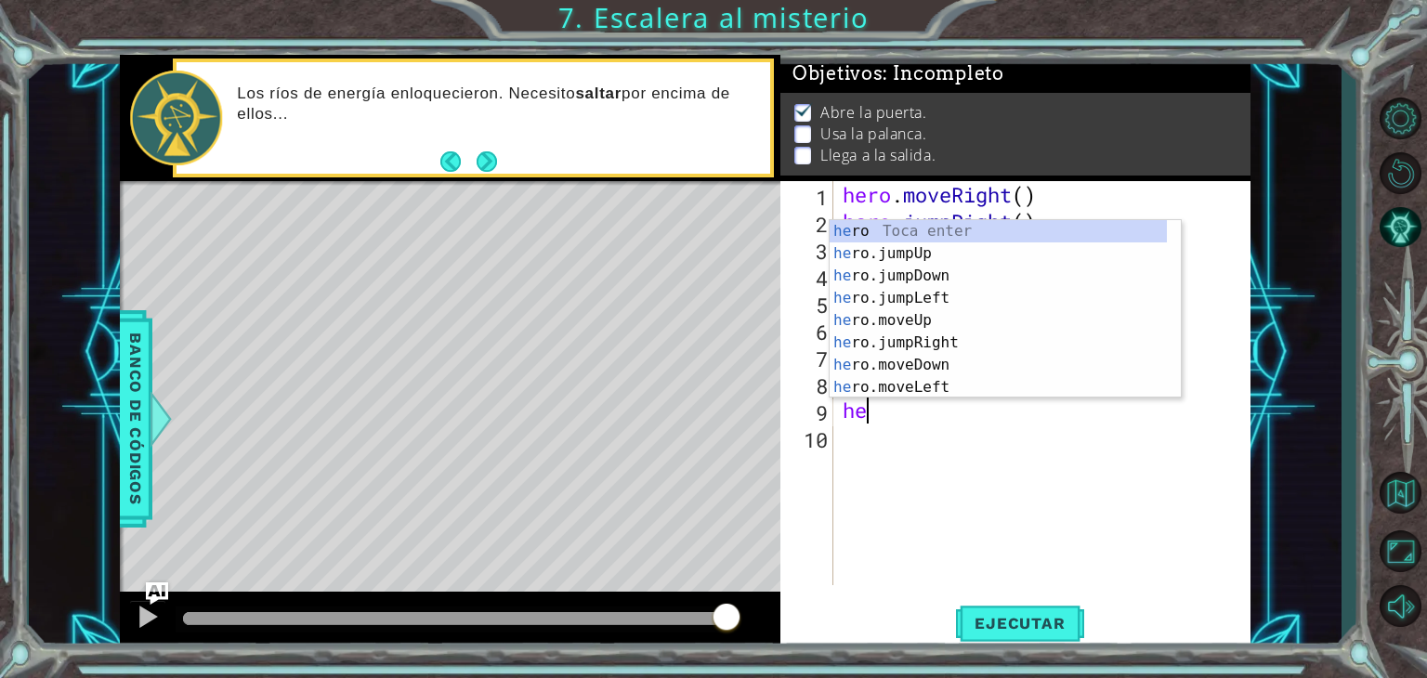
scroll to position [0, 0]
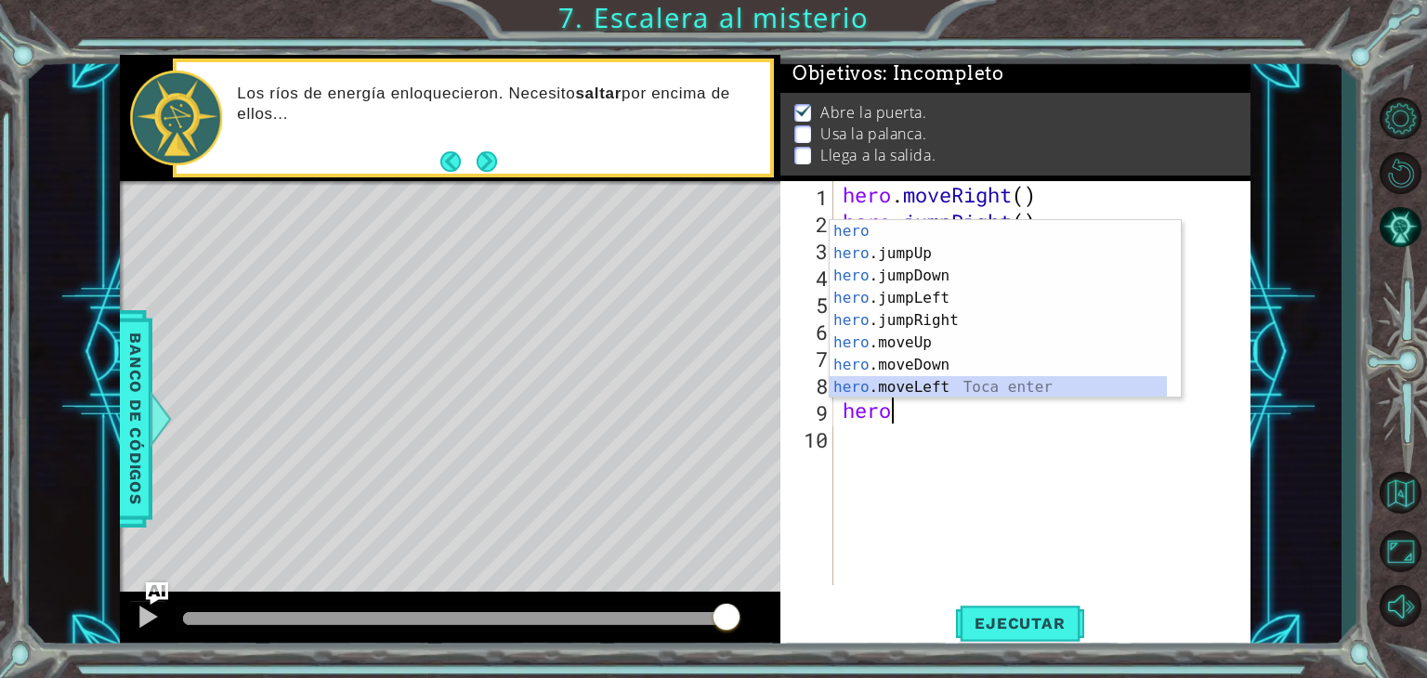
click at [884, 390] on div "hero Toca enter hero .jumpUp Toca enter hero .jumpDown Toca enter hero .jumpLef…" at bounding box center [998, 331] width 337 height 223
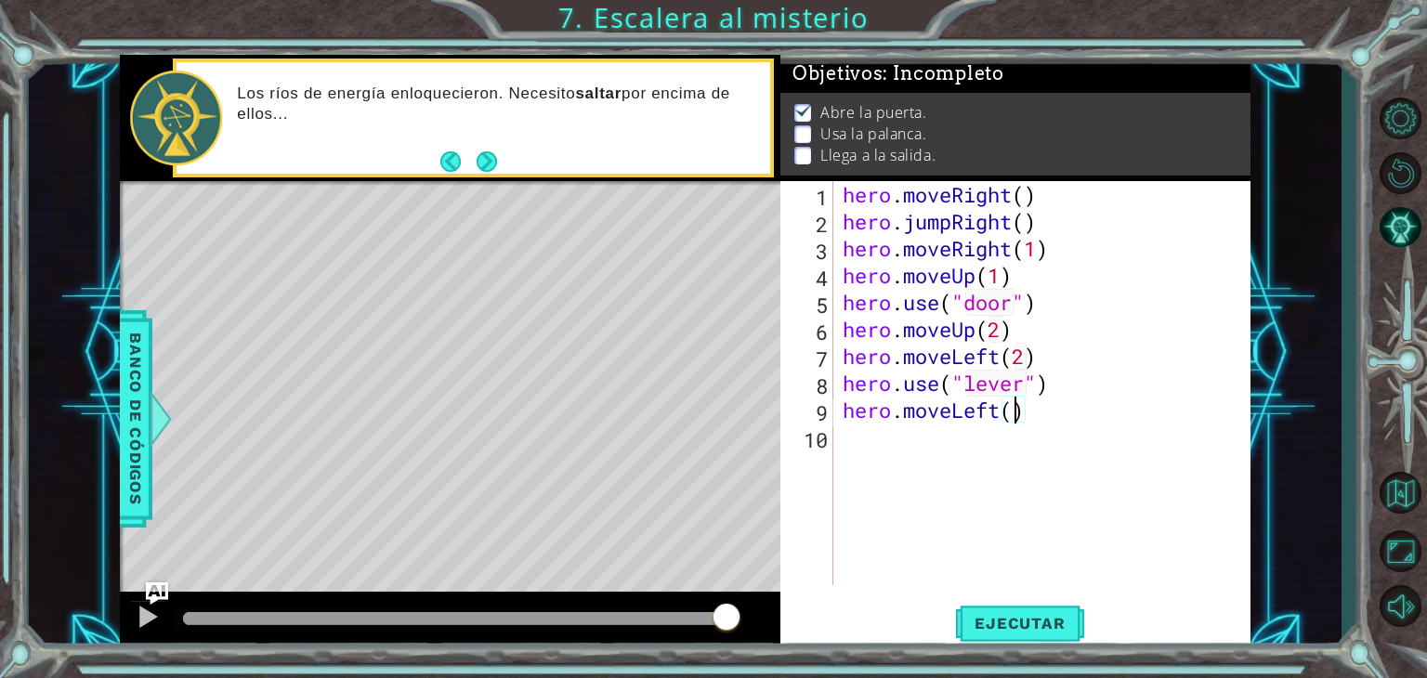
scroll to position [0, 7]
click at [1024, 358] on div "hero . moveRight ( ) hero . jumpRight ( ) hero . moveRight ( 1 ) hero . moveUp …" at bounding box center [1047, 410] width 417 height 458
click at [1018, 406] on div "hero . moveRight ( ) hero . jumpRight ( ) hero . moveRight ( 1 ) hero . moveUp …" at bounding box center [1047, 410] width 417 height 458
type textarea "hero.moveLeft(2)"
click at [1048, 426] on div "hero . moveRight ( ) hero . jumpRight ( ) hero . moveRight ( 1 ) hero . moveUp …" at bounding box center [1047, 410] width 417 height 458
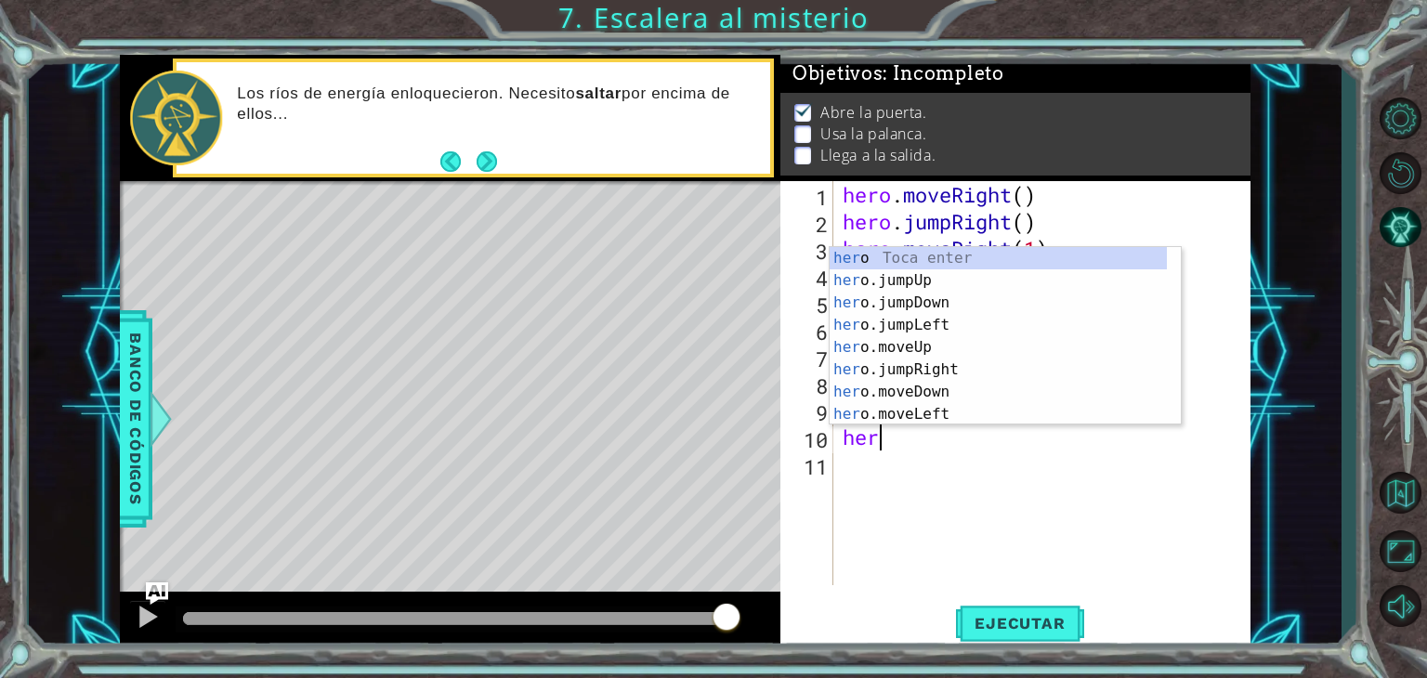
scroll to position [0, 0]
type textarea "hero"
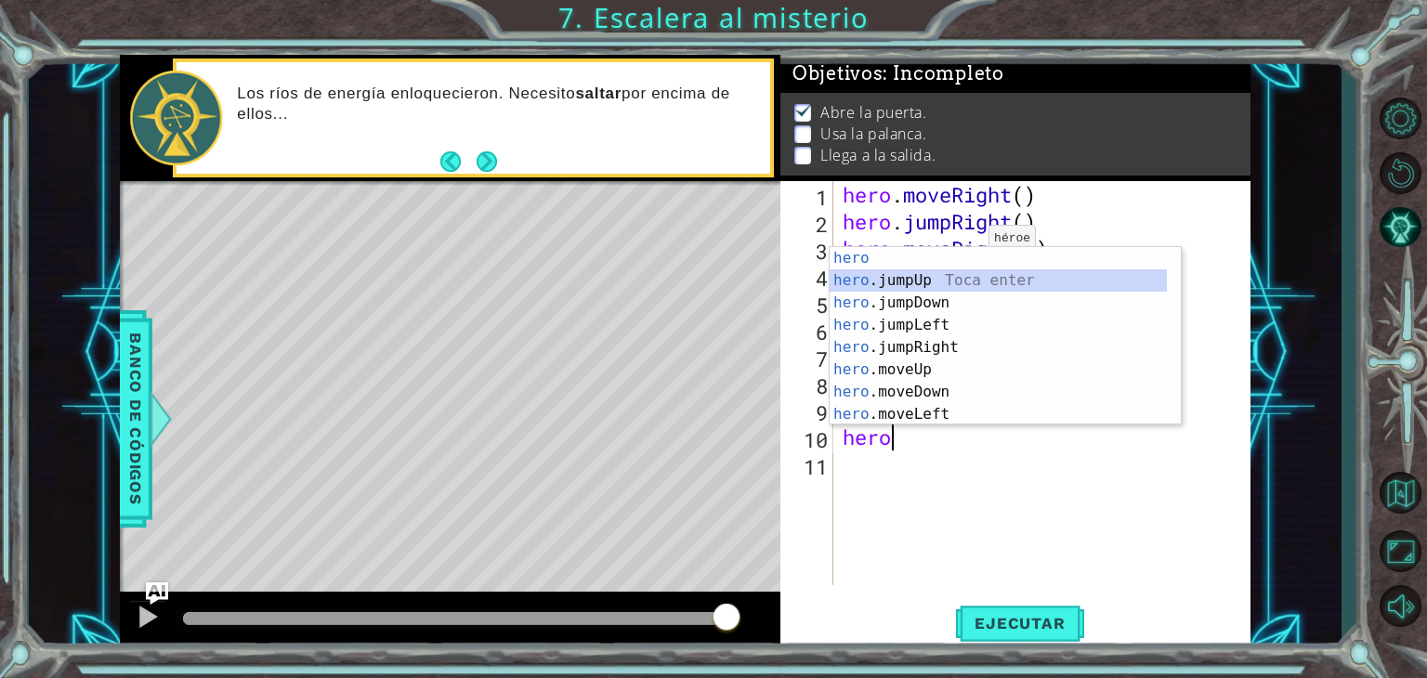
click at [907, 280] on div "hero Toca enter hero .jumpUp Toca enter hero .jumpDown Toca enter hero .jumpLef…" at bounding box center [998, 358] width 337 height 223
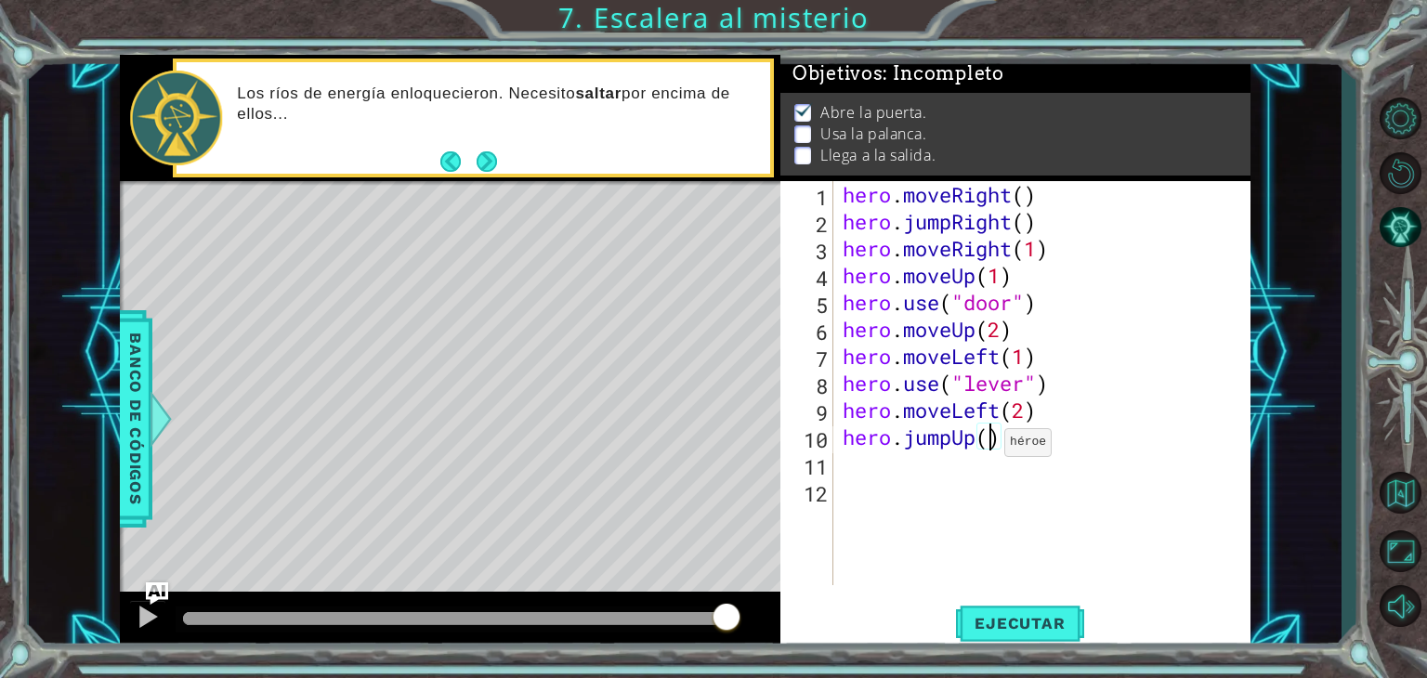
click at [988, 447] on div "hero . moveRight ( ) hero . jumpRight ( ) hero . moveRight ( 1 ) hero . moveUp …" at bounding box center [1047, 410] width 417 height 458
type textarea "hero.jumpUp(1)"
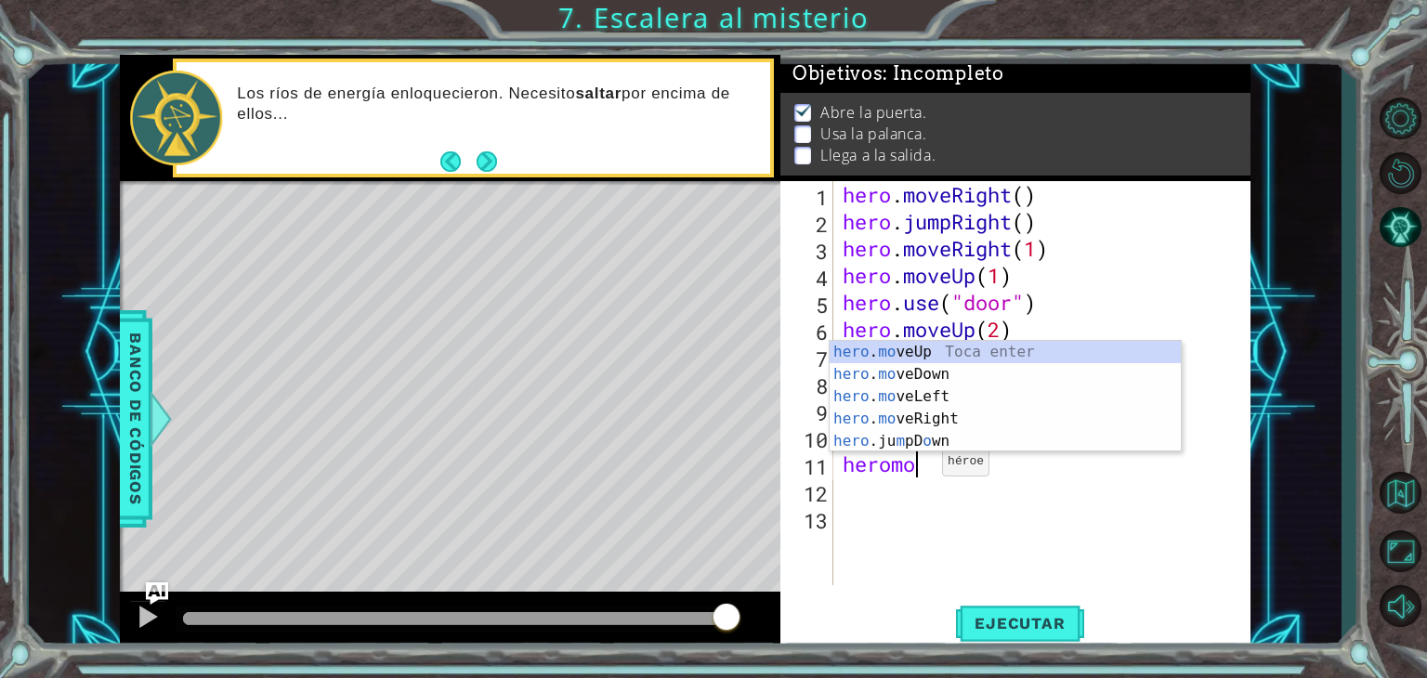
scroll to position [0, 3]
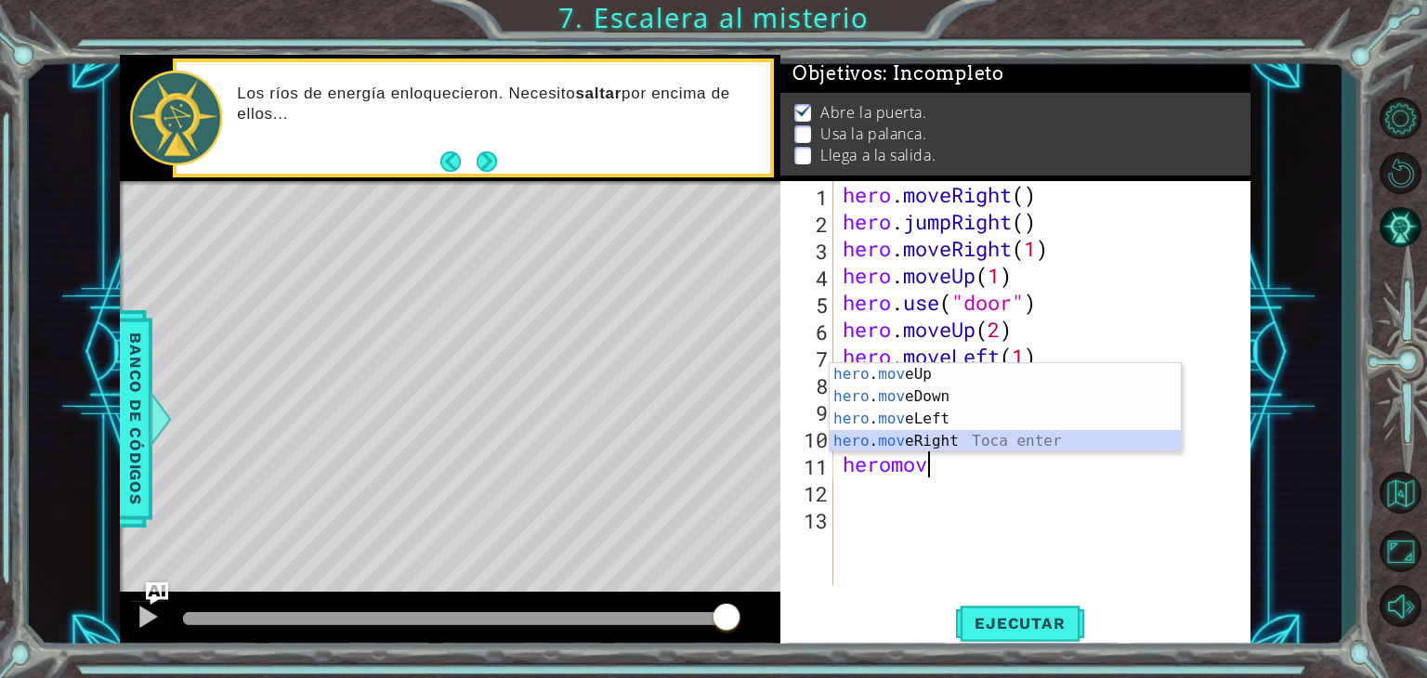
click at [954, 440] on div "hero . mov eUp Toca enter hero . mov eDown Toca enter hero . mov eLeft Toca ent…" at bounding box center [1005, 430] width 351 height 134
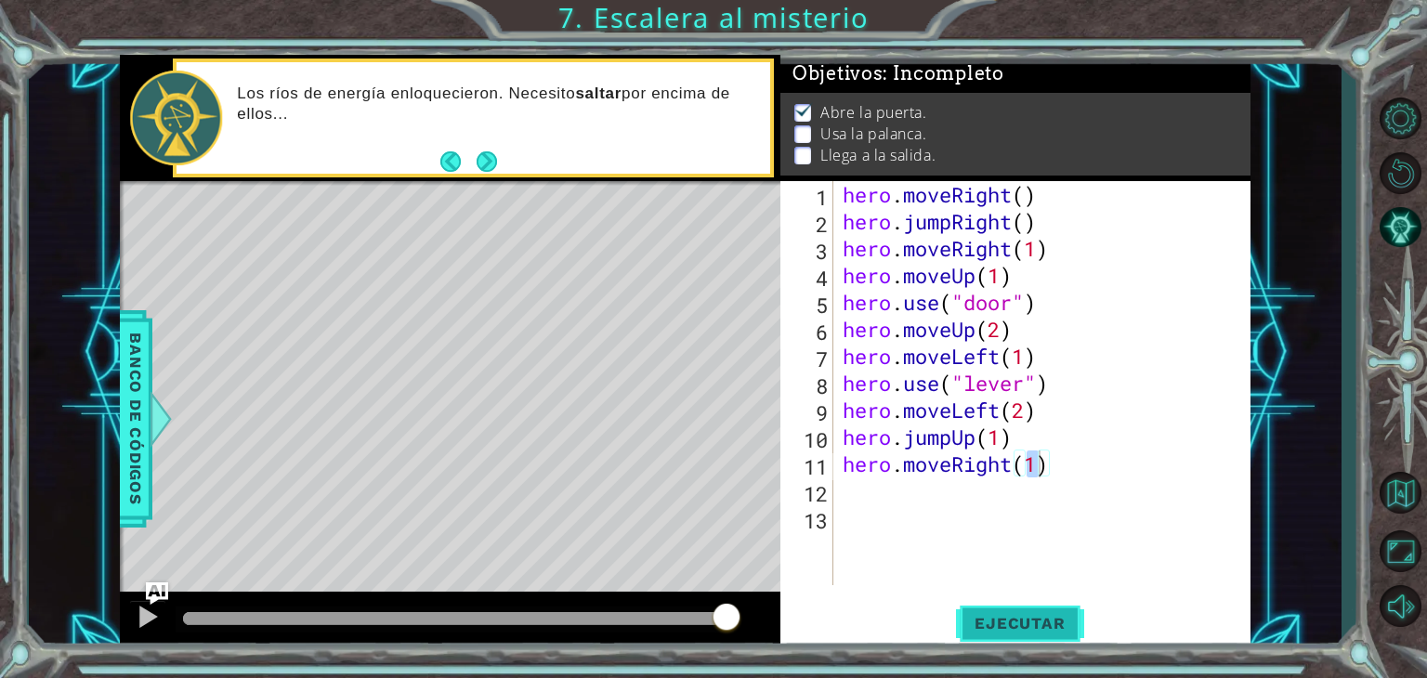
click at [1014, 623] on span "Ejecutar" at bounding box center [1019, 623] width 127 height 19
type textarea "hero.moveRight(2)"
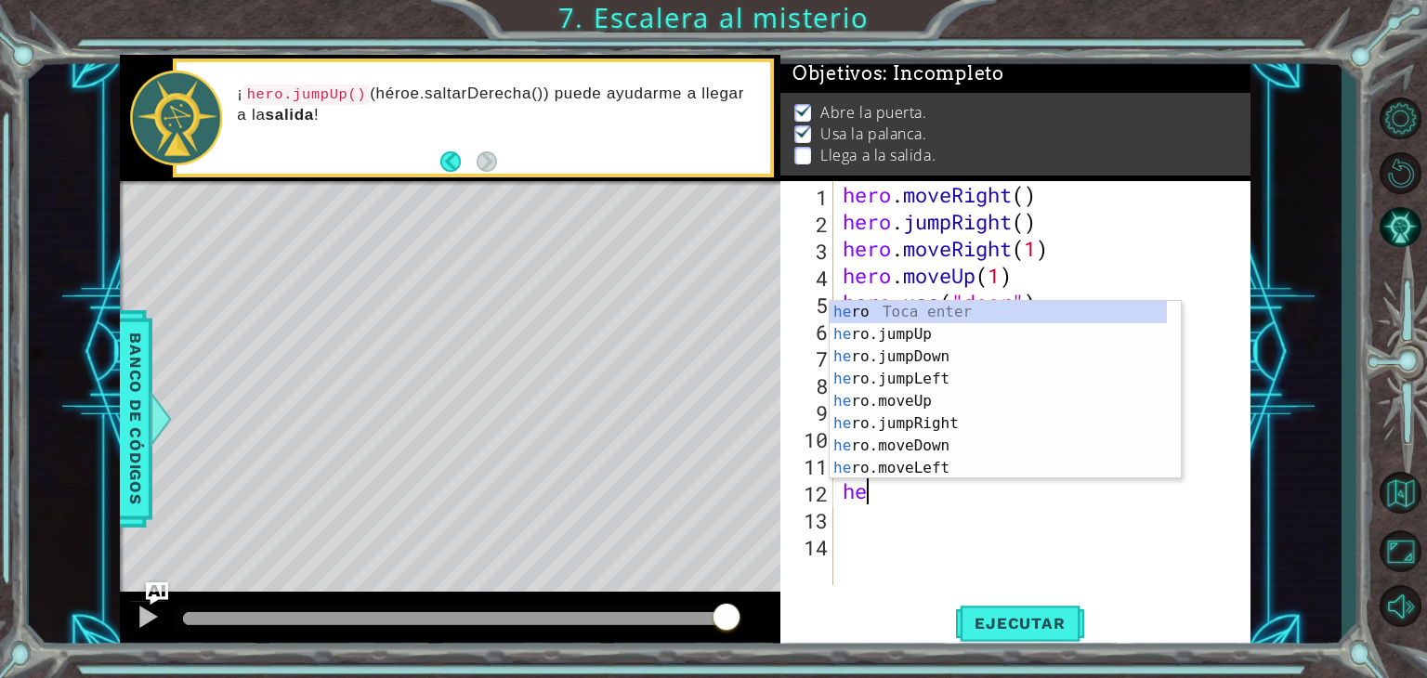
scroll to position [0, 0]
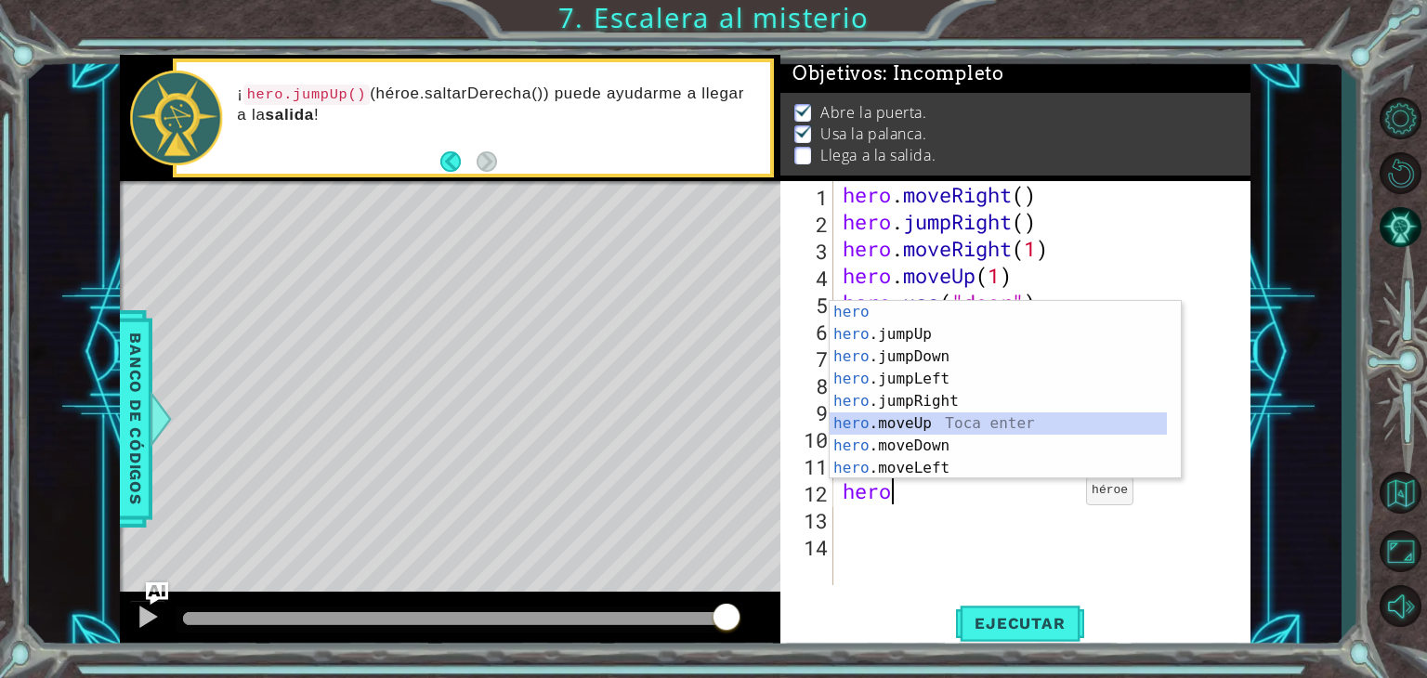
click at [928, 418] on div "hero Toca enter hero .jumpUp Toca enter hero .jumpDown Toca enter hero .jumpLef…" at bounding box center [998, 412] width 337 height 223
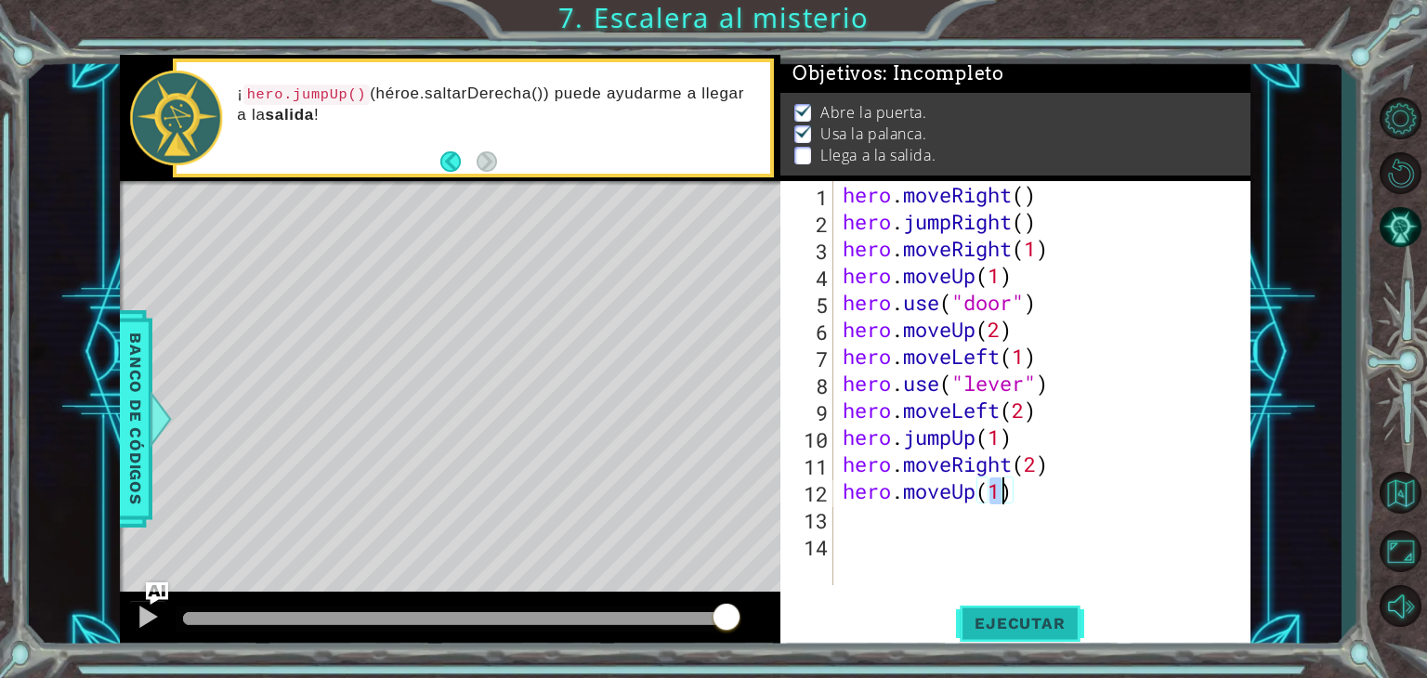
type textarea "hero.moveUp(1)"
click at [998, 610] on button "Ejecutar" at bounding box center [1019, 623] width 127 height 47
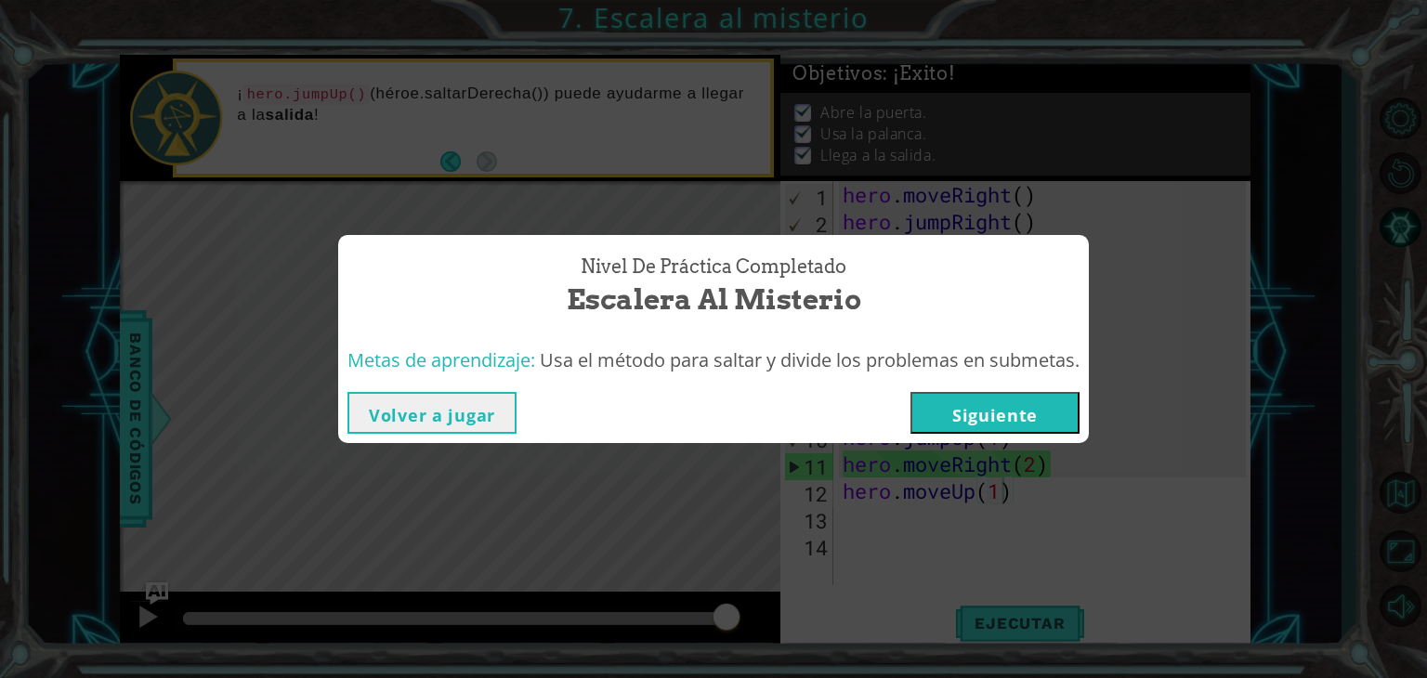
click at [1056, 410] on button "Siguiente" at bounding box center [995, 413] width 169 height 42
